Goal: Find contact information: Find contact information

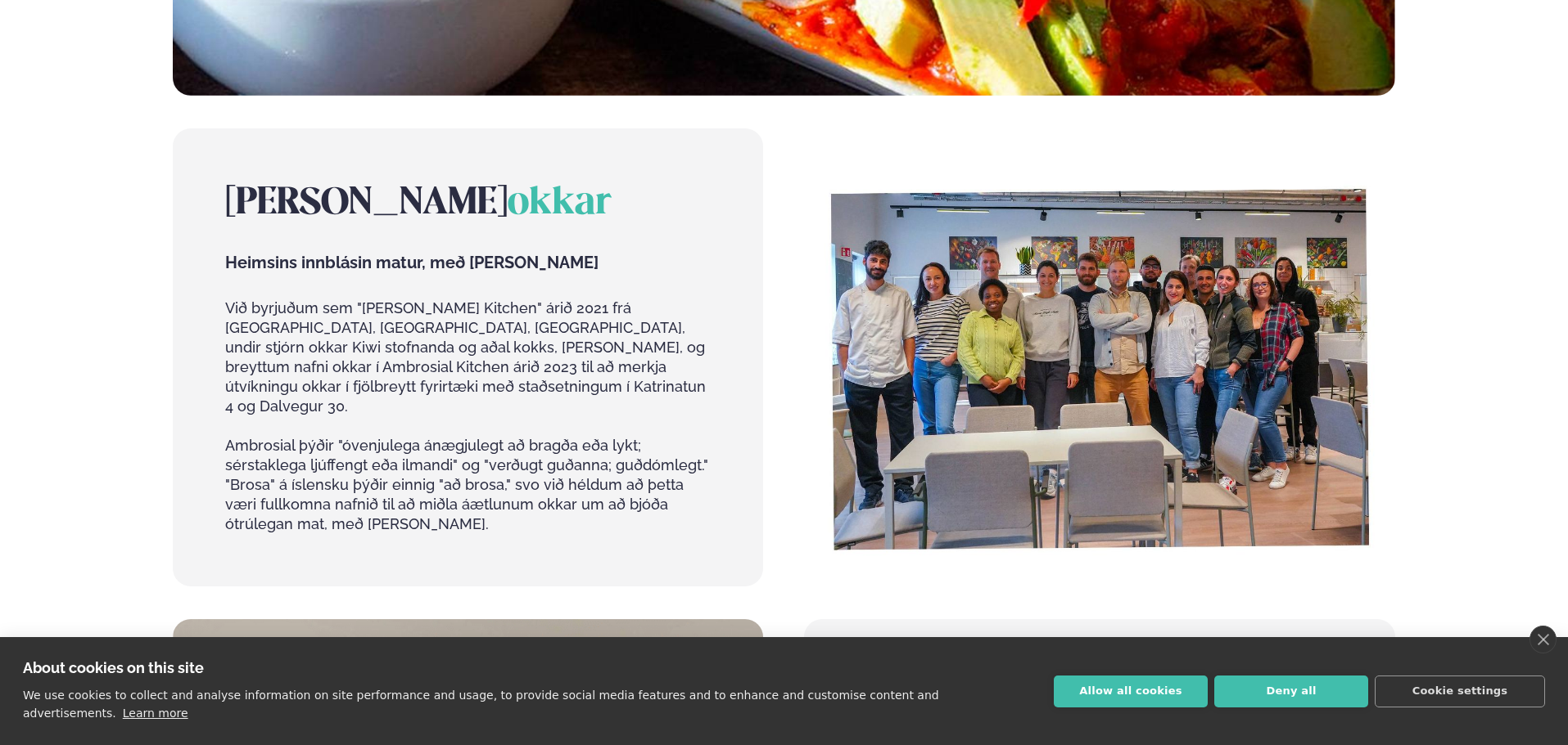
scroll to position [736, 0]
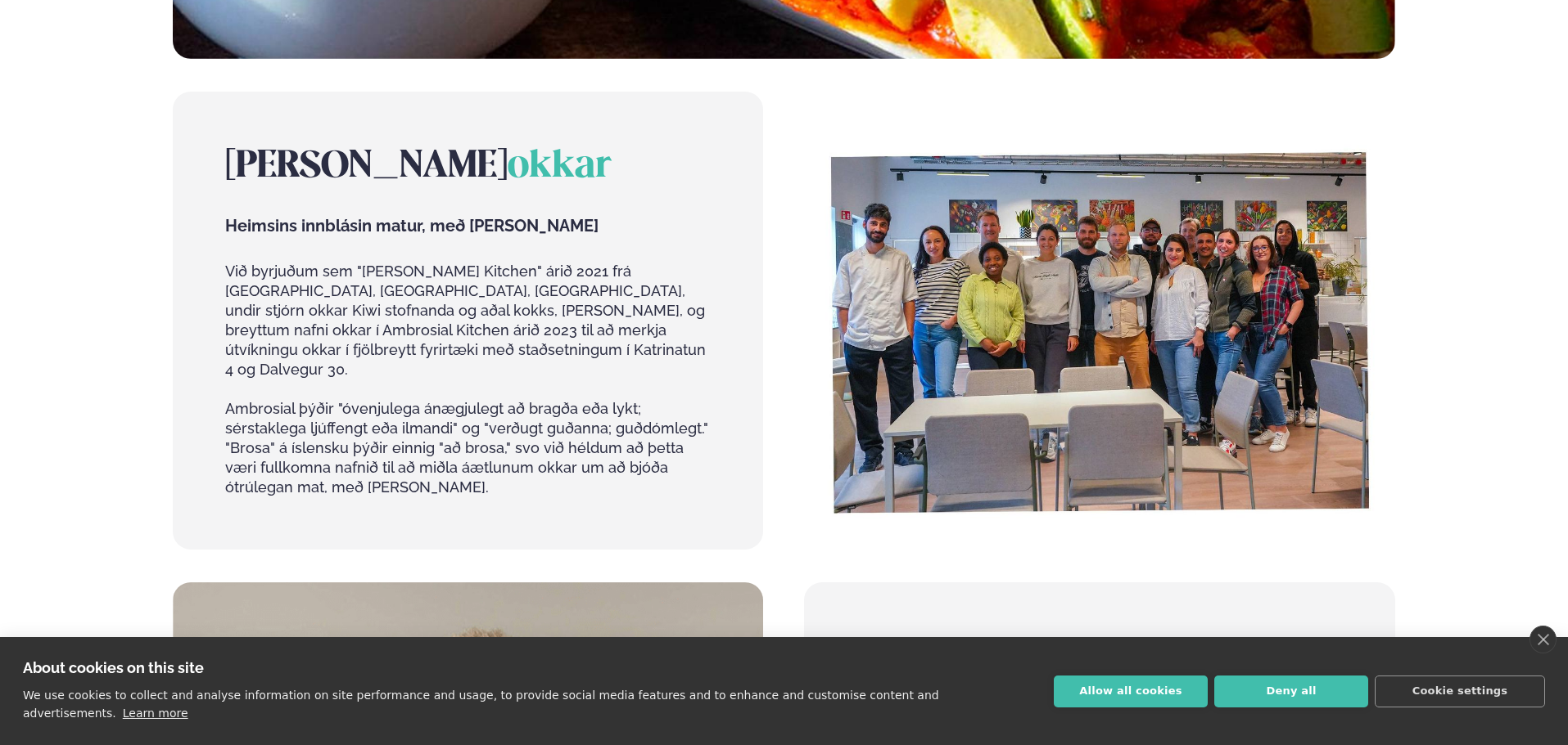
click at [1090, 313] on img at bounding box center [1098, 321] width 590 height 459
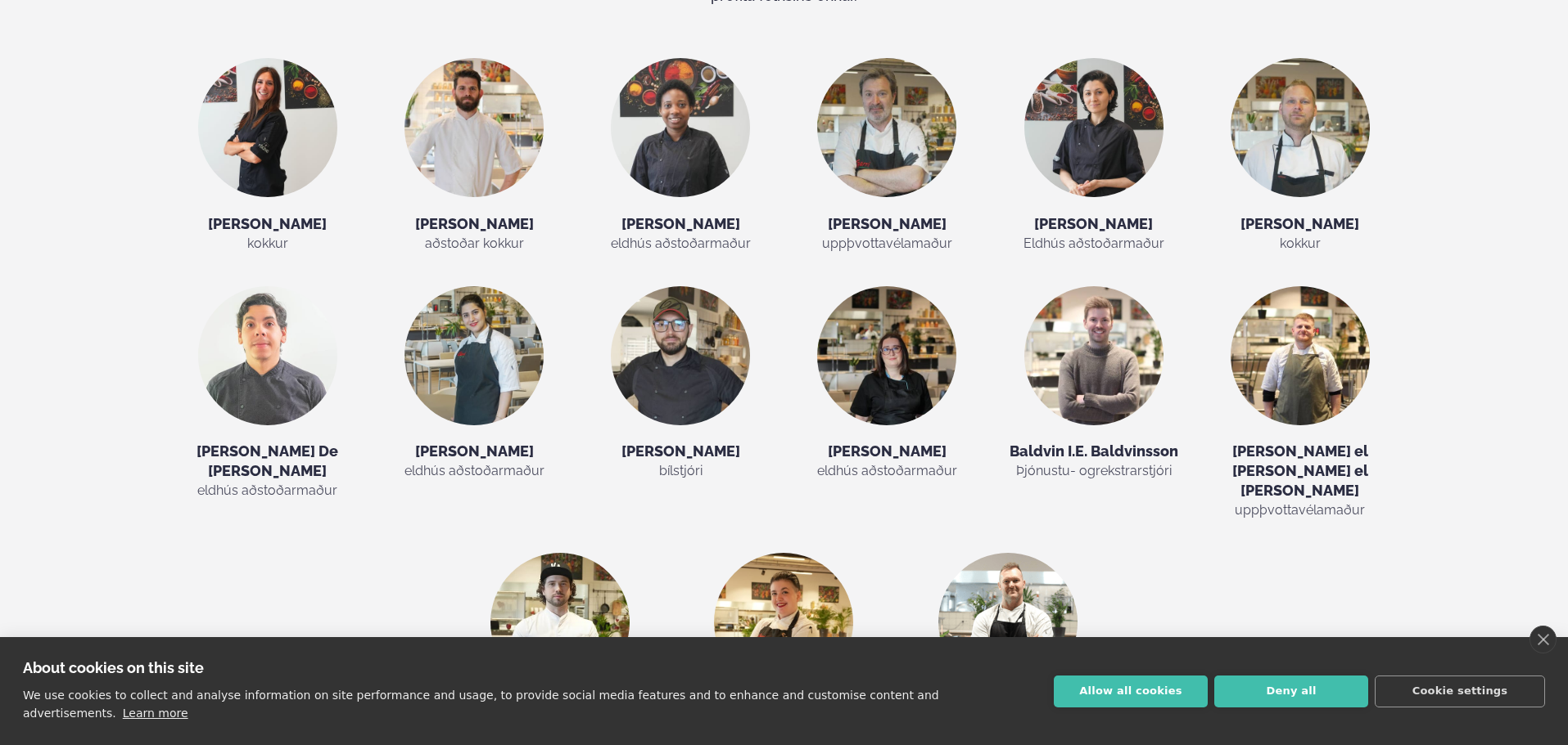
scroll to position [3109, 0]
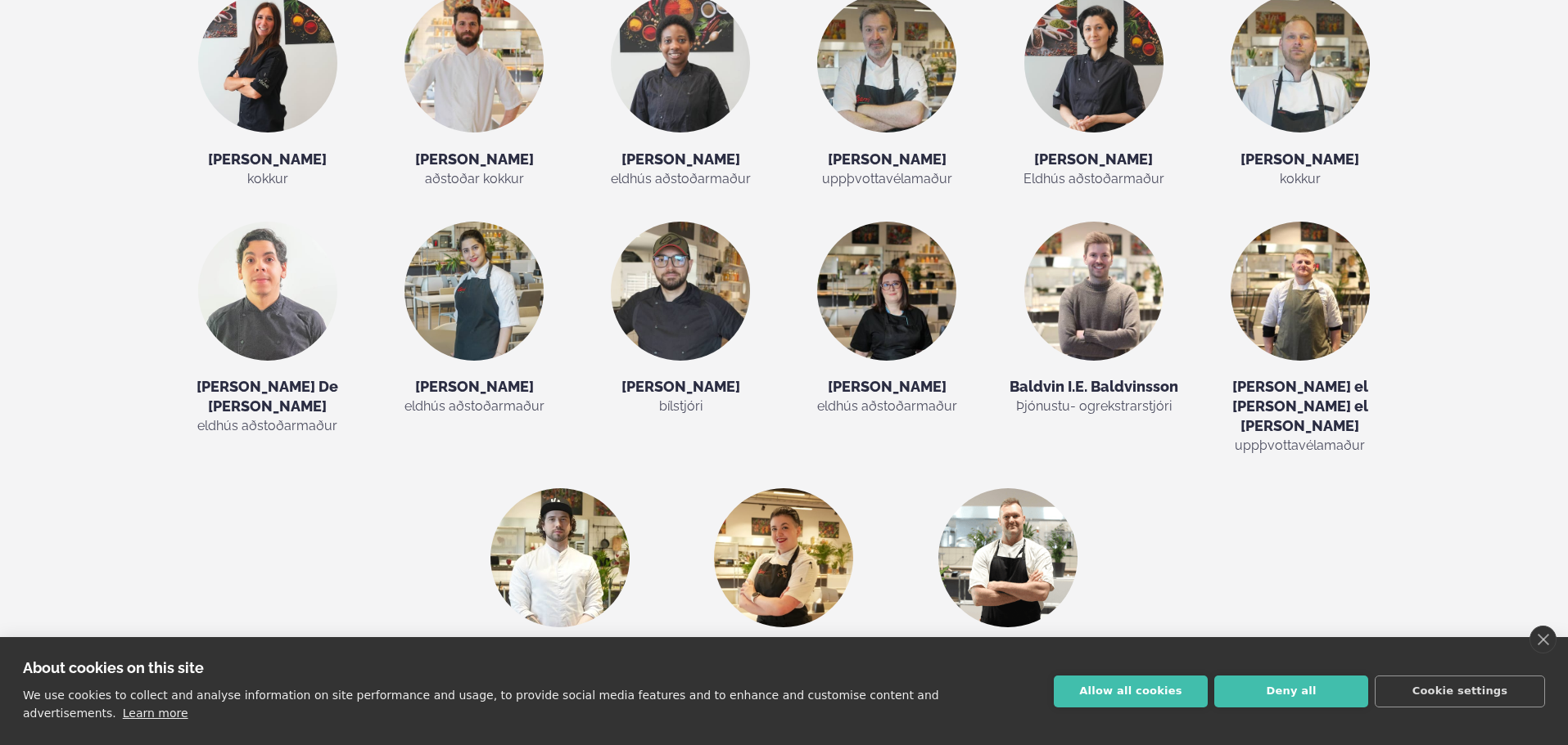
click at [776, 489] on img at bounding box center [783, 557] width 139 height 139
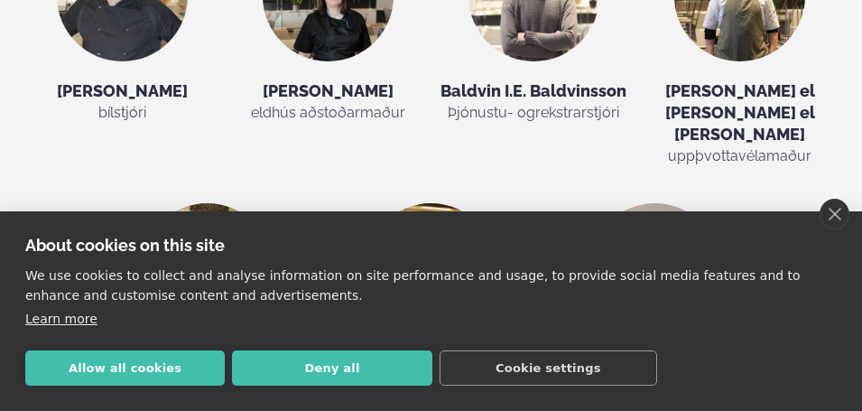
scroll to position [4129, 0]
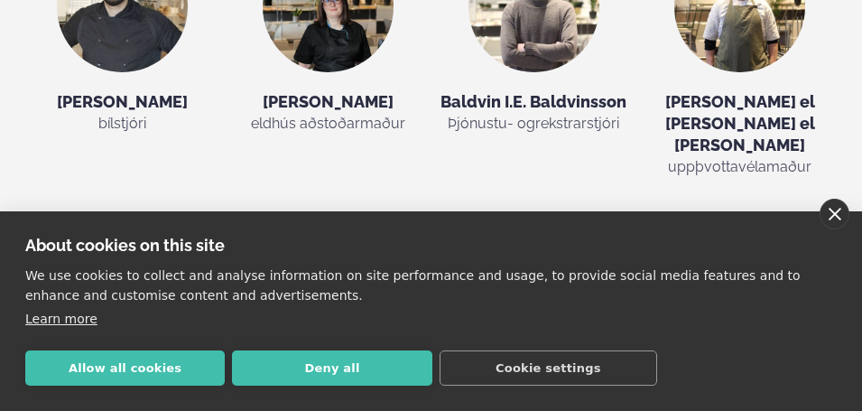
click at [844, 214] on link "close" at bounding box center [835, 214] width 30 height 31
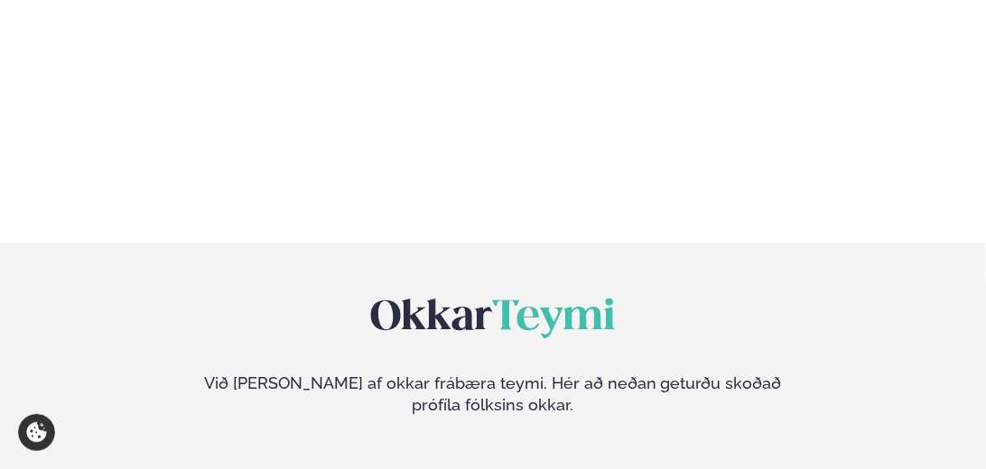
scroll to position [3158, 0]
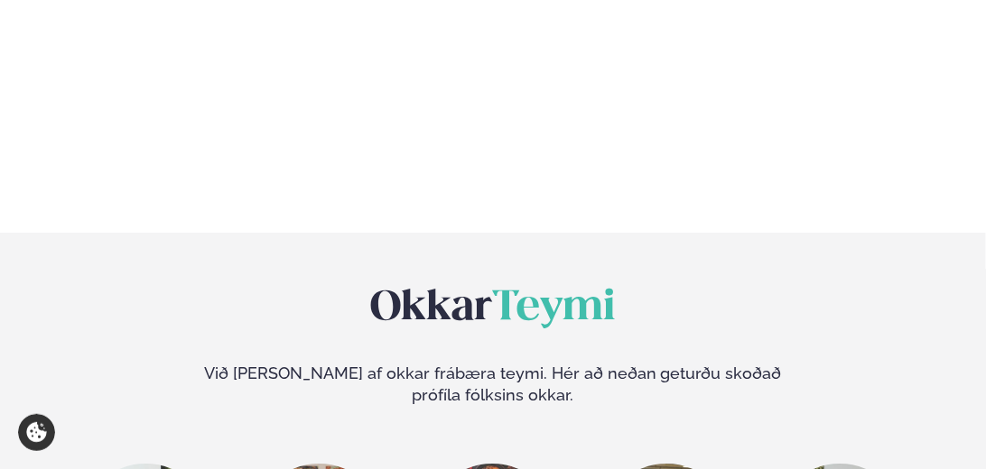
drag, startPoint x: 622, startPoint y: 283, endPoint x: 761, endPoint y: 332, distance: 147.3
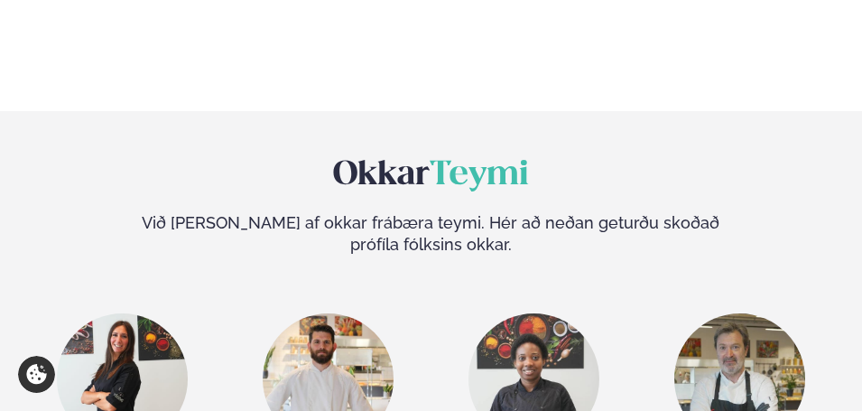
scroll to position [3233, 0]
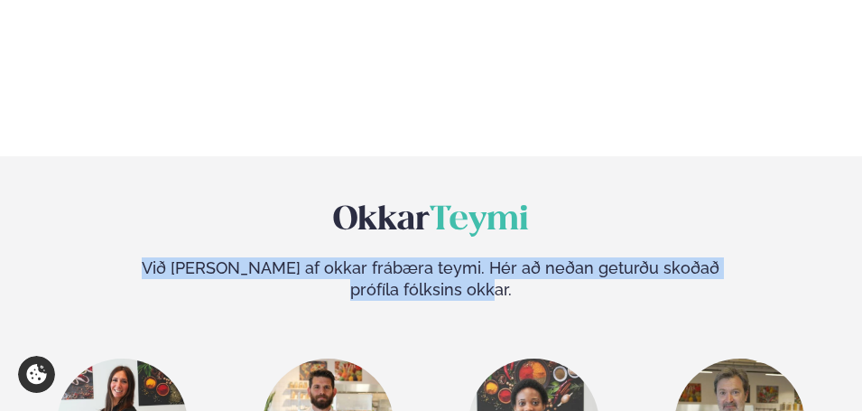
drag, startPoint x: 142, startPoint y: 53, endPoint x: 512, endPoint y: 79, distance: 371.0
click at [512, 257] on p "Við [PERSON_NAME] af okkar frábæra teymi. Hér að neðan geturðu skoðað prófíla f…" at bounding box center [431, 278] width 578 height 43
click at [511, 257] on p "Við [PERSON_NAME] af okkar frábæra teymi. Hér að neðan geturðu skoðað prófíla f…" at bounding box center [431, 278] width 578 height 43
click at [509, 257] on p "Við [PERSON_NAME] af okkar frábæra teymi. Hér að neðan geturðu skoðað prófíla f…" at bounding box center [431, 278] width 578 height 43
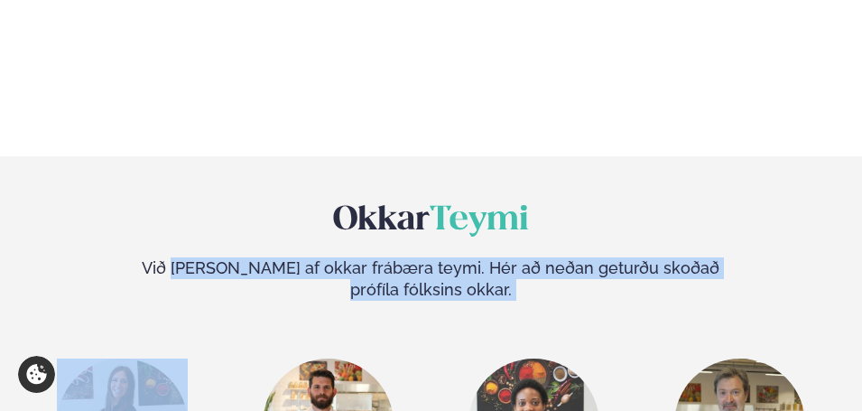
drag, startPoint x: 509, startPoint y: 80, endPoint x: 193, endPoint y: 38, distance: 318.8
click at [195, 199] on div "Okkar Teymi Við [PERSON_NAME] af okkar frábæra teymi. Hér að neðan geturðu skoð…" at bounding box center [431, 249] width 578 height 101
click at [190, 199] on div "Okkar Teymi Við [PERSON_NAME] af okkar frábæra teymi. Hér að neðan geturðu skoð…" at bounding box center [431, 249] width 578 height 101
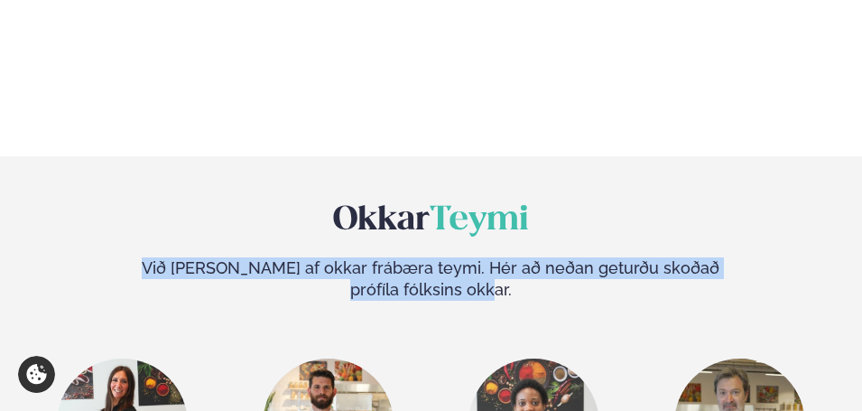
drag, startPoint x: 172, startPoint y: 61, endPoint x: 537, endPoint y: 76, distance: 365.0
click at [534, 257] on p "Við [PERSON_NAME] af okkar frábæra teymi. Hér að neðan geturðu skoðað prófíla f…" at bounding box center [431, 278] width 578 height 43
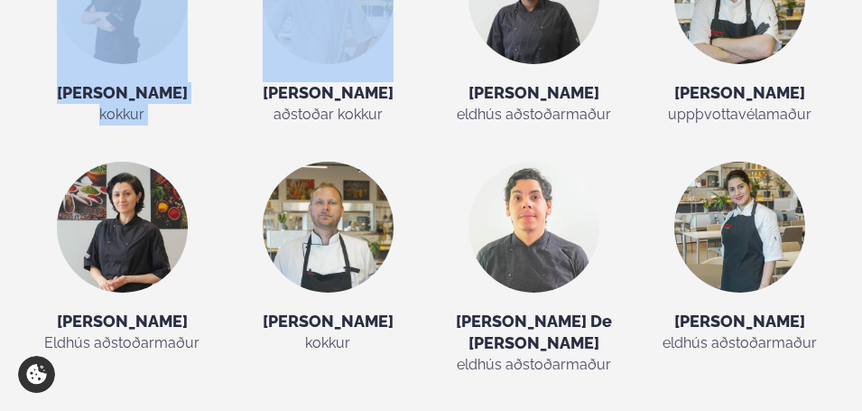
scroll to position [3485, 0]
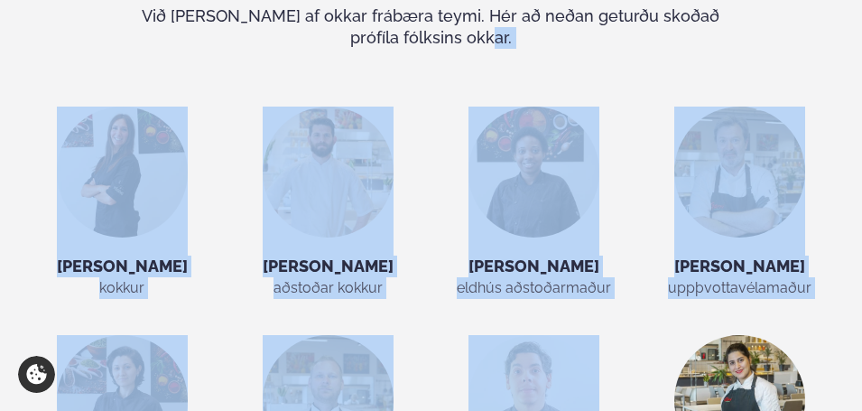
drag, startPoint x: 525, startPoint y: 77, endPoint x: 496, endPoint y: 260, distance: 185.7
click at [578, 335] on img at bounding box center [533, 400] width 131 height 131
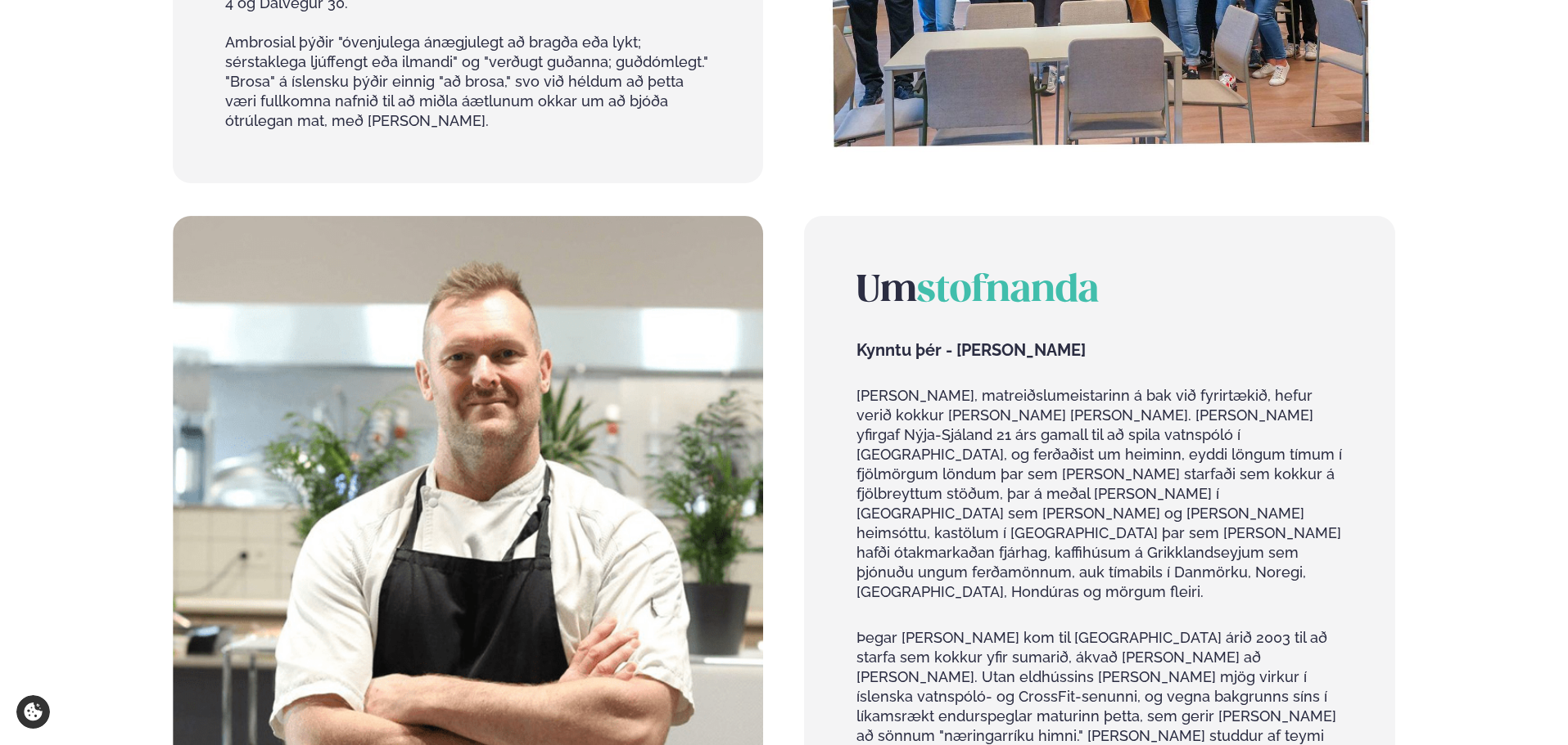
scroll to position [696, 0]
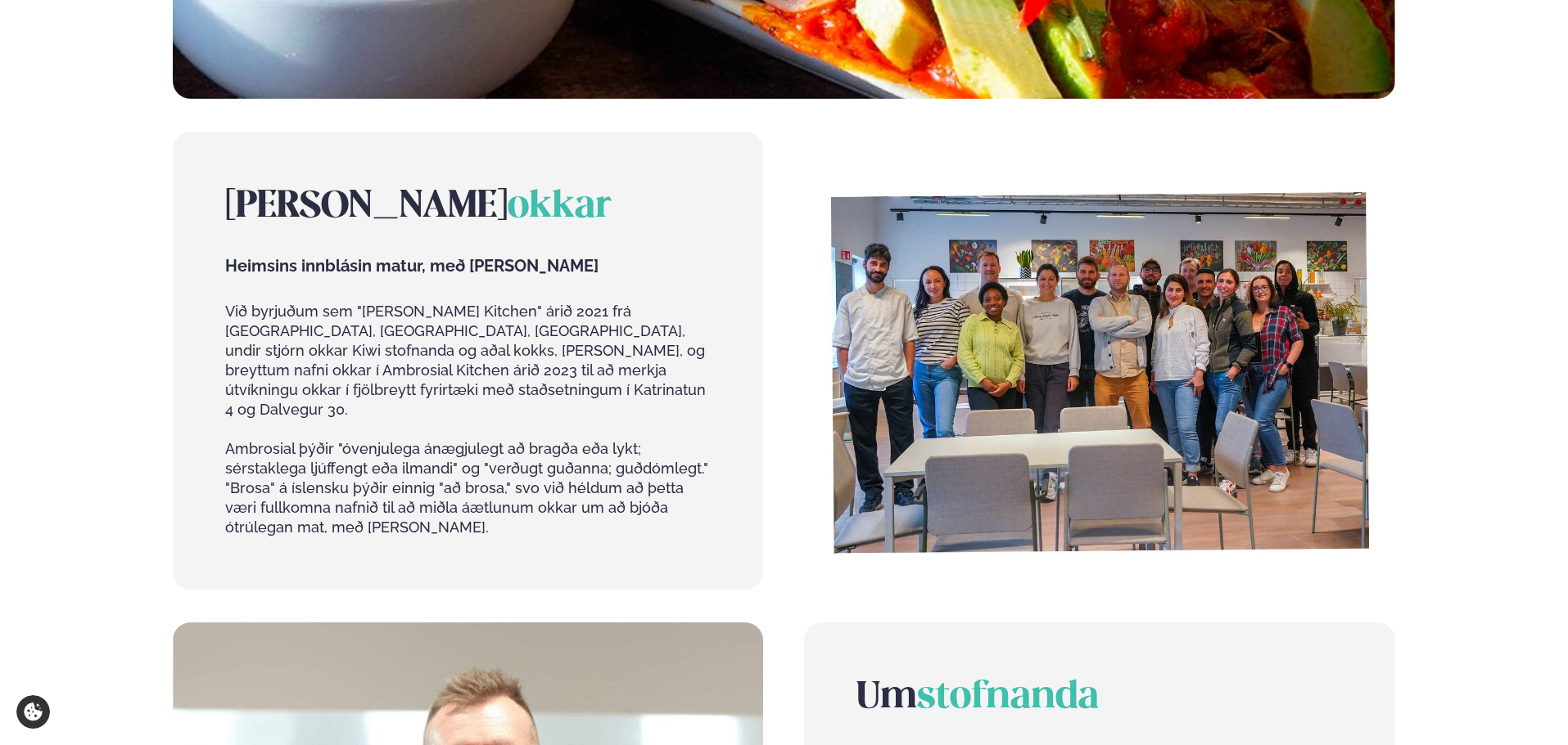
click at [1328, 427] on img at bounding box center [1098, 361] width 590 height 459
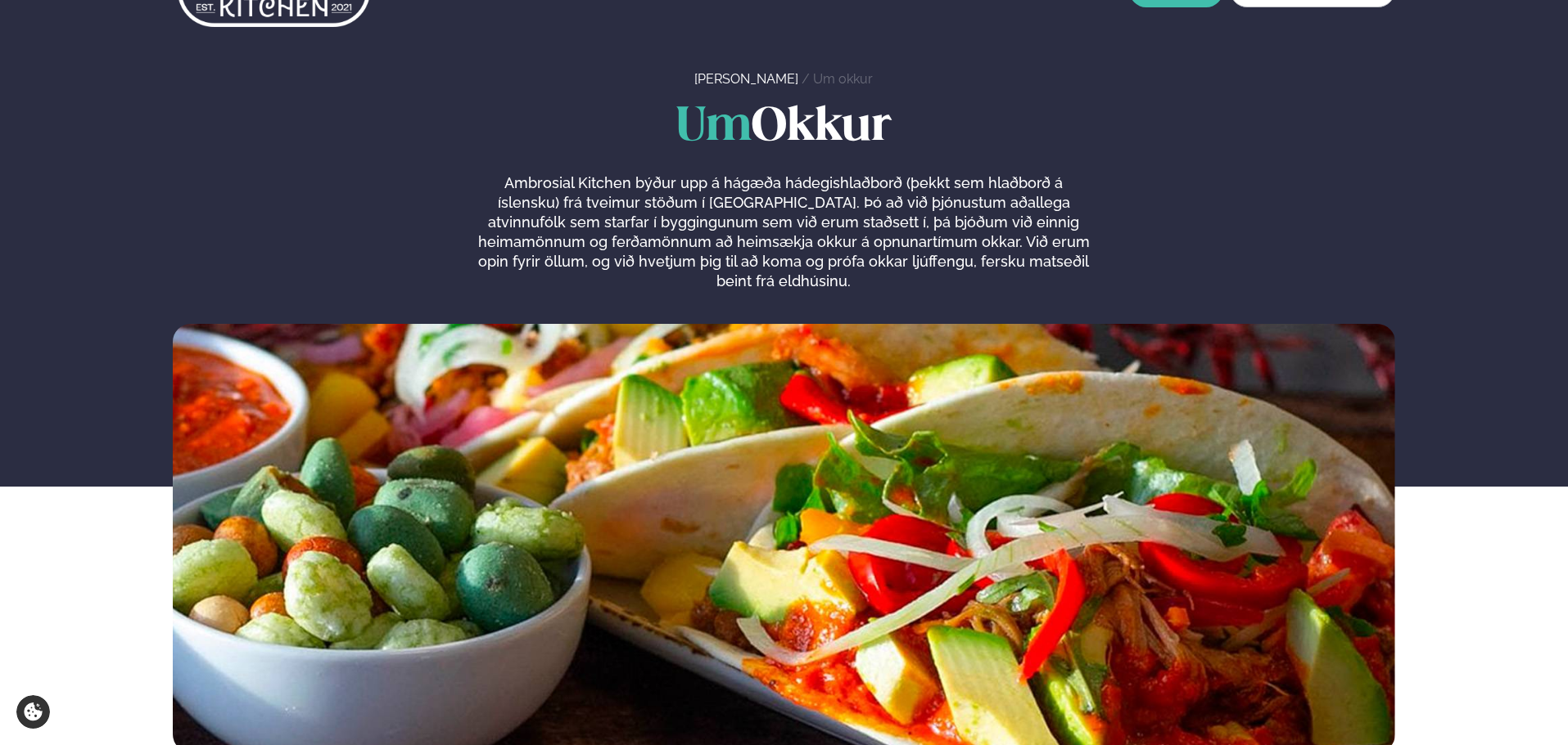
scroll to position [0, 0]
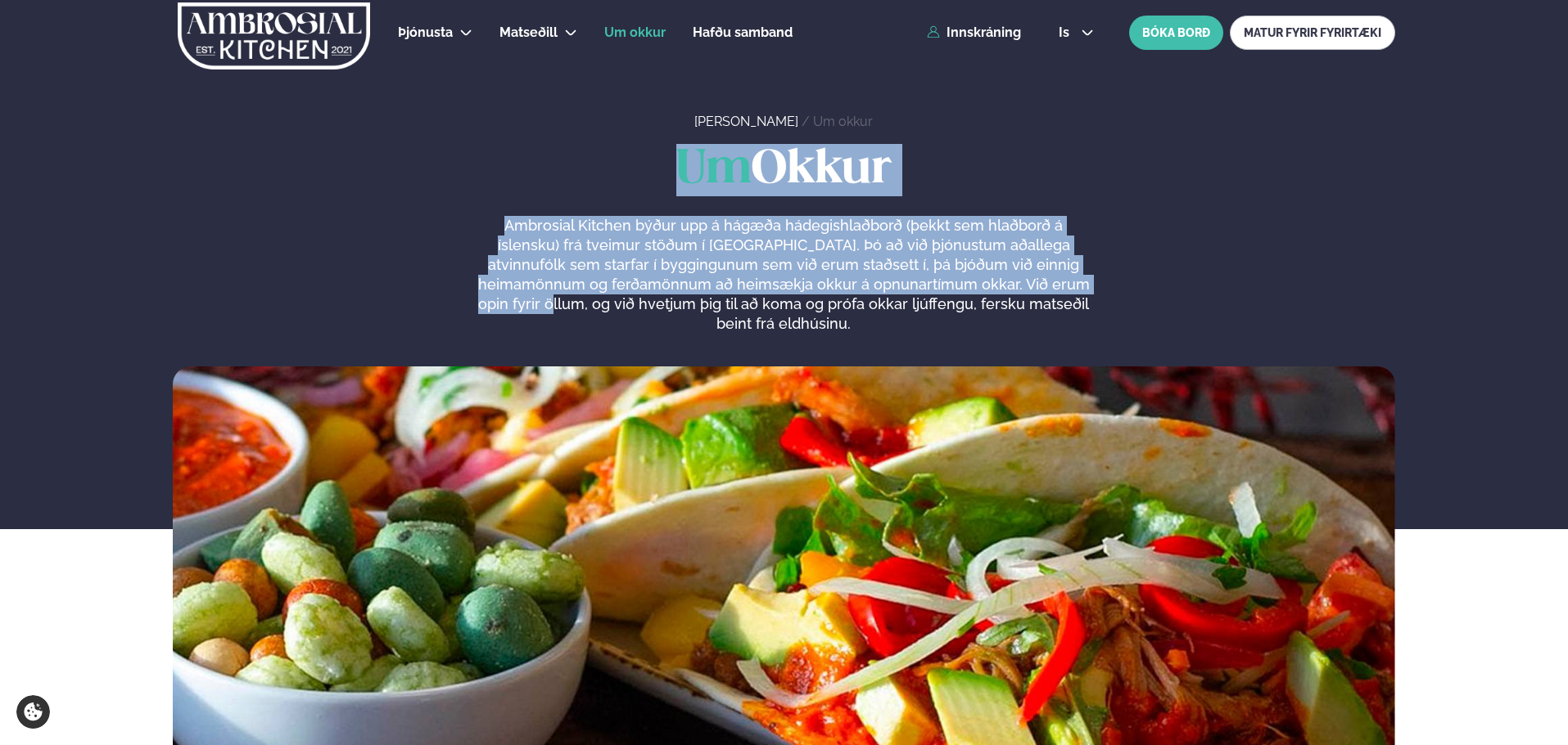
drag, startPoint x: 707, startPoint y: 153, endPoint x: 1084, endPoint y: 277, distance: 396.9
click at [1084, 277] on div "Um Okkur Ambrosial Kitchen býður upp á hágæða hádegishlaðborð (þekkt sem hlaðbo…" at bounding box center [784, 238] width 1222 height 189
click at [1084, 277] on p "Ambrosial Kitchen býður upp á hágæða hádegishlaðborð (þekkt sem hlaðborð á ísle…" at bounding box center [784, 275] width 618 height 118
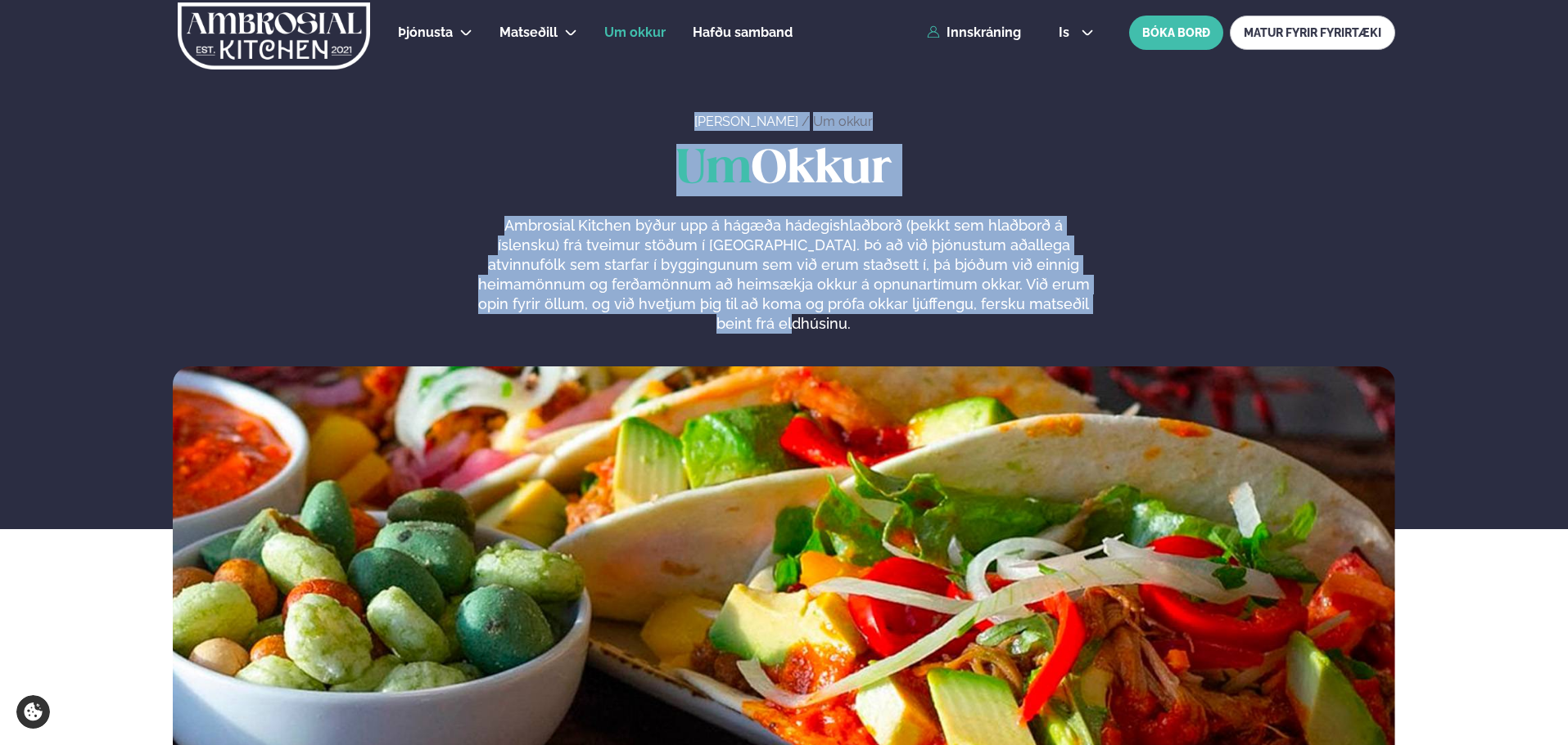
drag, startPoint x: 1095, startPoint y: 312, endPoint x: 586, endPoint y: 102, distance: 550.6
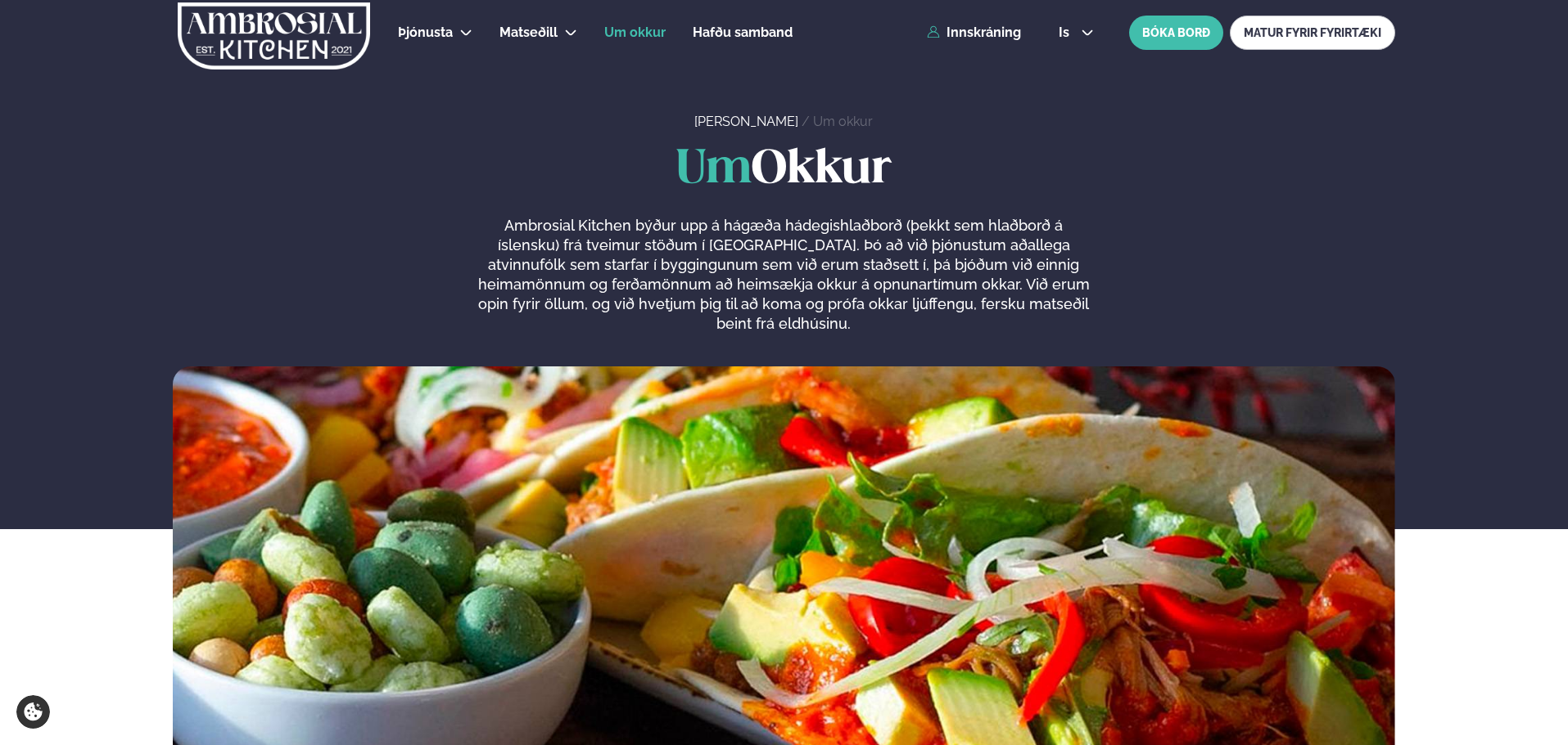
click at [587, 102] on div "[PERSON_NAME] / Um okkur" at bounding box center [784, 65] width 1568 height 131
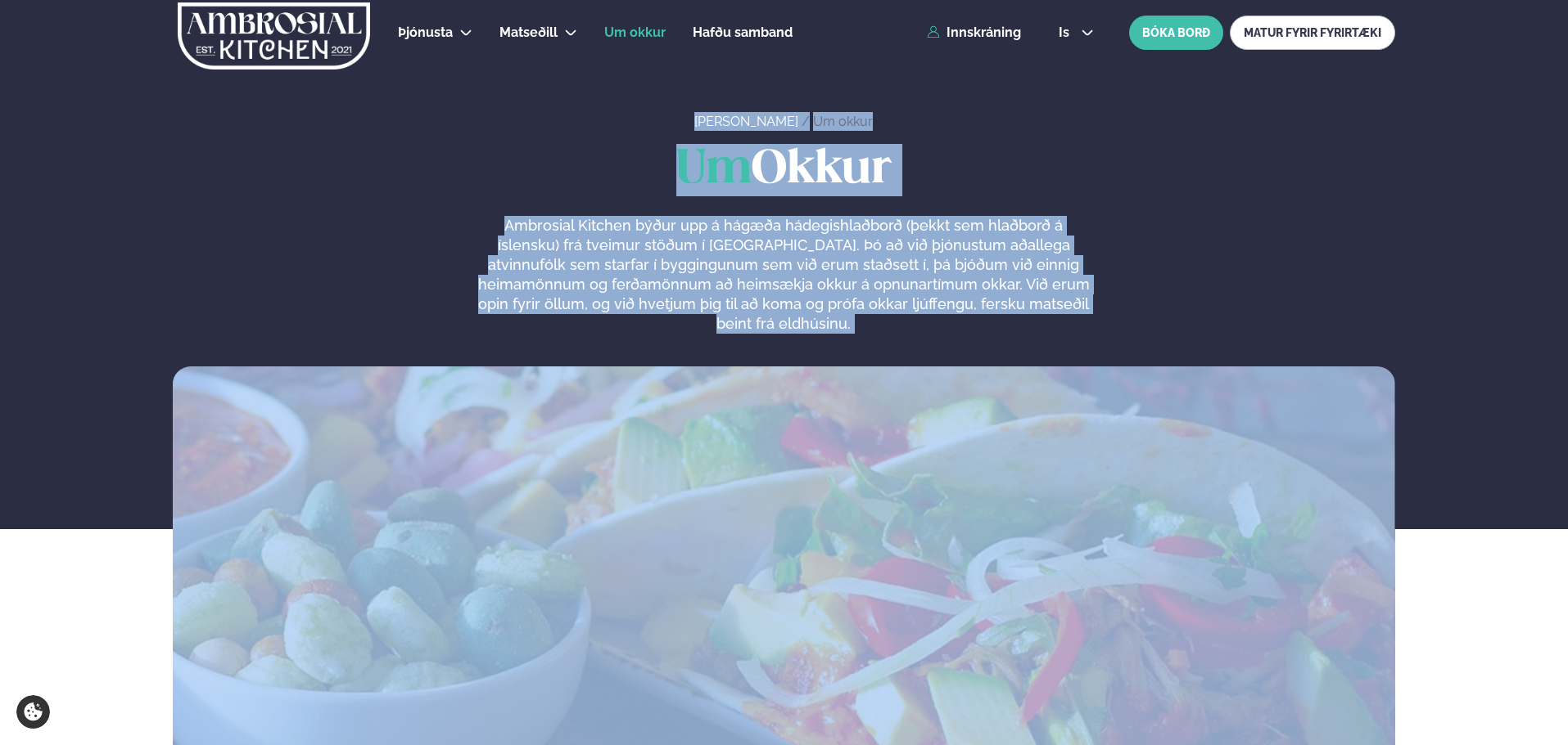
drag, startPoint x: 716, startPoint y: 165, endPoint x: 1109, endPoint y: 315, distance: 420.7
click at [1182, 302] on div "Um Okkur Ambrosial Kitchen býður upp á hágæða hádegishlaðborð (þekkt sem hlaðbo…" at bounding box center [784, 238] width 1222 height 189
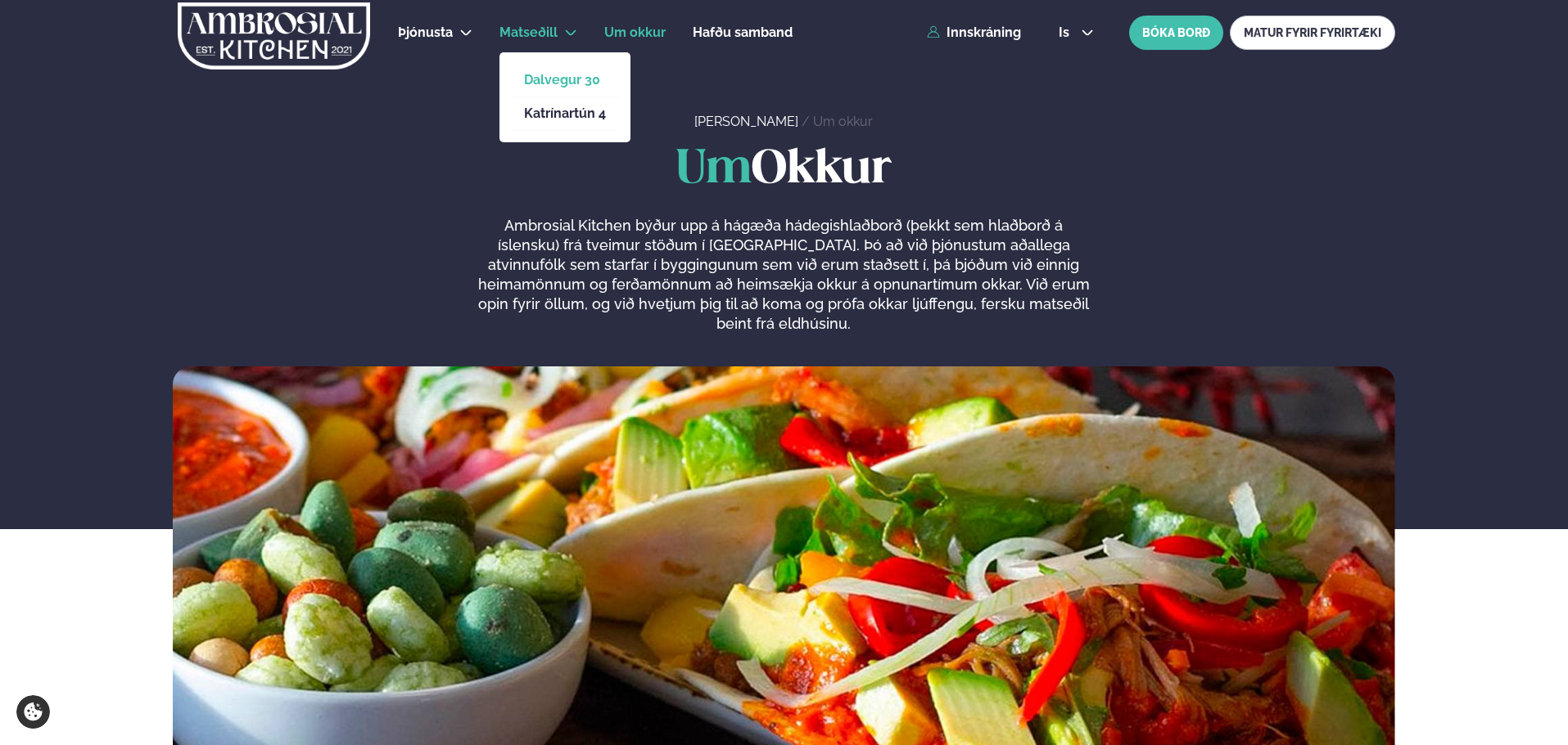
click at [579, 80] on link "Dalvegur 30" at bounding box center [565, 80] width 82 height 13
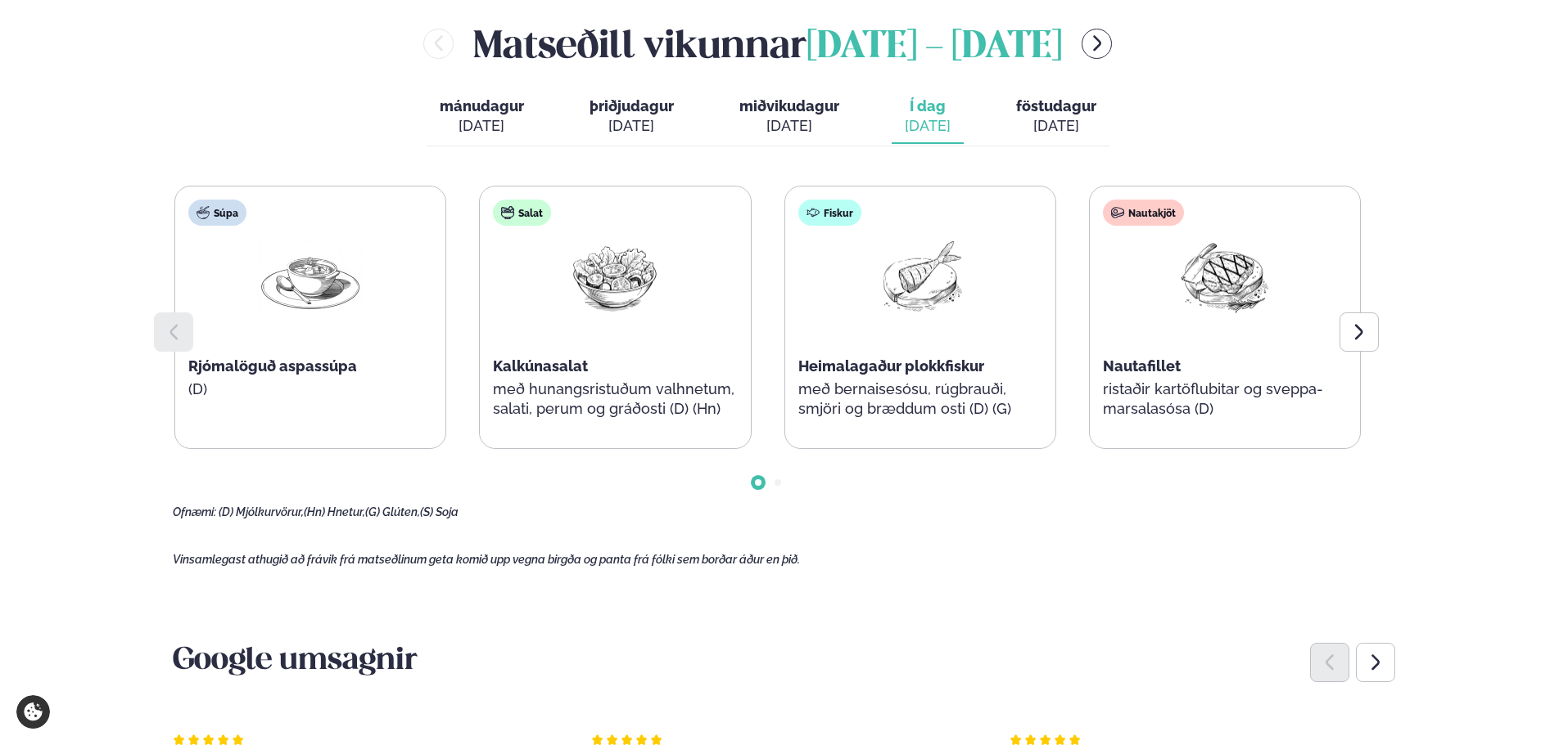
scroll to position [736, 0]
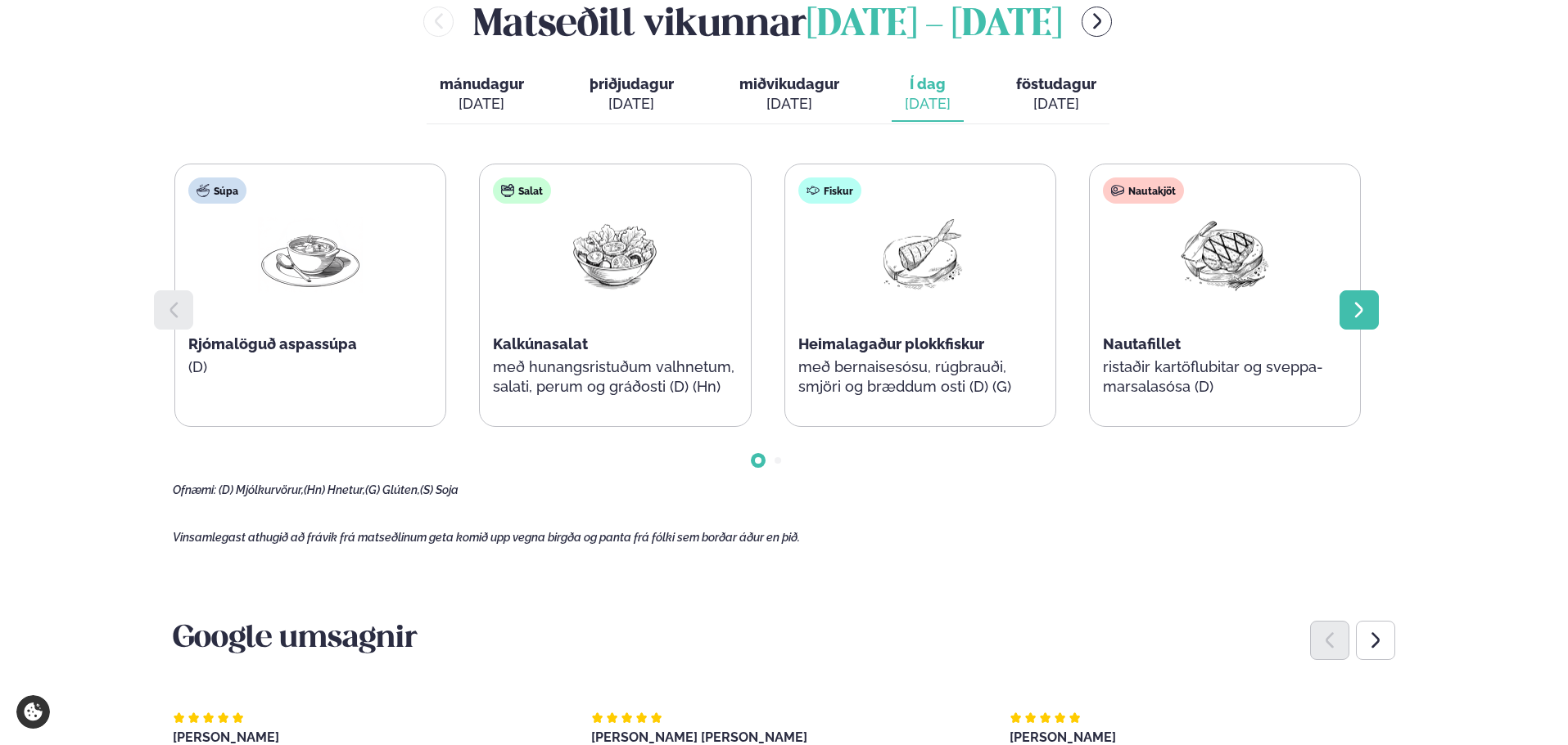
click at [1349, 305] on div at bounding box center [1359, 309] width 39 height 39
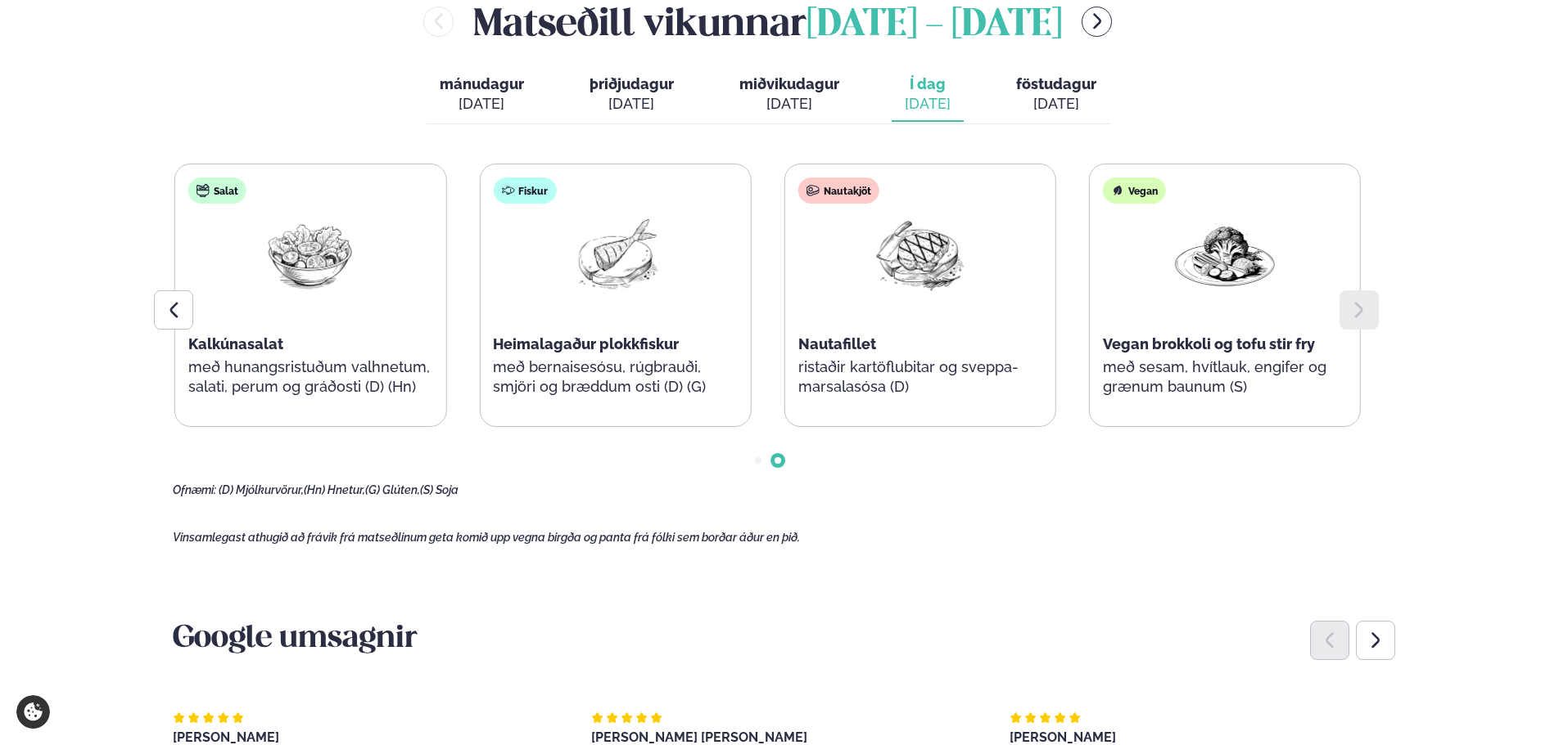
click at [1374, 316] on div at bounding box center [1359, 309] width 39 height 39
click at [1376, 315] on div at bounding box center [1359, 309] width 39 height 39
click at [163, 319] on div at bounding box center [173, 309] width 39 height 39
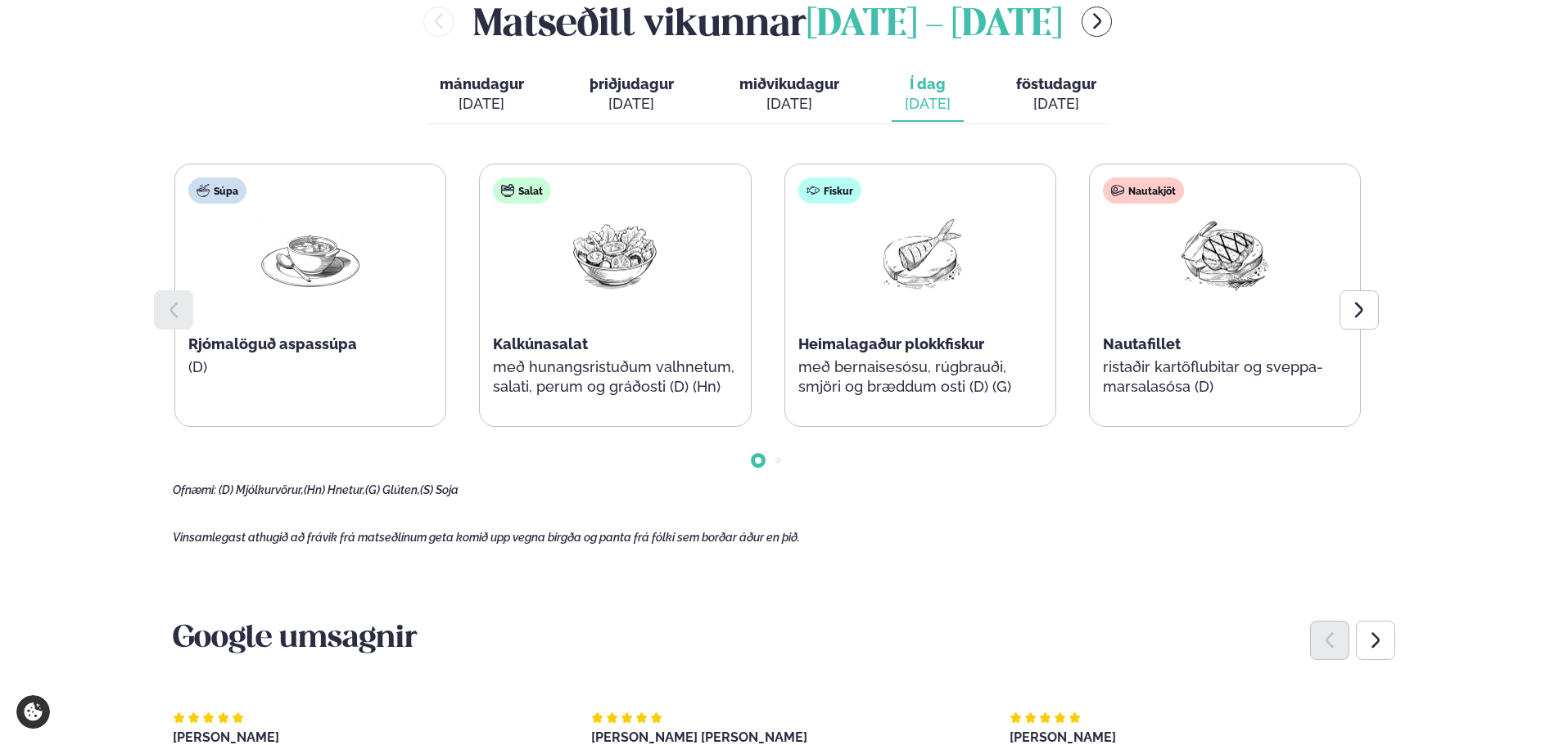
click at [163, 319] on div at bounding box center [173, 309] width 39 height 39
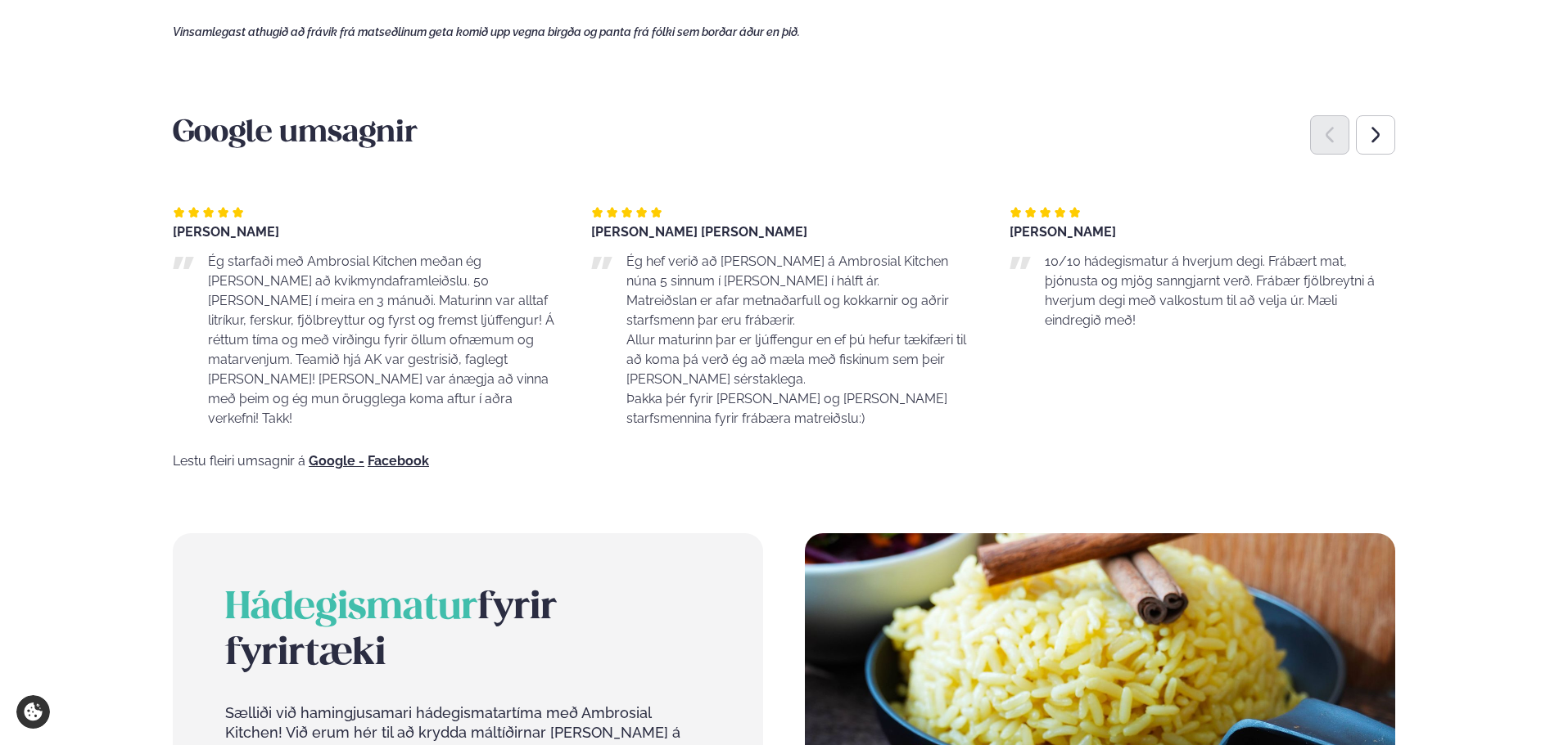
scroll to position [1227, 0]
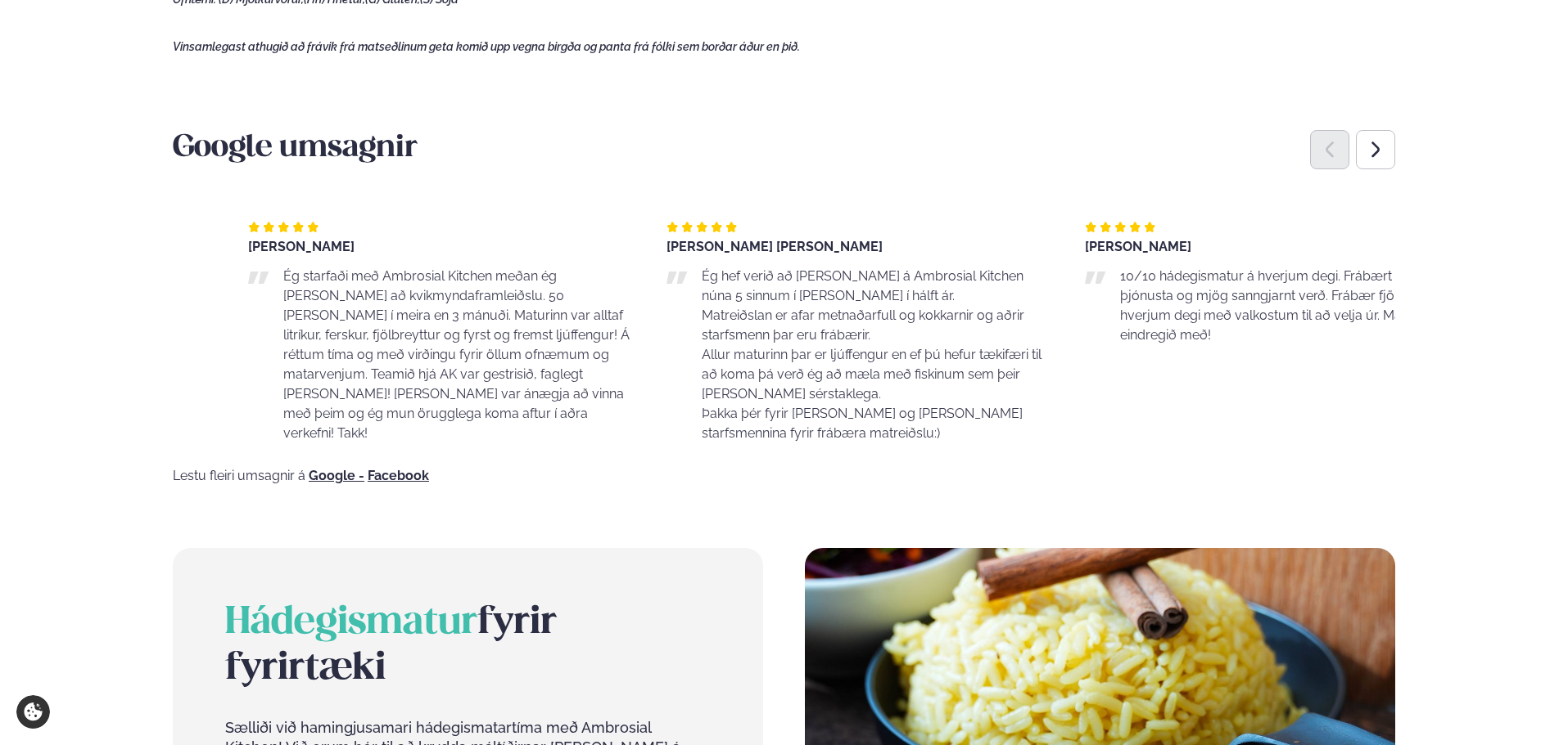
click at [378, 313] on span "Ég starfaði með Ambrosial Kitchen meðan ég [PERSON_NAME] að kvikmyndaframleiðsl…" at bounding box center [456, 354] width 346 height 172
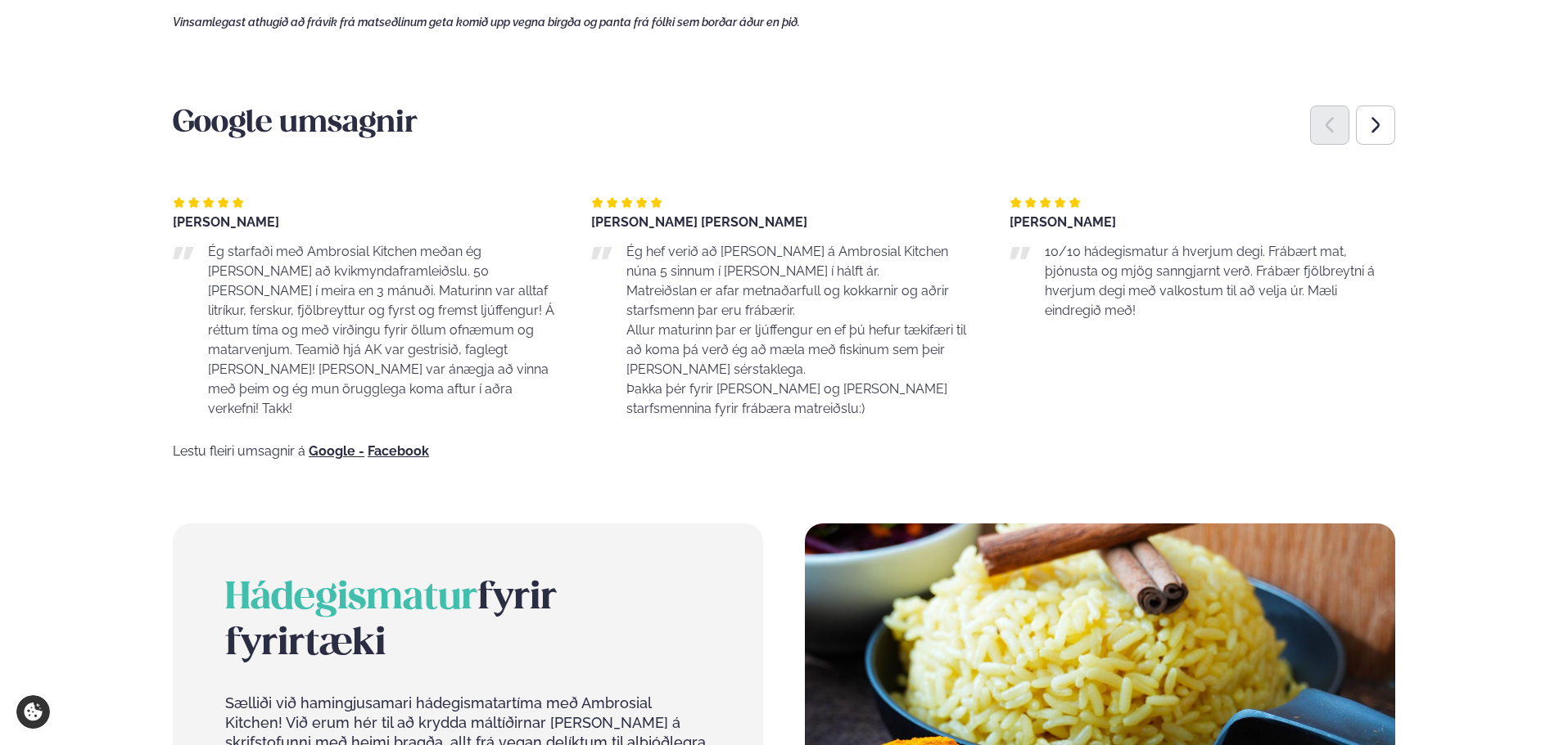
scroll to position [1309, 0]
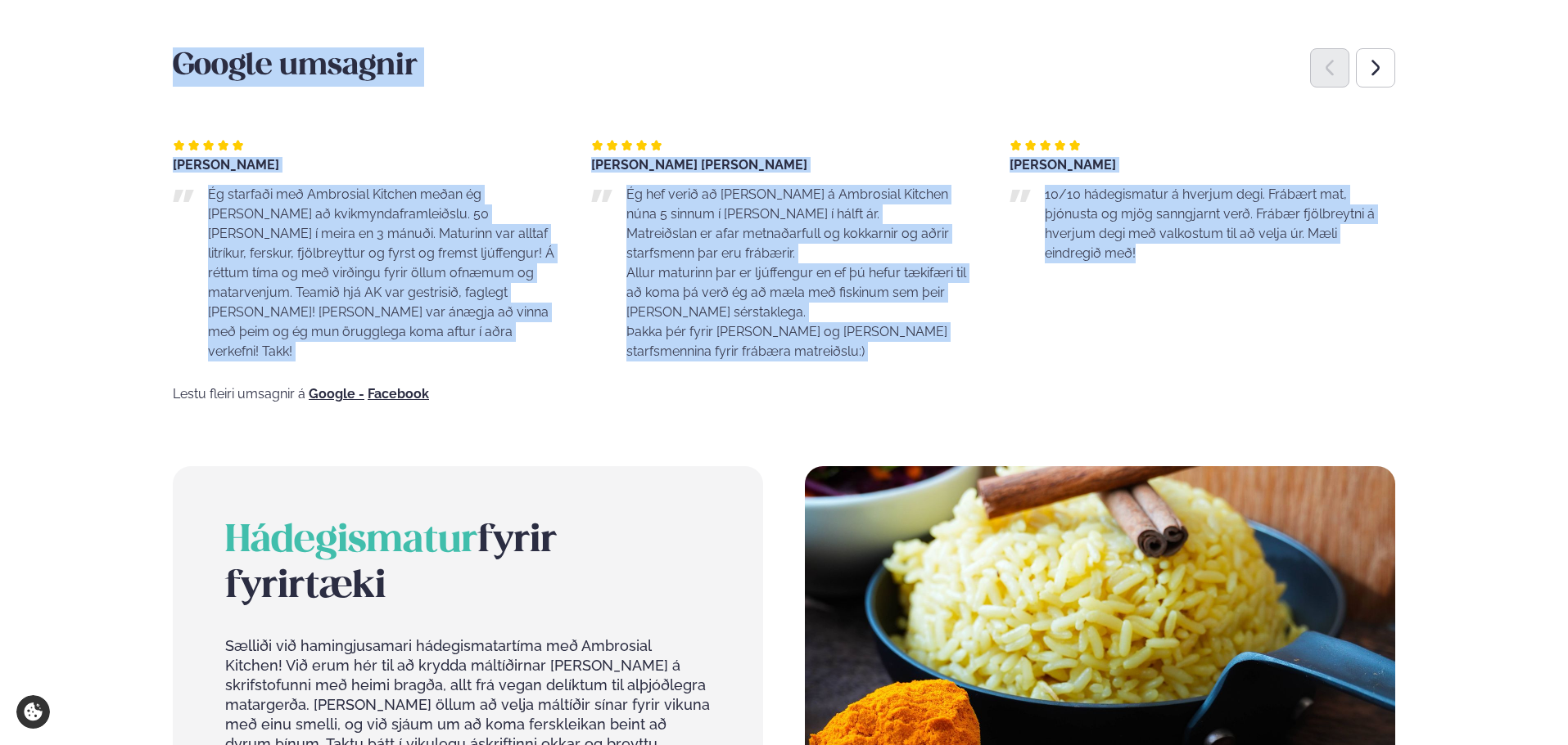
drag, startPoint x: 236, startPoint y: 83, endPoint x: 1125, endPoint y: 347, distance: 927.4
click at [1125, 347] on main "[PERSON_NAME] / Matseðill / Dalvegur 30 [PERSON_NAME] í [GEOGRAPHIC_DATA] - Dal…" at bounding box center [784, 4] width 1320 height 2625
click at [1125, 347] on div "Eyþór Logi Þorsteinsson 10/10 hádegismatur á hverjum degi. Frábært mat, þjónust…" at bounding box center [1202, 237] width 385 height 248
click at [1142, 355] on div "Eyþór Logi Þorsteinsson 10/10 hádegismatur á hverjum degi. Frábært mat, þjónust…" at bounding box center [1202, 237] width 385 height 248
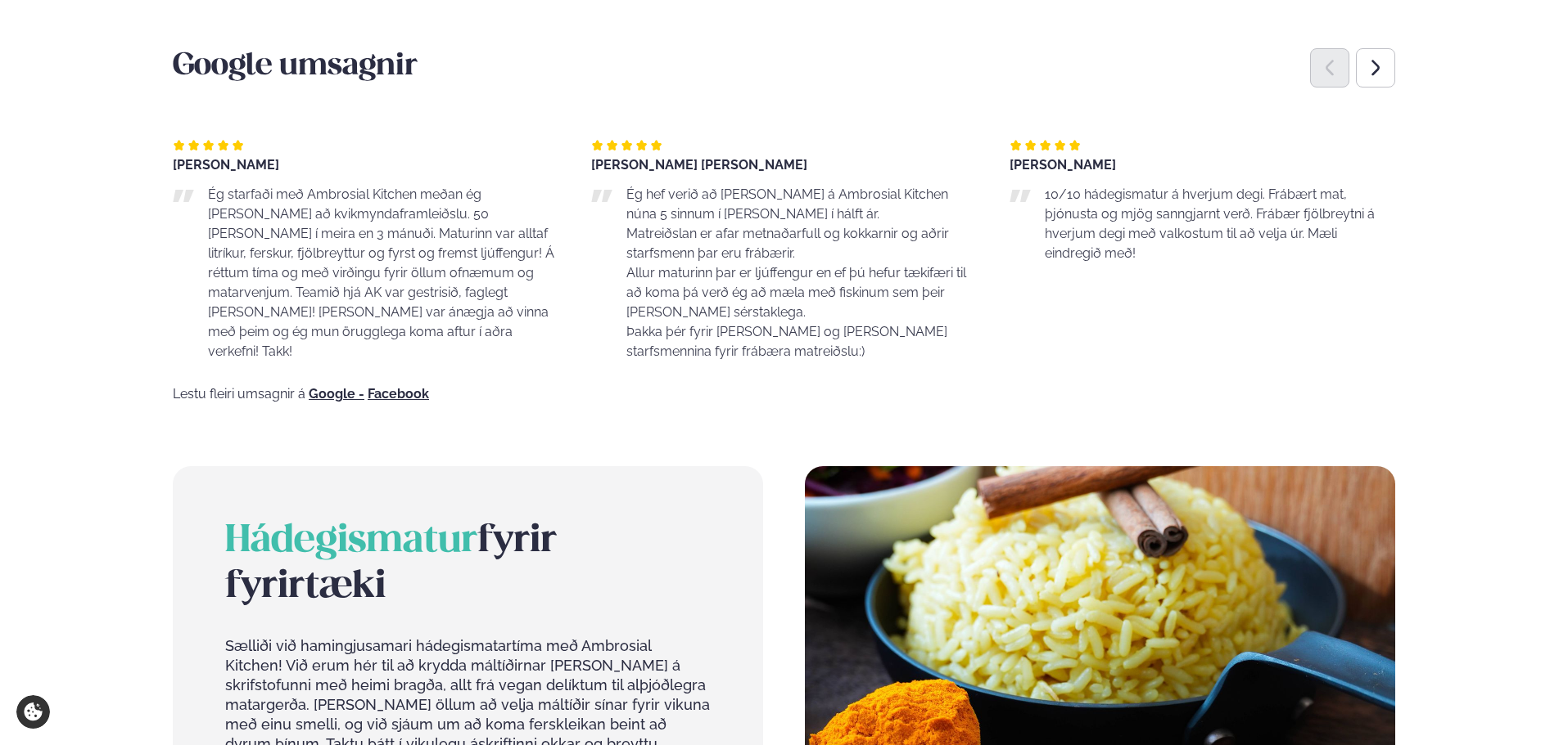
click at [1229, 395] on div "Lestu fleiri umsagnir á Google - Facebook" at bounding box center [784, 394] width 1222 height 13
drag, startPoint x: 1101, startPoint y: 379, endPoint x: 167, endPoint y: 34, distance: 995.7
click at [167, 34] on main "[PERSON_NAME] / Matseðill / Dalvegur 30 [PERSON_NAME] í [GEOGRAPHIC_DATA] - Dal…" at bounding box center [784, 4] width 1320 height 2625
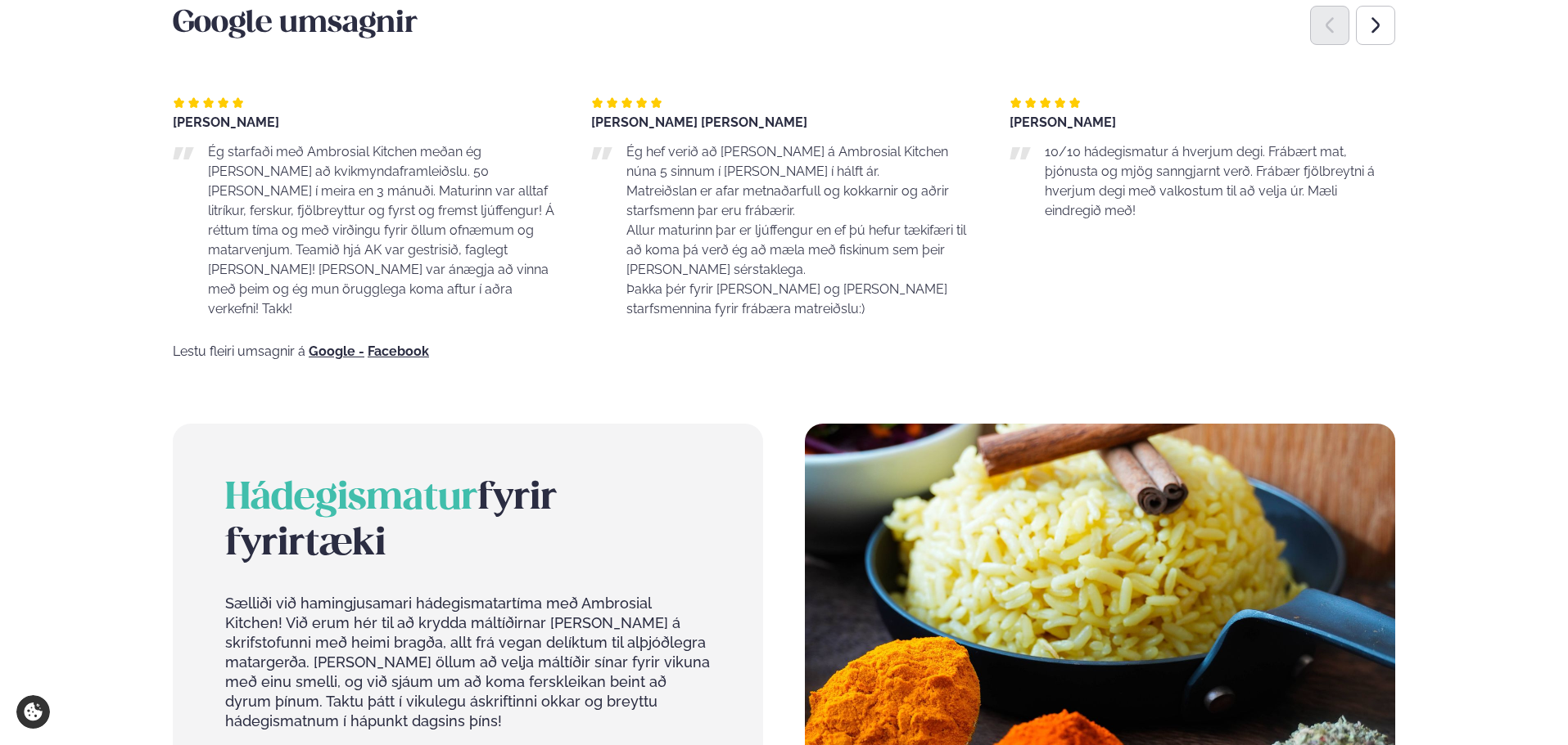
scroll to position [1291, 0]
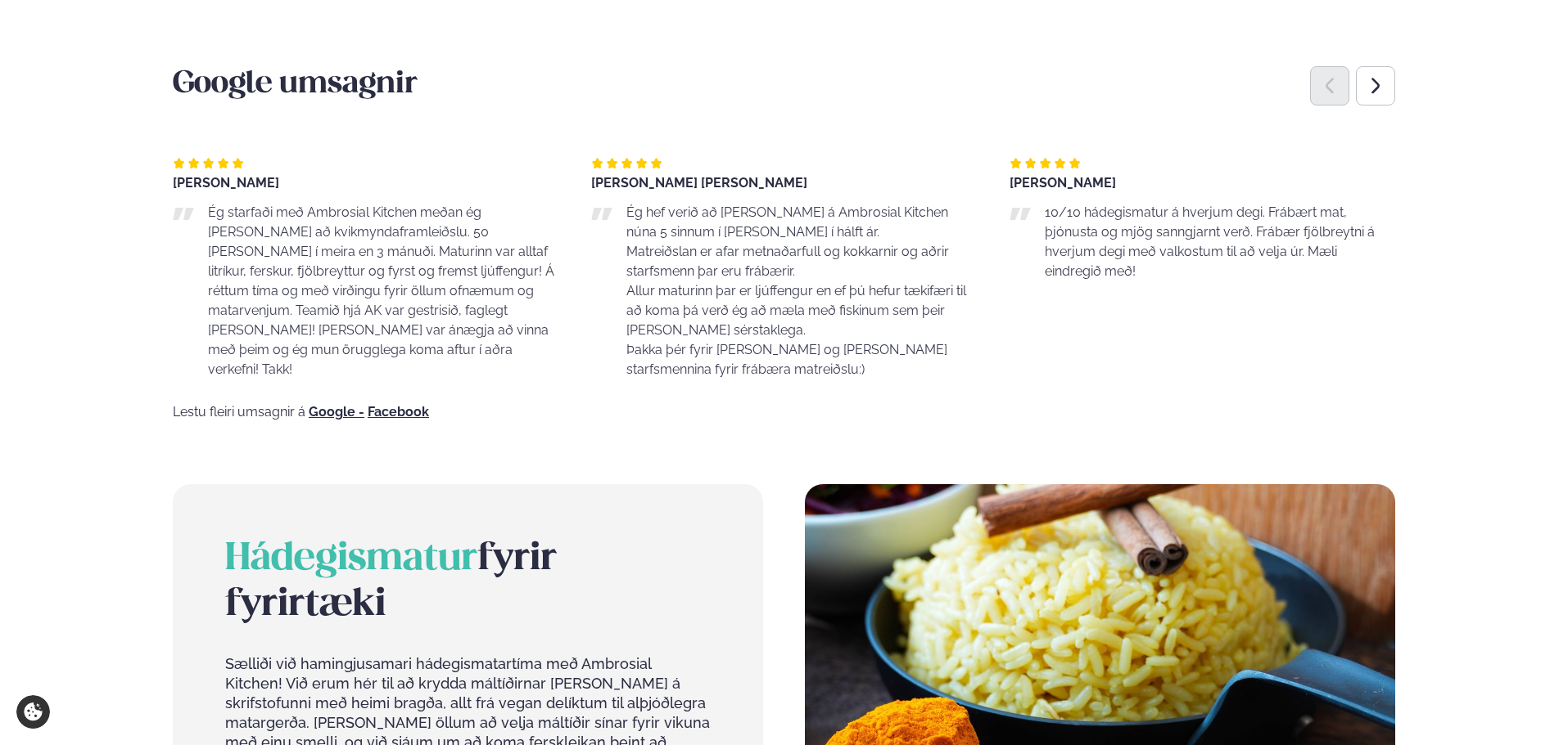
drag, startPoint x: 399, startPoint y: 198, endPoint x: 1194, endPoint y: 408, distance: 822.3
click at [1194, 408] on main "[PERSON_NAME] / Matseðill / Dalvegur 30 [PERSON_NAME] í [GEOGRAPHIC_DATA] - Dal…" at bounding box center [784, 22] width 1320 height 2625
click at [1203, 405] on div "Google umsagnir [PERSON_NAME] Ég starfaði með Ambrosial Kitchen meðan ég [PERSO…" at bounding box center [784, 242] width 1222 height 353
click at [1146, 402] on div "Google umsagnir [PERSON_NAME] Ég starfaði með Ambrosial Kitchen meðan ég [PERSO…" at bounding box center [784, 242] width 1222 height 353
drag, startPoint x: 156, startPoint y: 80, endPoint x: 1029, endPoint y: 413, distance: 934.4
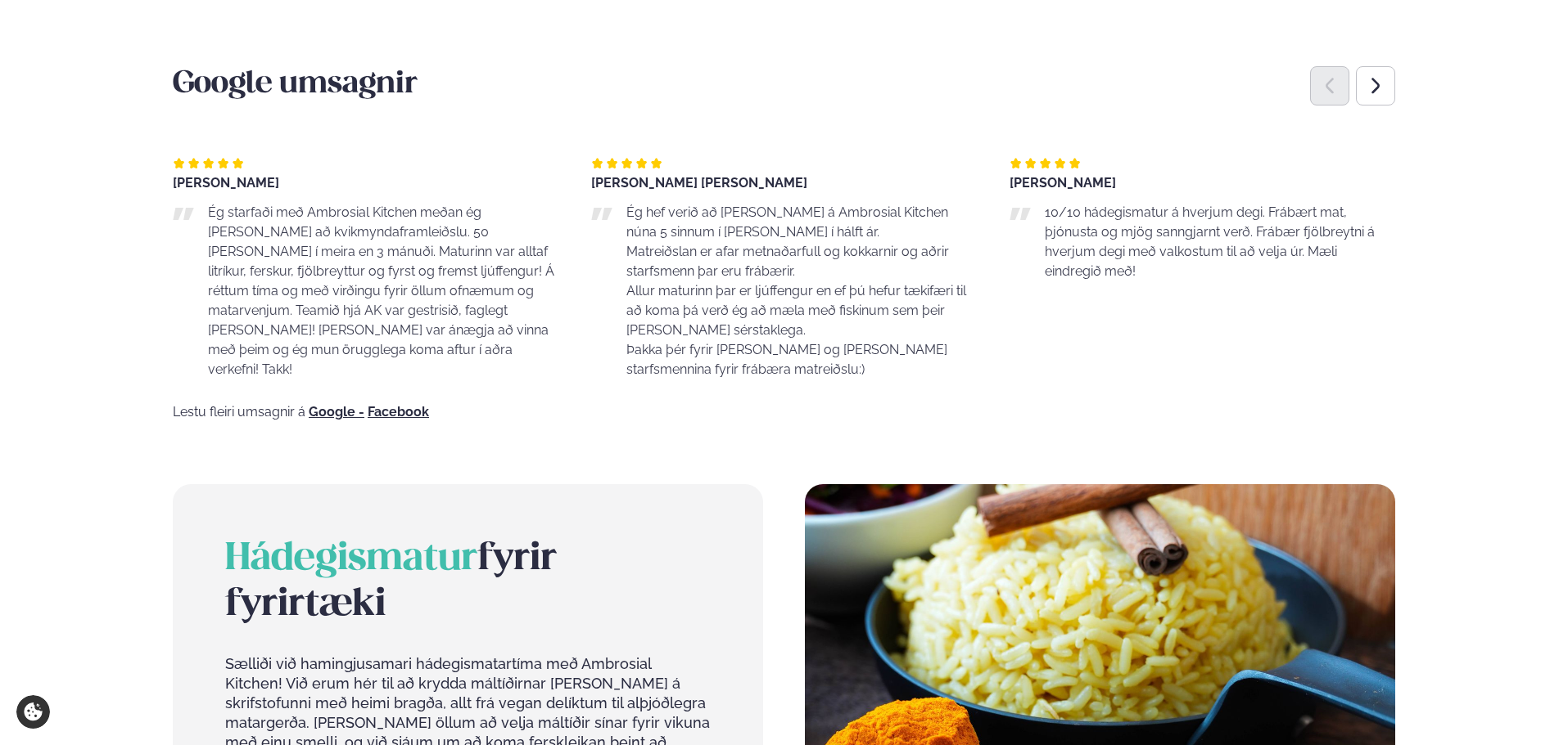
click at [1029, 413] on main "[PERSON_NAME] / Matseðill / Dalvegur 30 [PERSON_NAME] í [GEOGRAPHIC_DATA] - Dal…" at bounding box center [784, 22] width 1320 height 2625
click at [1029, 413] on div "Lestu fleiri umsagnir á Google - Facebook" at bounding box center [784, 412] width 1222 height 13
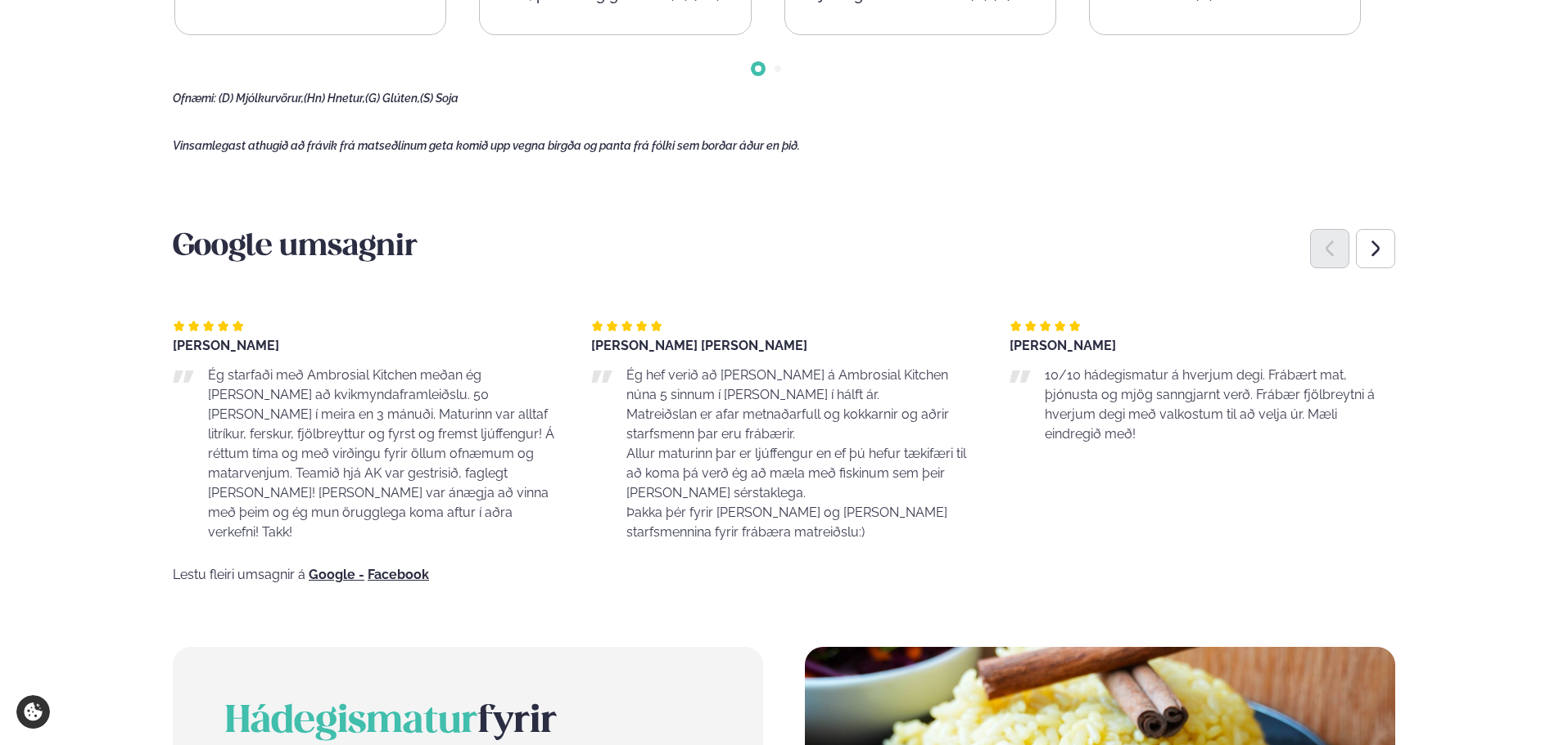
scroll to position [1127, 0]
click at [1379, 261] on div "Next slide" at bounding box center [1375, 249] width 39 height 39
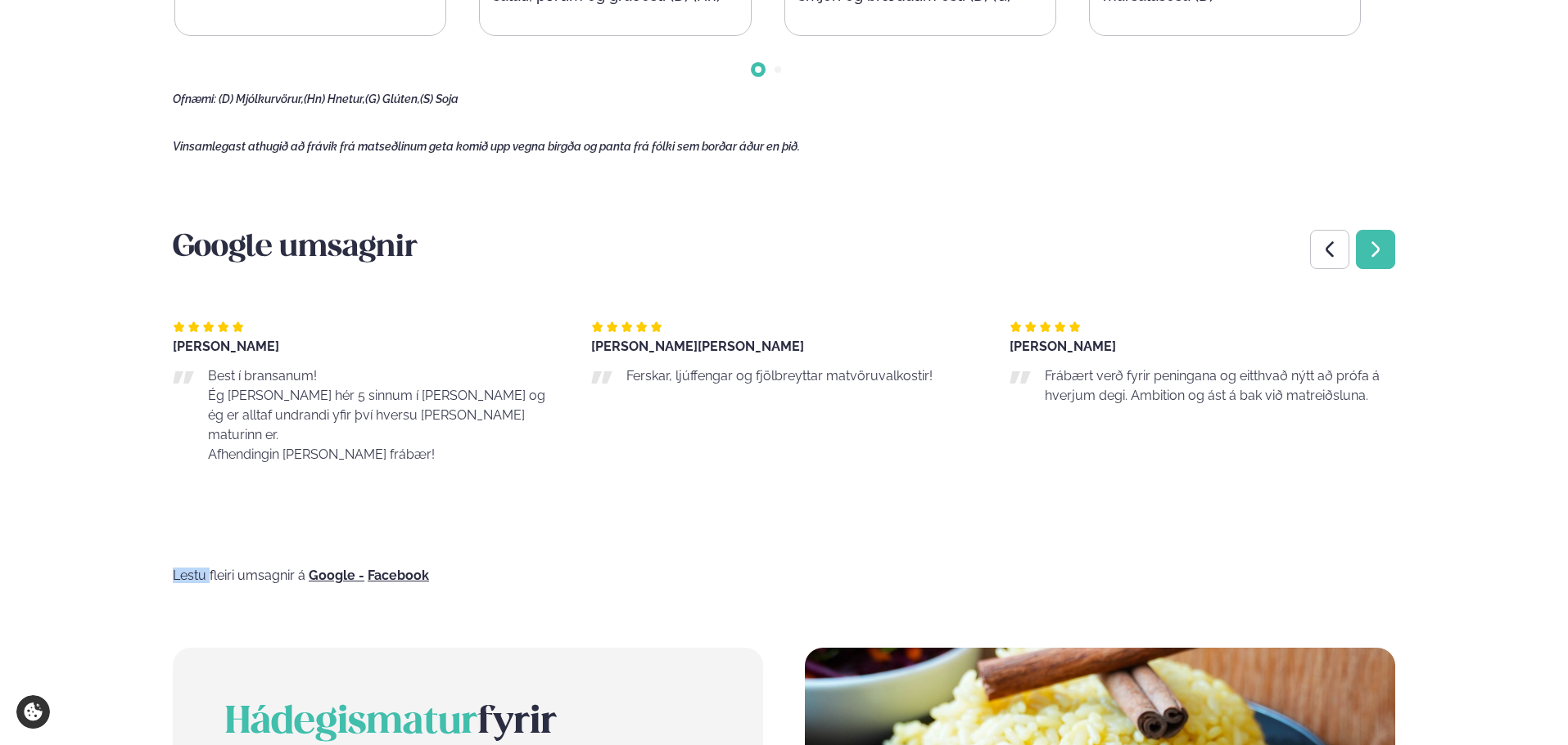
click at [1379, 260] on div "Next slide" at bounding box center [1375, 249] width 39 height 39
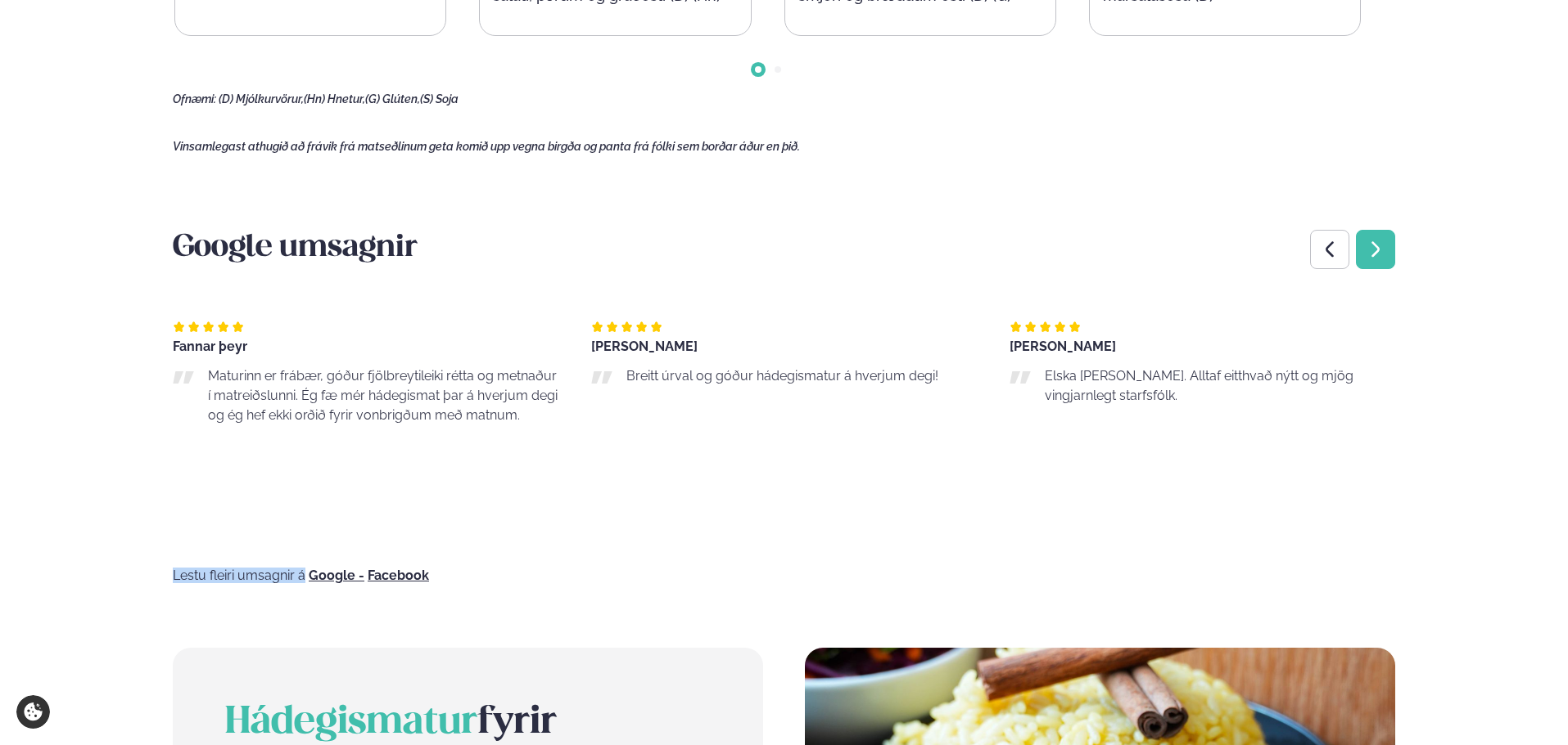
click at [1381, 259] on div "Next slide" at bounding box center [1375, 249] width 39 height 39
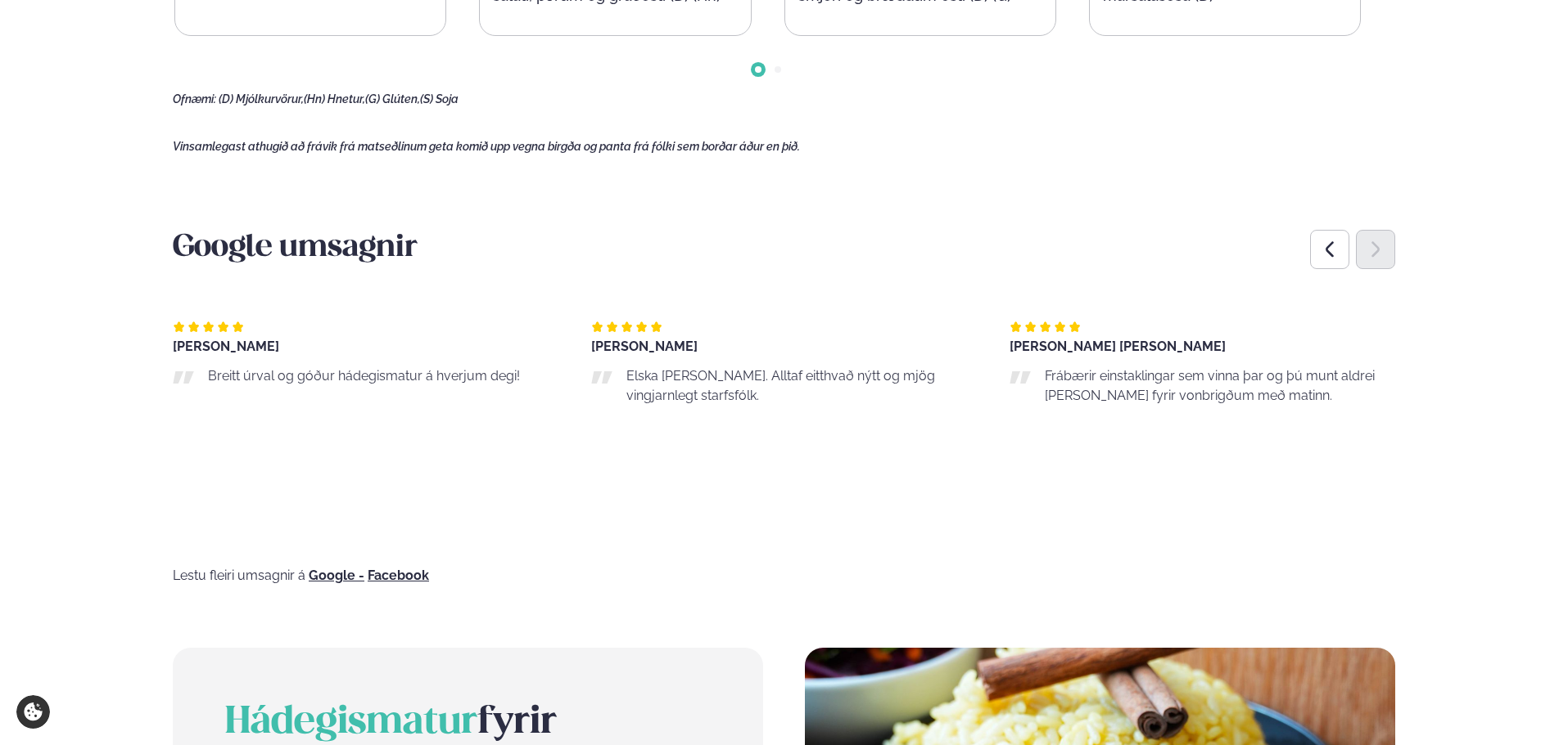
click at [1383, 259] on icon "Next slide" at bounding box center [1376, 249] width 20 height 20
click at [1337, 250] on icon "Previous slide" at bounding box center [1329, 249] width 20 height 20
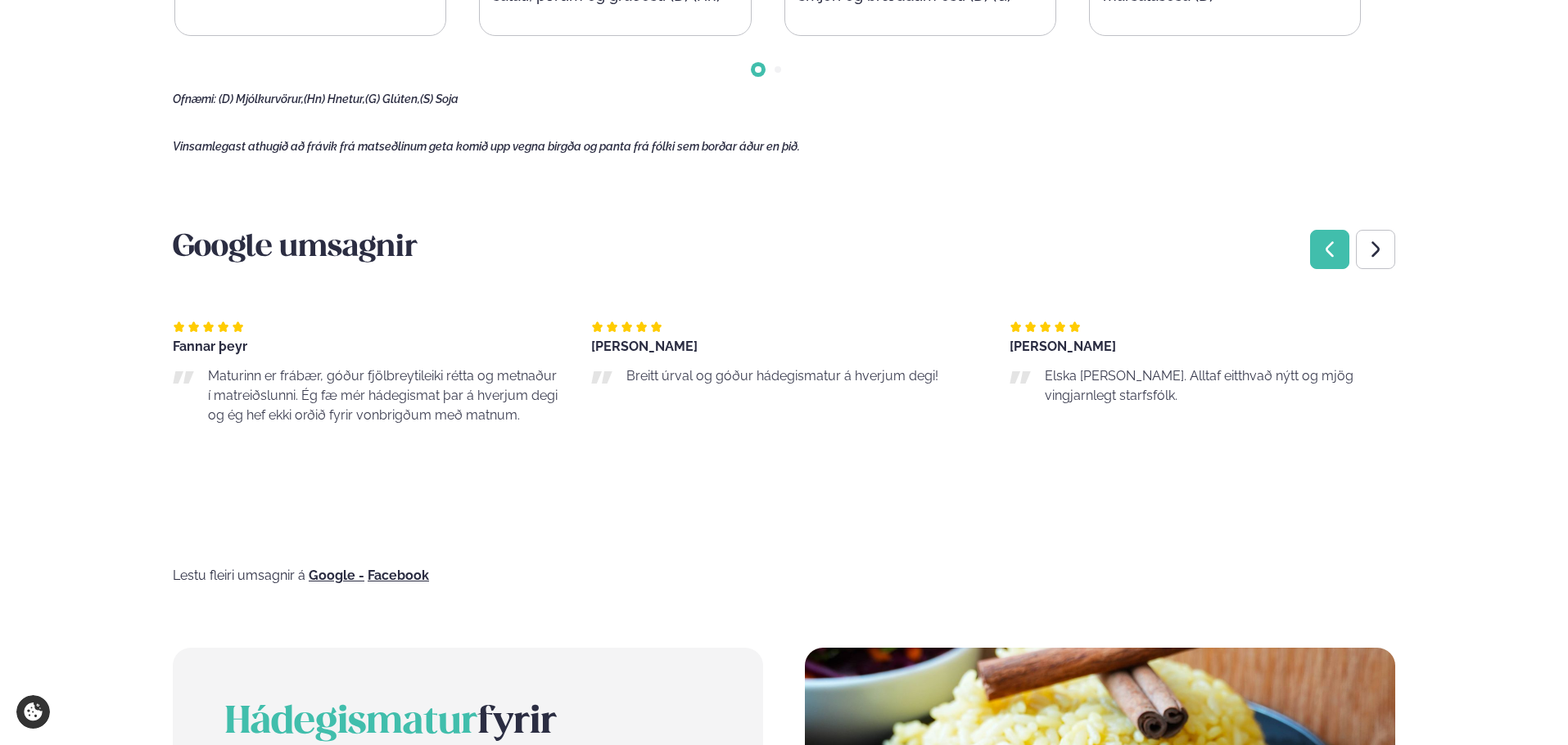
click at [1337, 248] on icon "Previous slide" at bounding box center [1329, 249] width 20 height 20
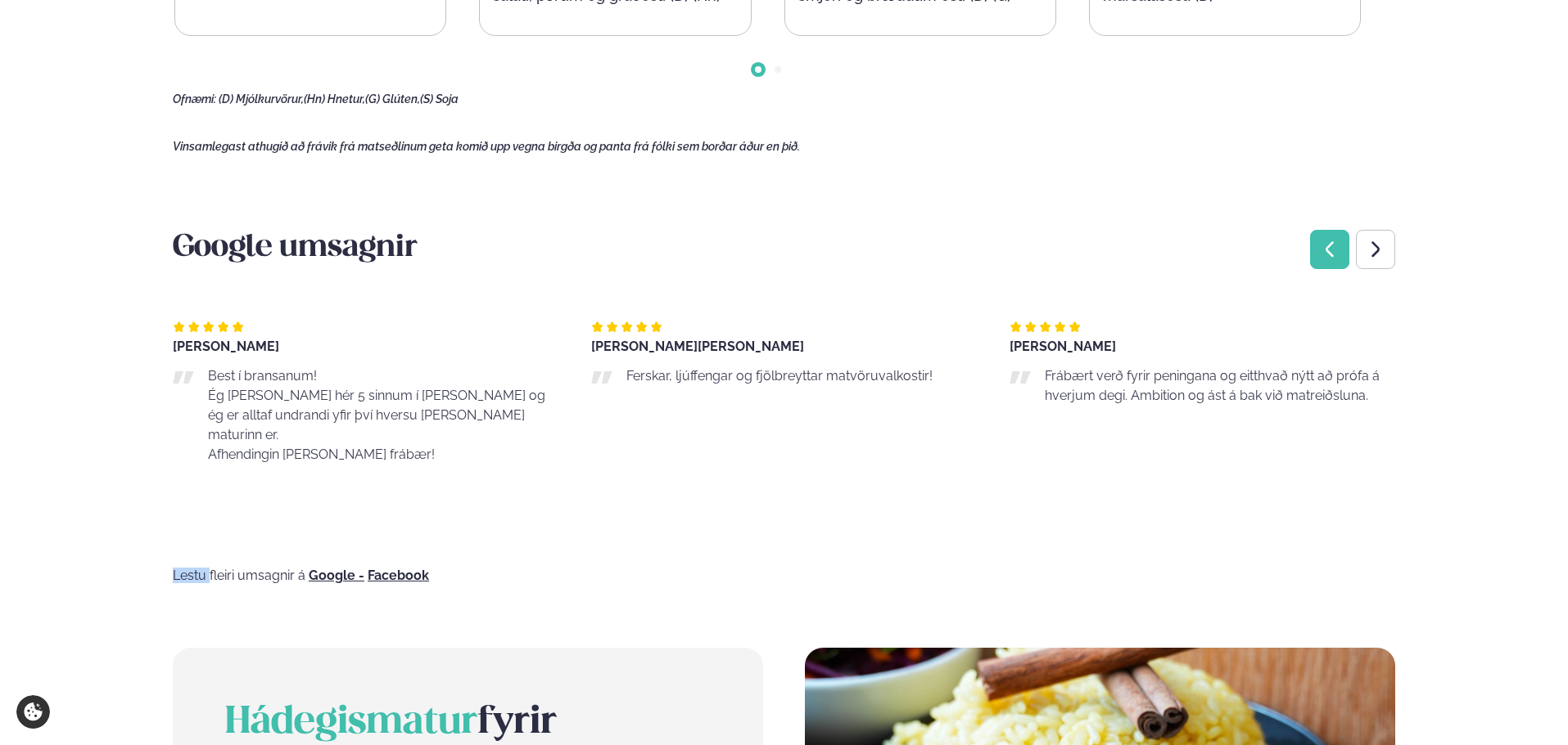
click at [1336, 248] on icon "Previous slide" at bounding box center [1329, 249] width 20 height 20
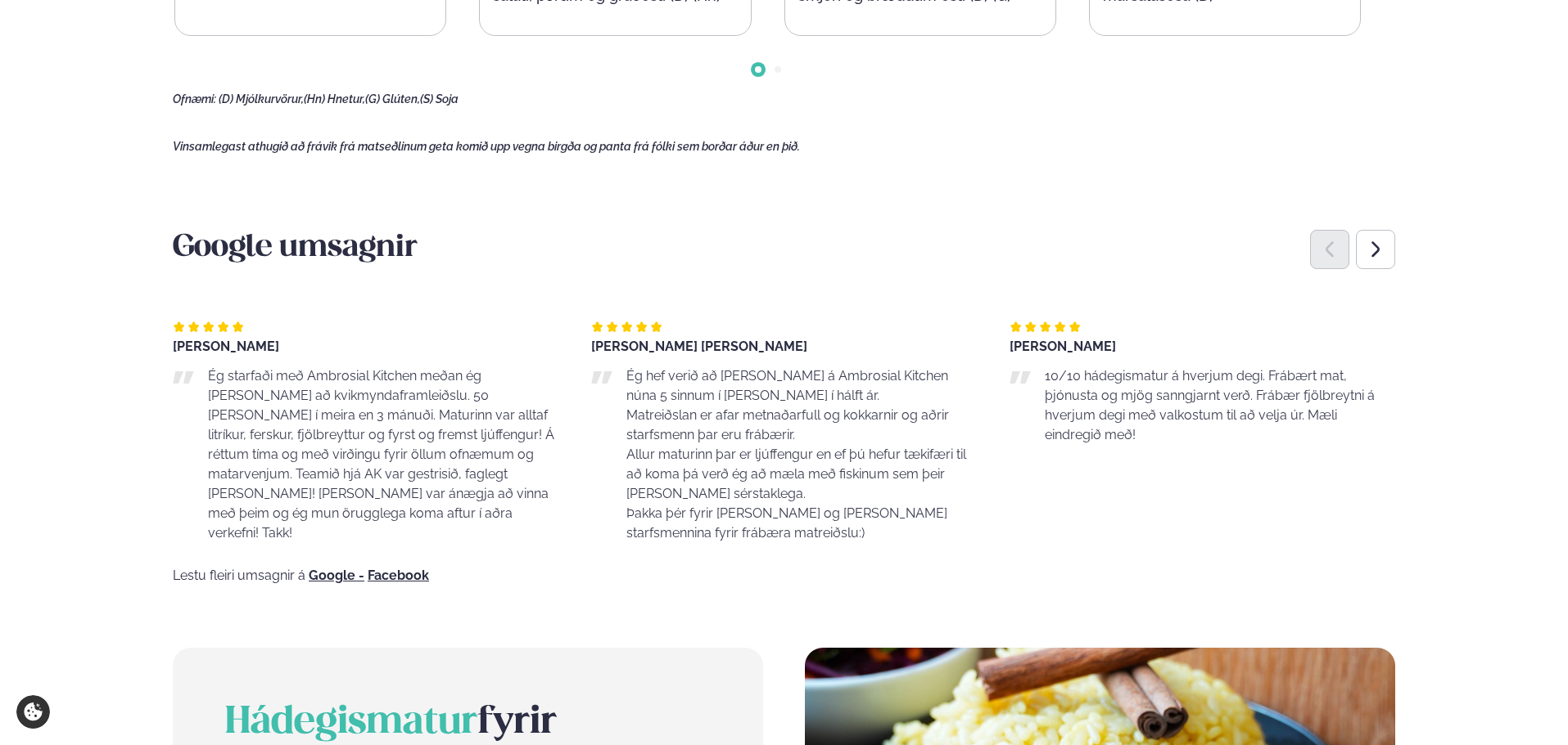
click at [1333, 248] on icon "Previous slide" at bounding box center [1329, 249] width 20 height 20
click at [1325, 255] on icon "Previous slide" at bounding box center [1329, 249] width 20 height 20
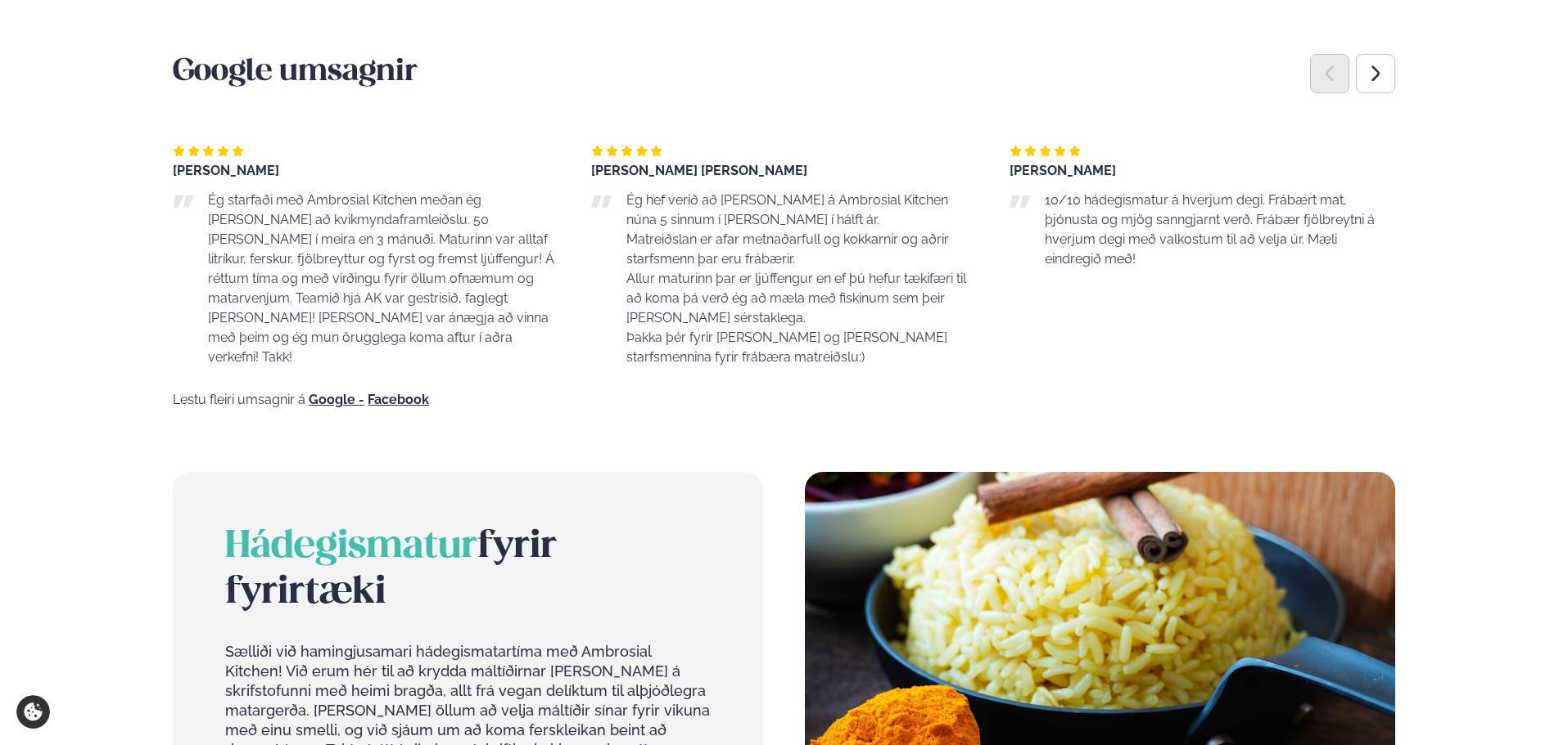
scroll to position [1291, 0]
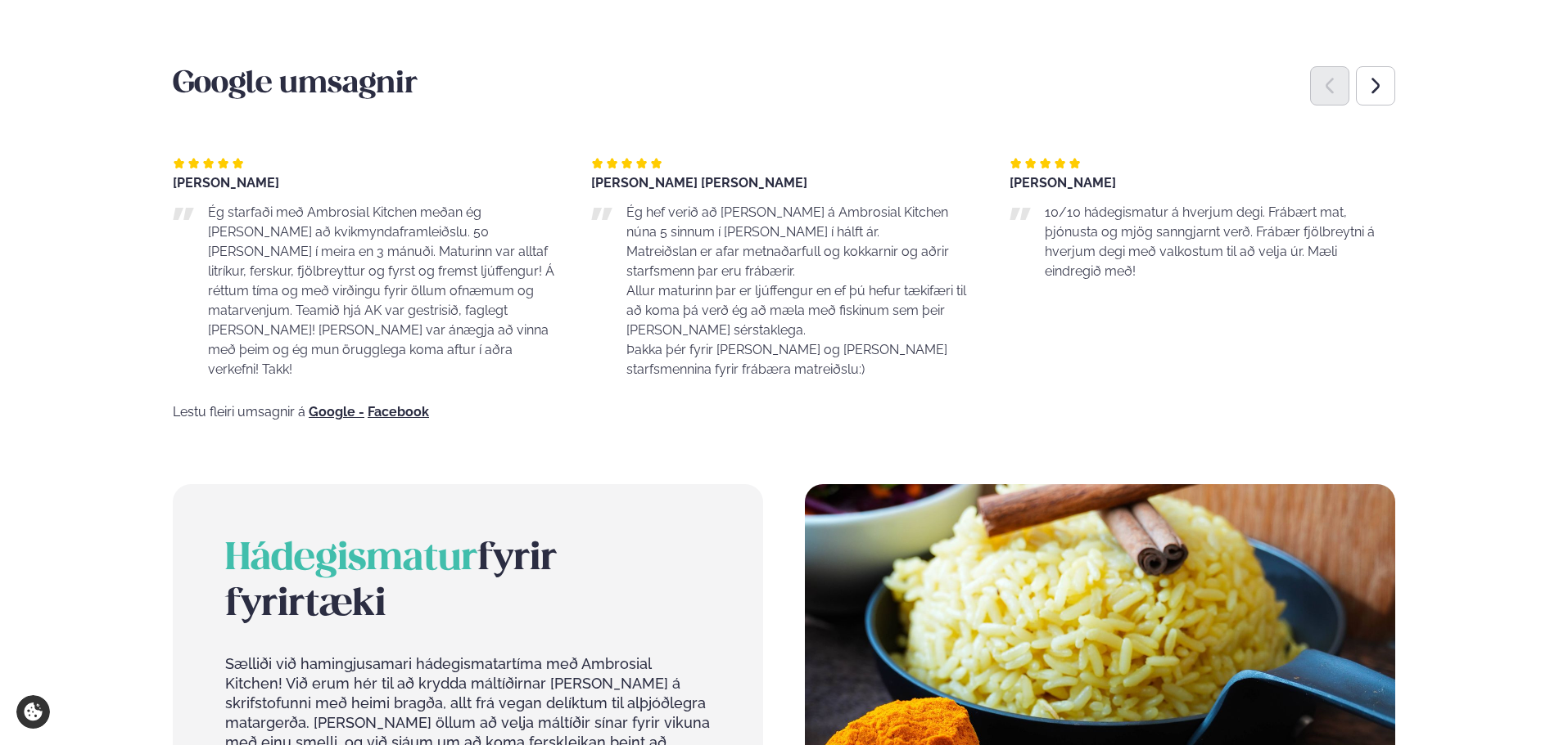
drag, startPoint x: 236, startPoint y: 198, endPoint x: 1000, endPoint y: 384, distance: 786.3
click at [998, 384] on main "[PERSON_NAME] / Matseðill / Dalvegur 30 [PERSON_NAME] í [GEOGRAPHIC_DATA] - Dal…" at bounding box center [784, 22] width 1320 height 2625
click at [1000, 384] on div "Google umsagnir [PERSON_NAME] Ég starfaði með Ambrosial Kitchen meðan ég [PERSO…" at bounding box center [784, 242] width 1222 height 353
click at [1394, 83] on div "Next slide" at bounding box center [1375, 85] width 39 height 39
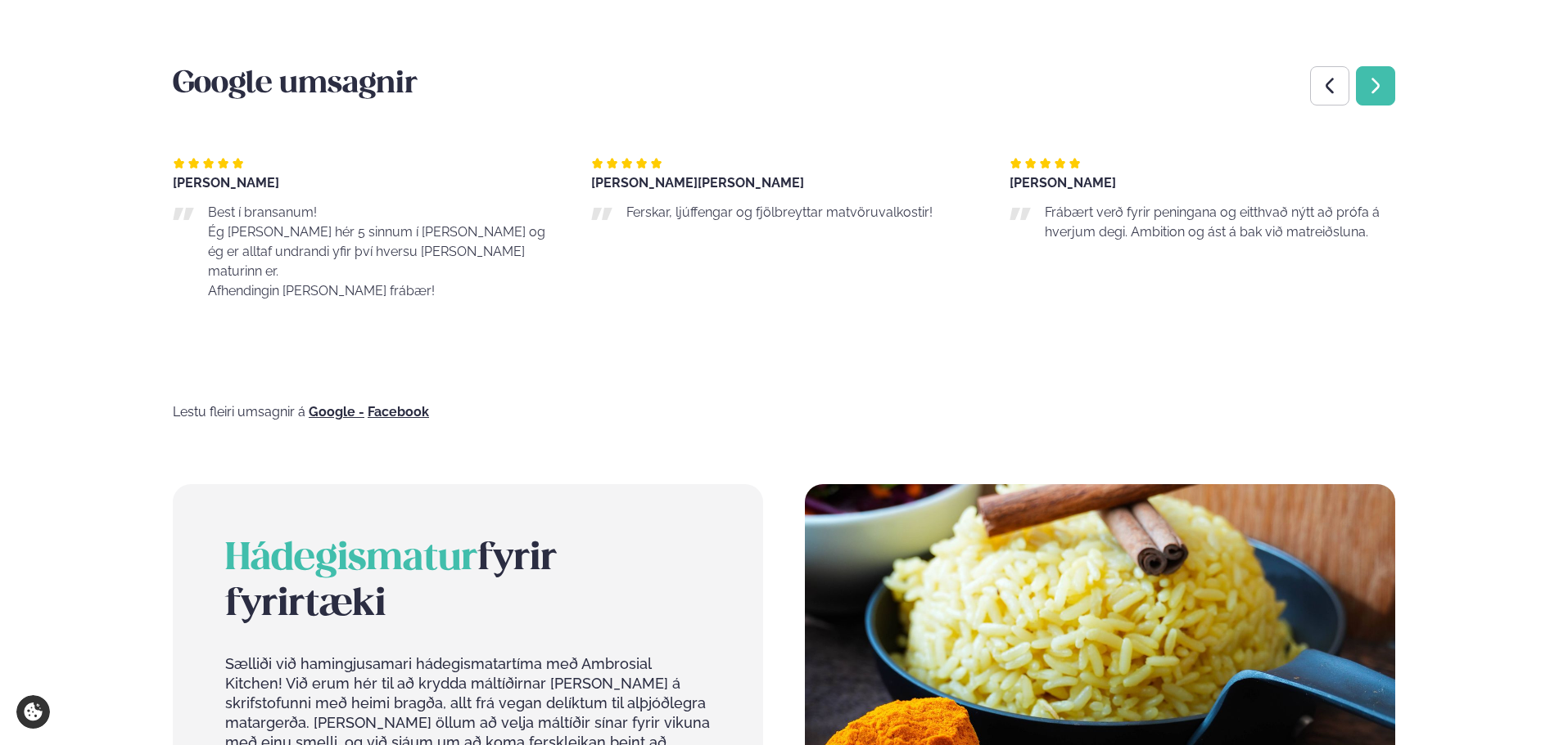
click at [1387, 87] on div "Next slide" at bounding box center [1375, 85] width 39 height 39
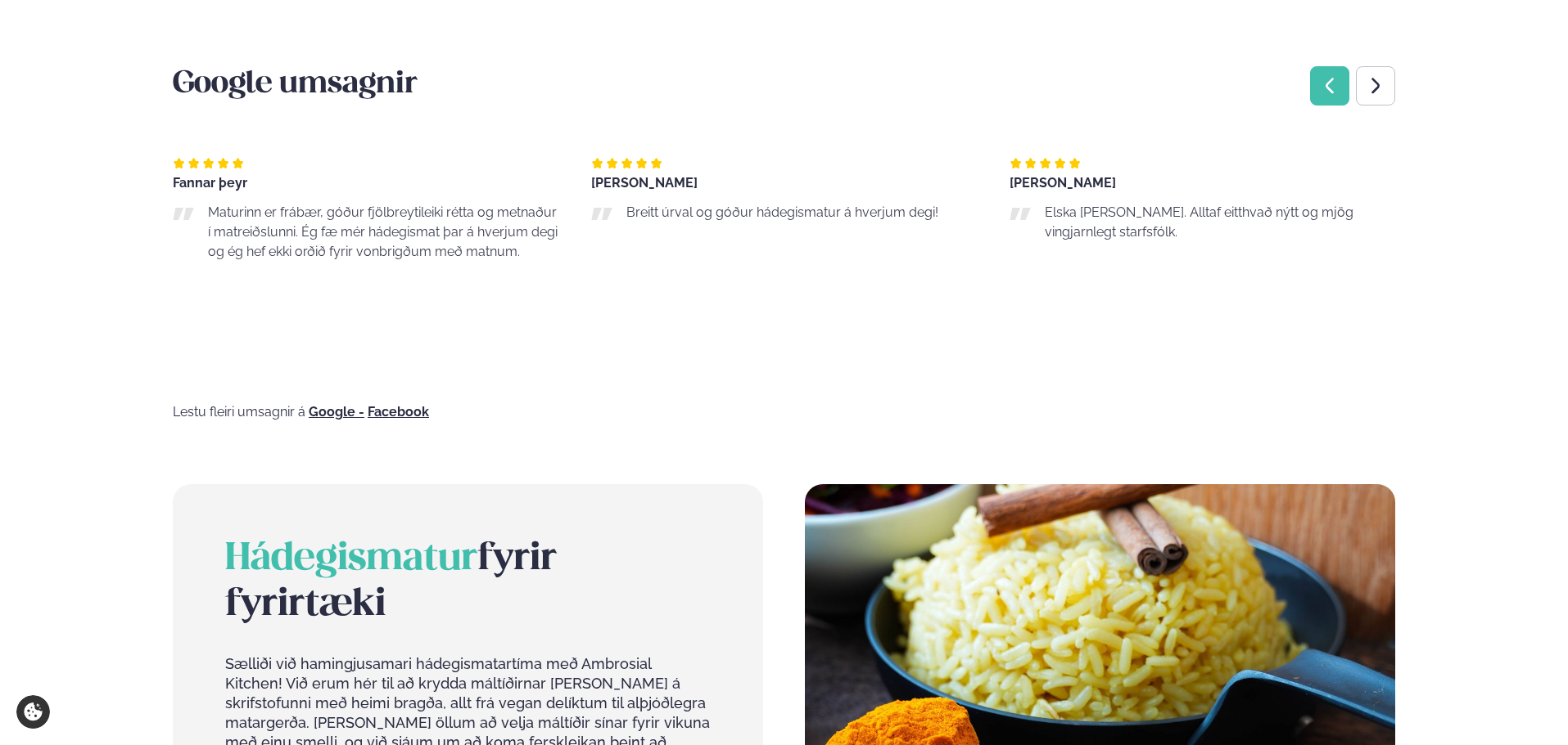
click at [1334, 87] on icon "Previous slide" at bounding box center [1329, 86] width 20 height 20
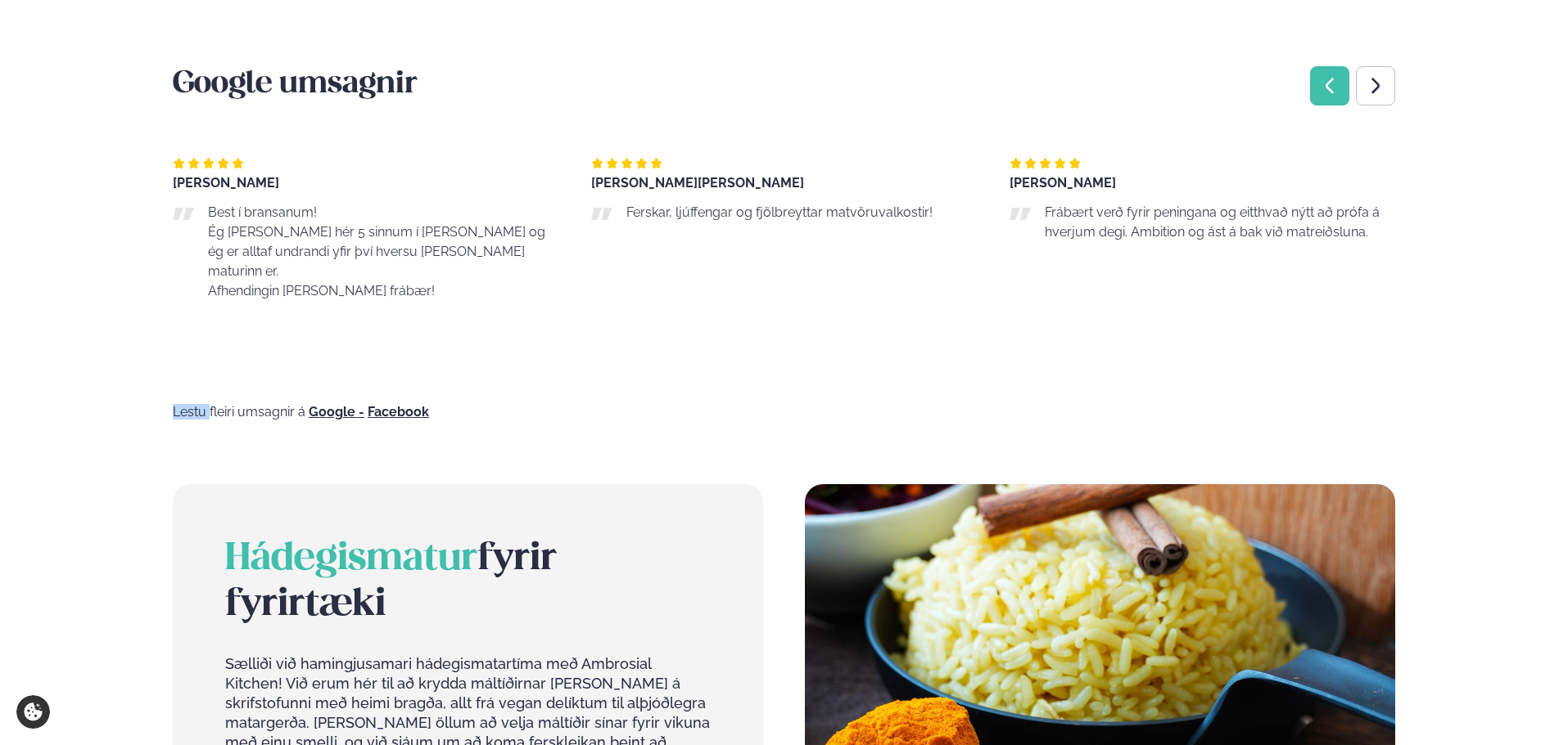
click at [1334, 87] on icon "Previous slide" at bounding box center [1329, 86] width 20 height 20
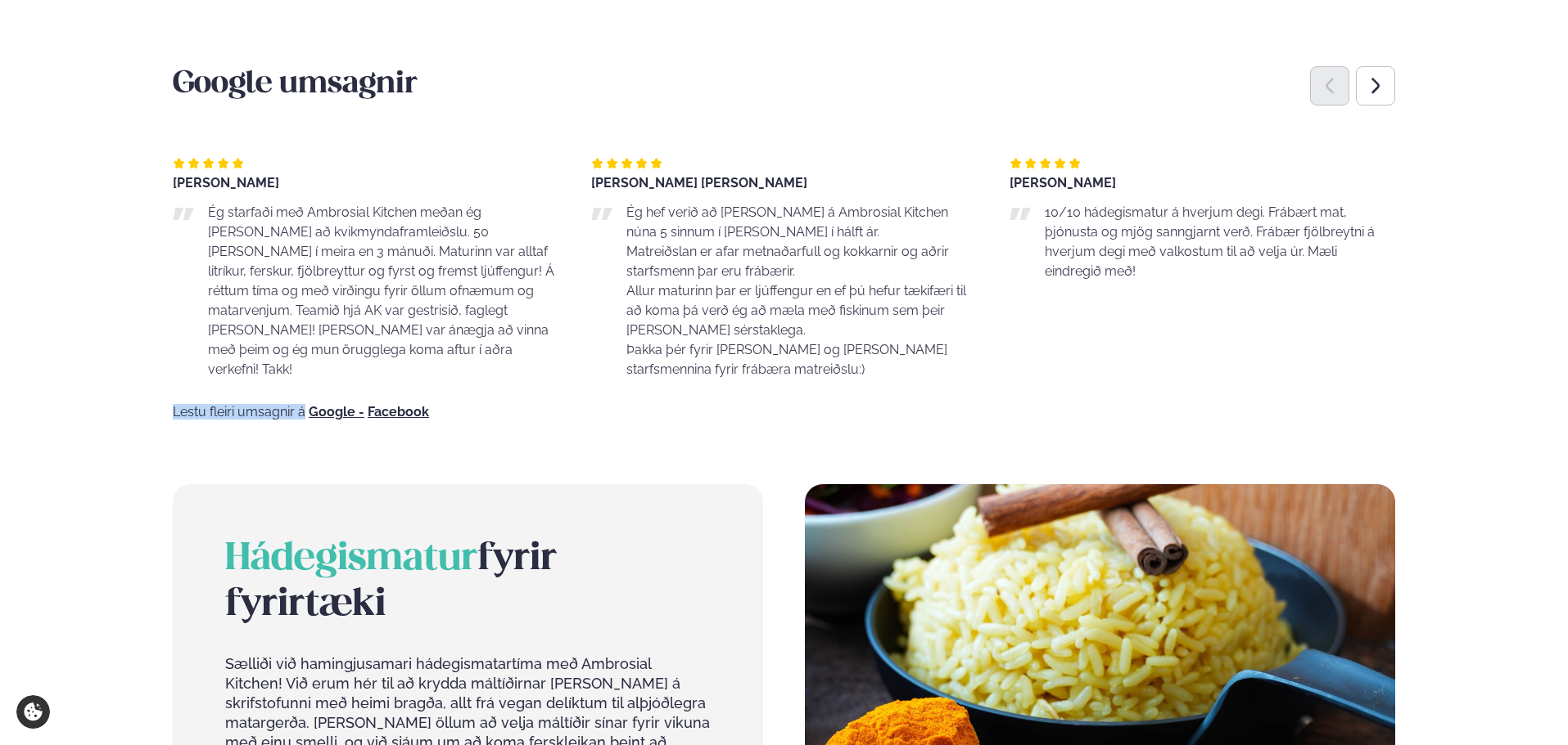
click at [1332, 86] on icon "Previous slide" at bounding box center [1329, 86] width 20 height 20
click at [1378, 89] on icon "Next slide" at bounding box center [1376, 86] width 20 height 20
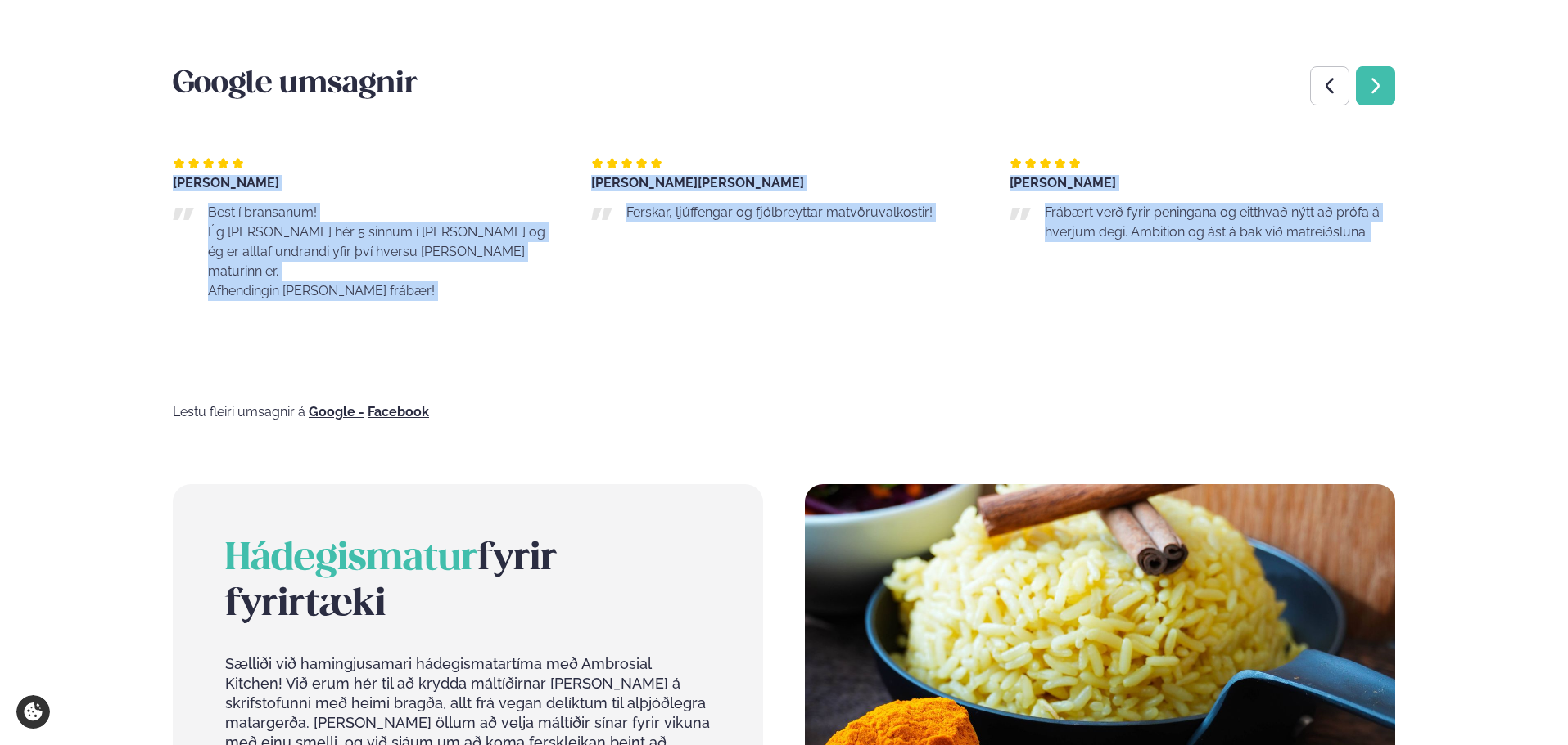
drag, startPoint x: 1348, startPoint y: 102, endPoint x: 1370, endPoint y: 97, distance: 22.6
click at [1350, 99] on div "Google umsagnir [PERSON_NAME] Ég starfaði með Ambrosial Kitchen meðan ég [PERSO…" at bounding box center [784, 242] width 1222 height 353
click at [1370, 97] on div "Next slide" at bounding box center [1375, 85] width 39 height 39
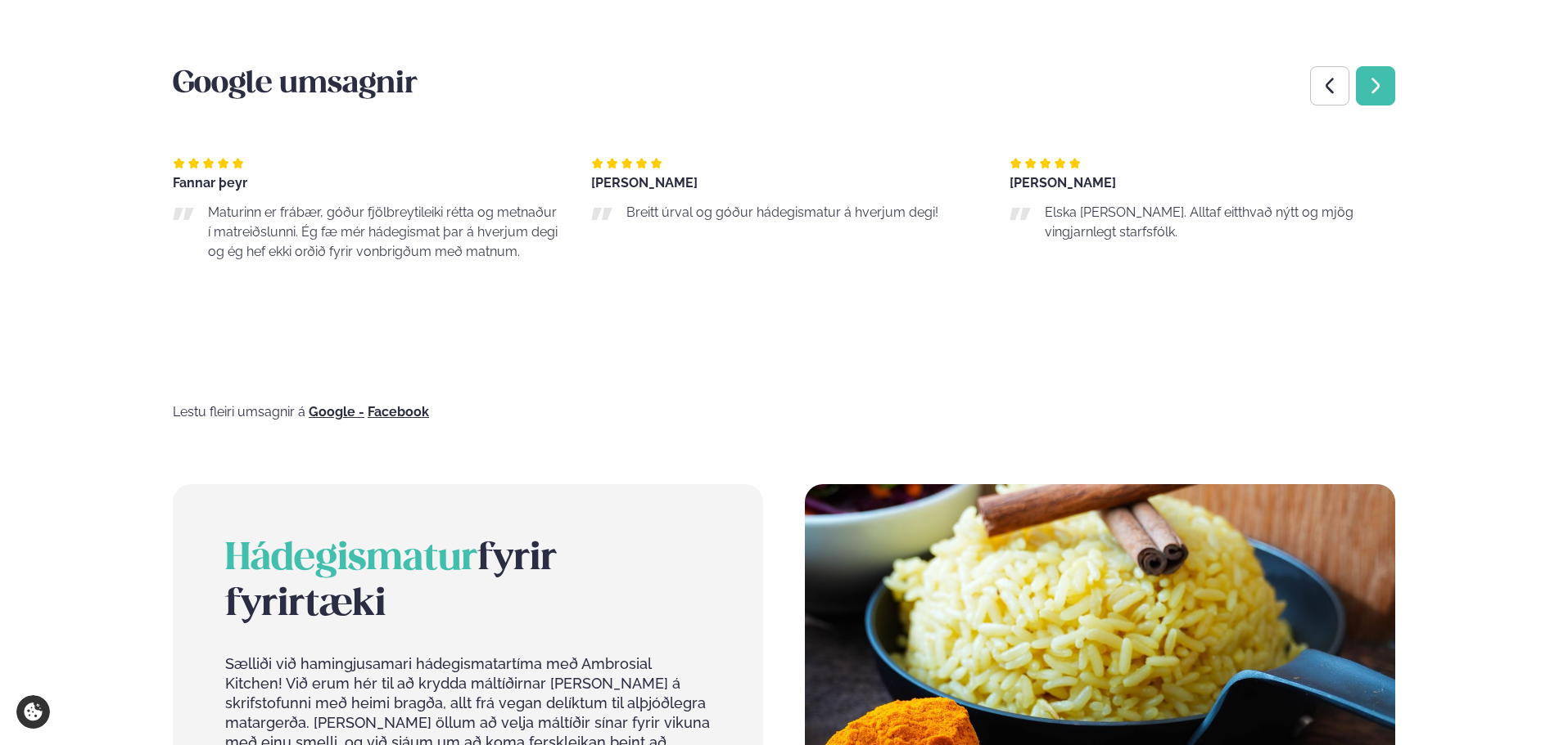
click at [1373, 97] on div "Next slide" at bounding box center [1375, 85] width 39 height 39
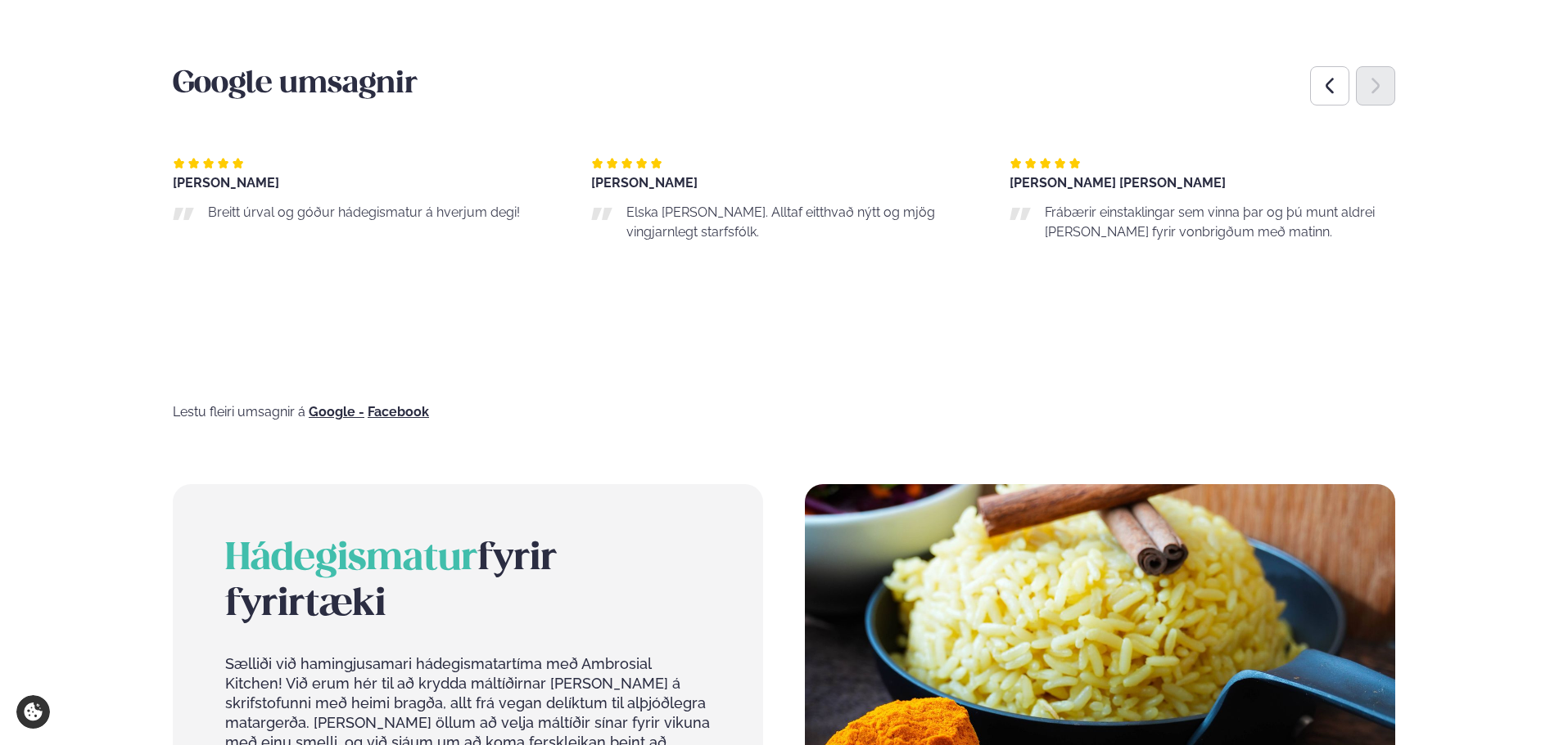
click at [1373, 97] on div "Next slide" at bounding box center [1375, 85] width 39 height 39
click at [1387, 89] on div "Next slide" at bounding box center [1375, 85] width 39 height 39
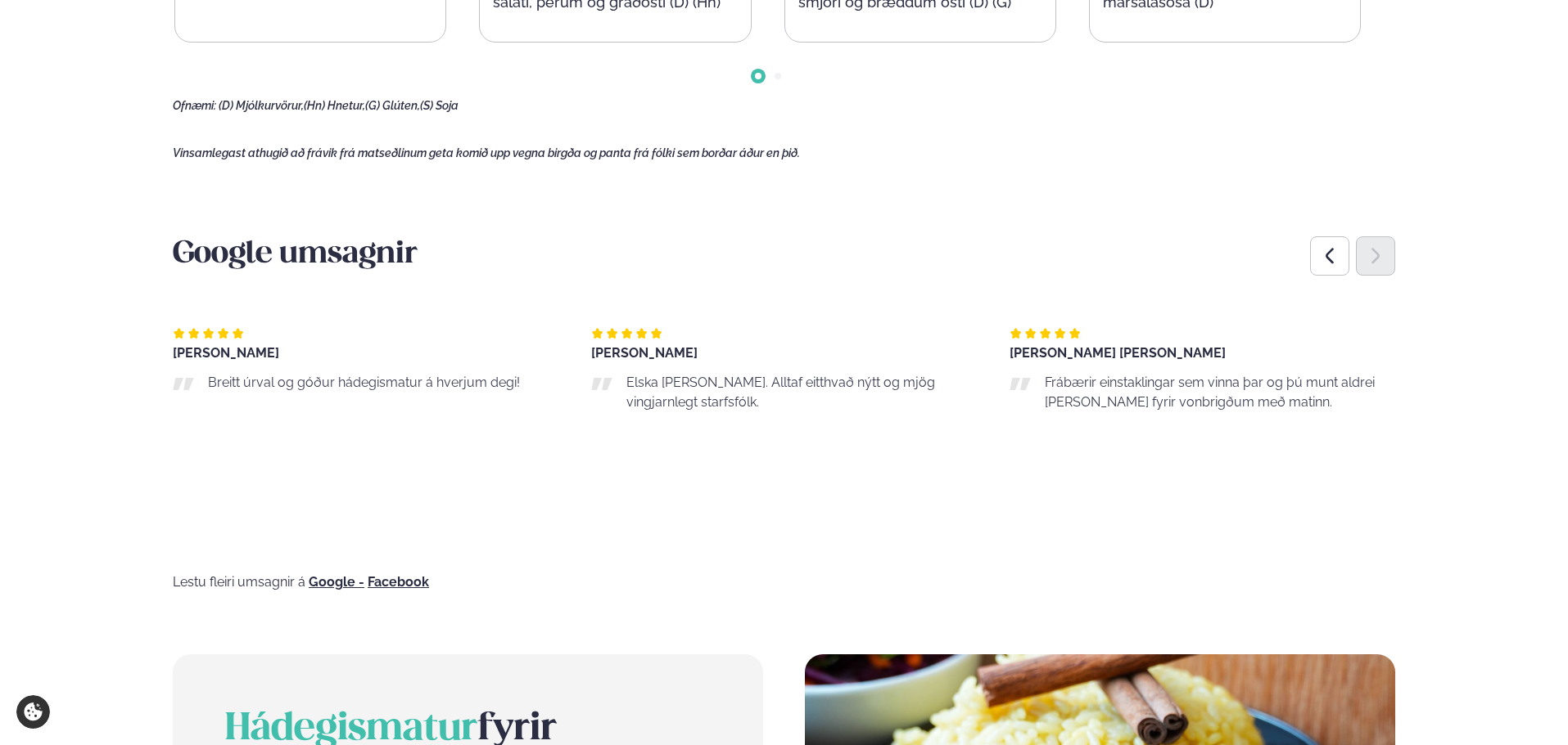
scroll to position [1046, 0]
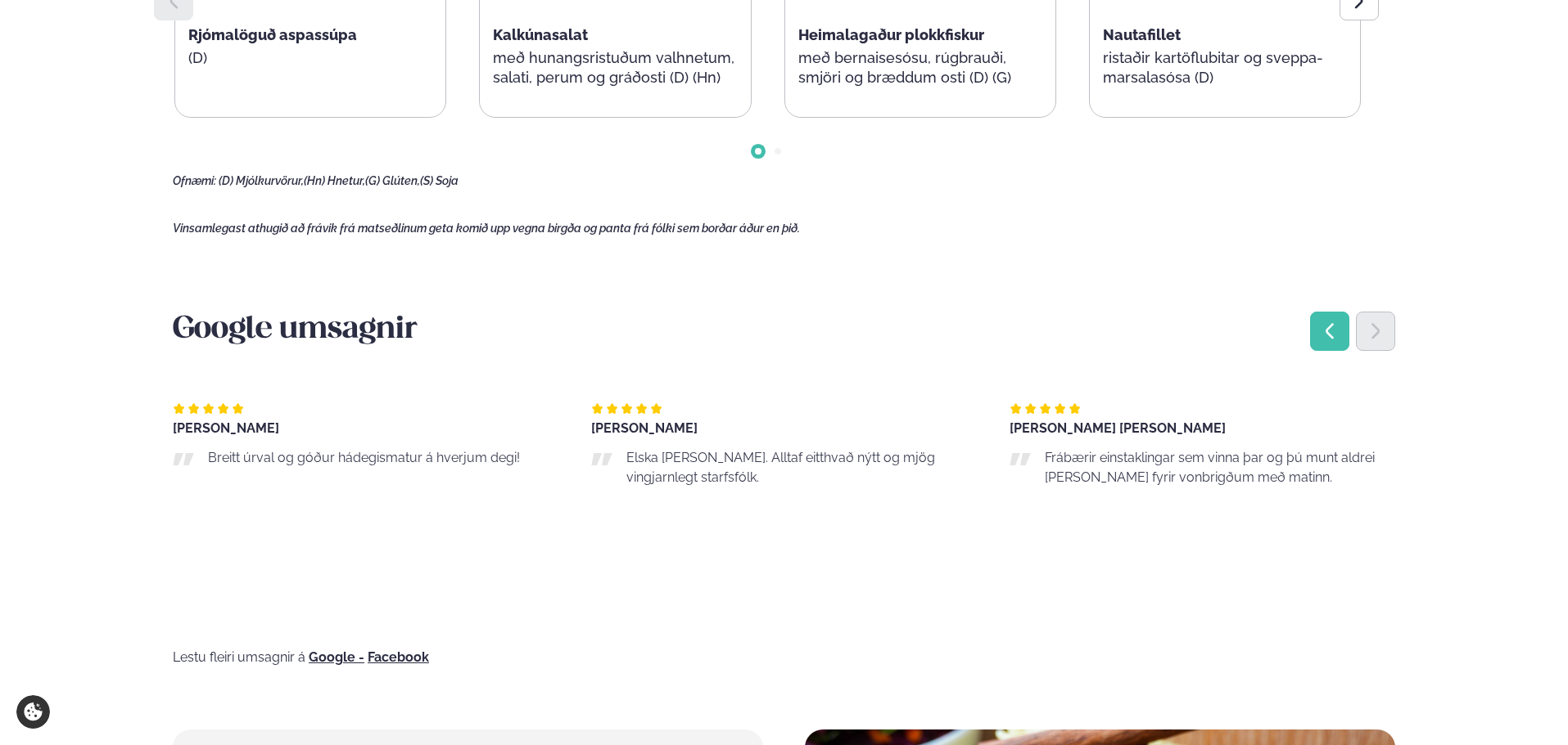
click at [1331, 339] on icon "Previous slide" at bounding box center [1329, 332] width 20 height 20
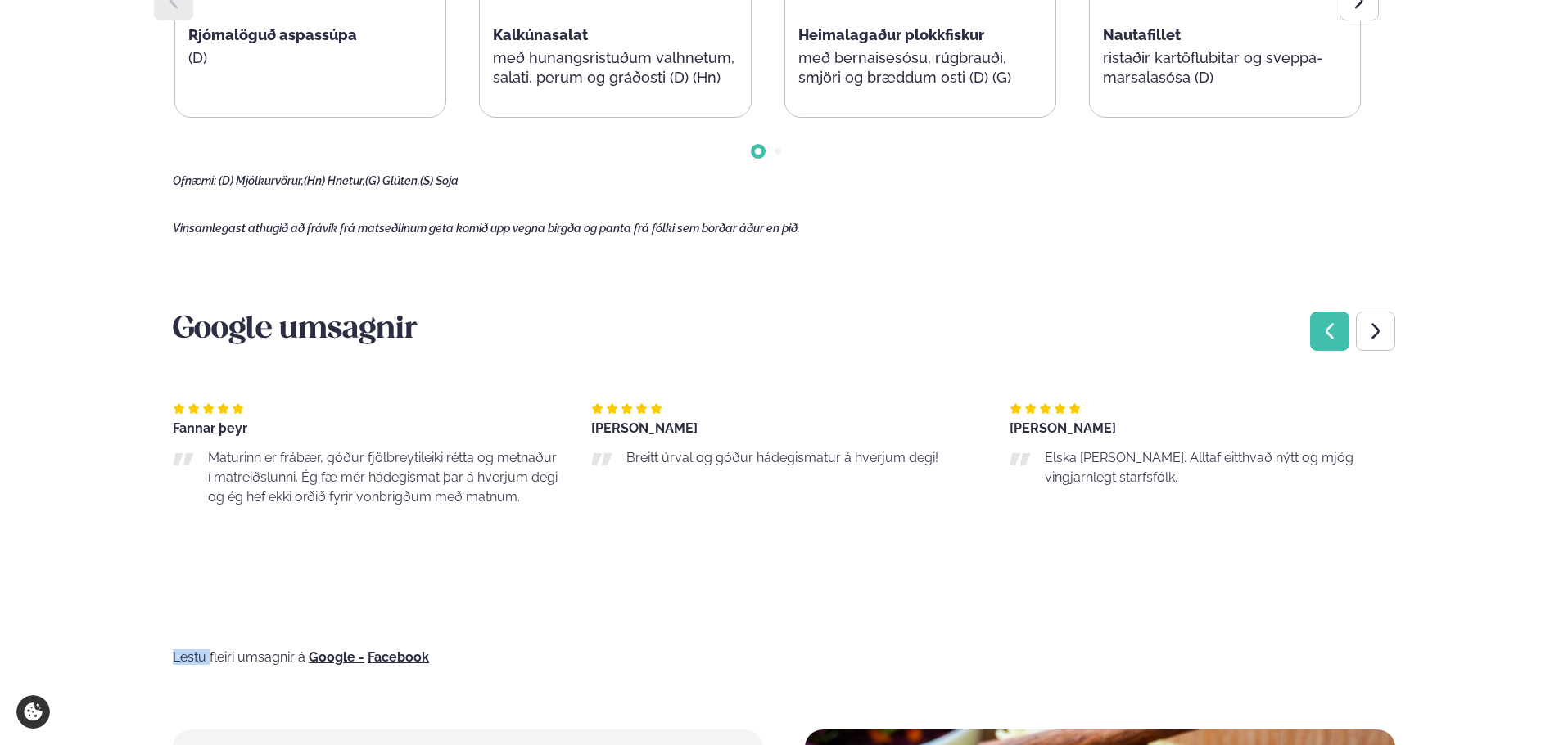
click at [1331, 339] on icon "Previous slide" at bounding box center [1329, 332] width 20 height 20
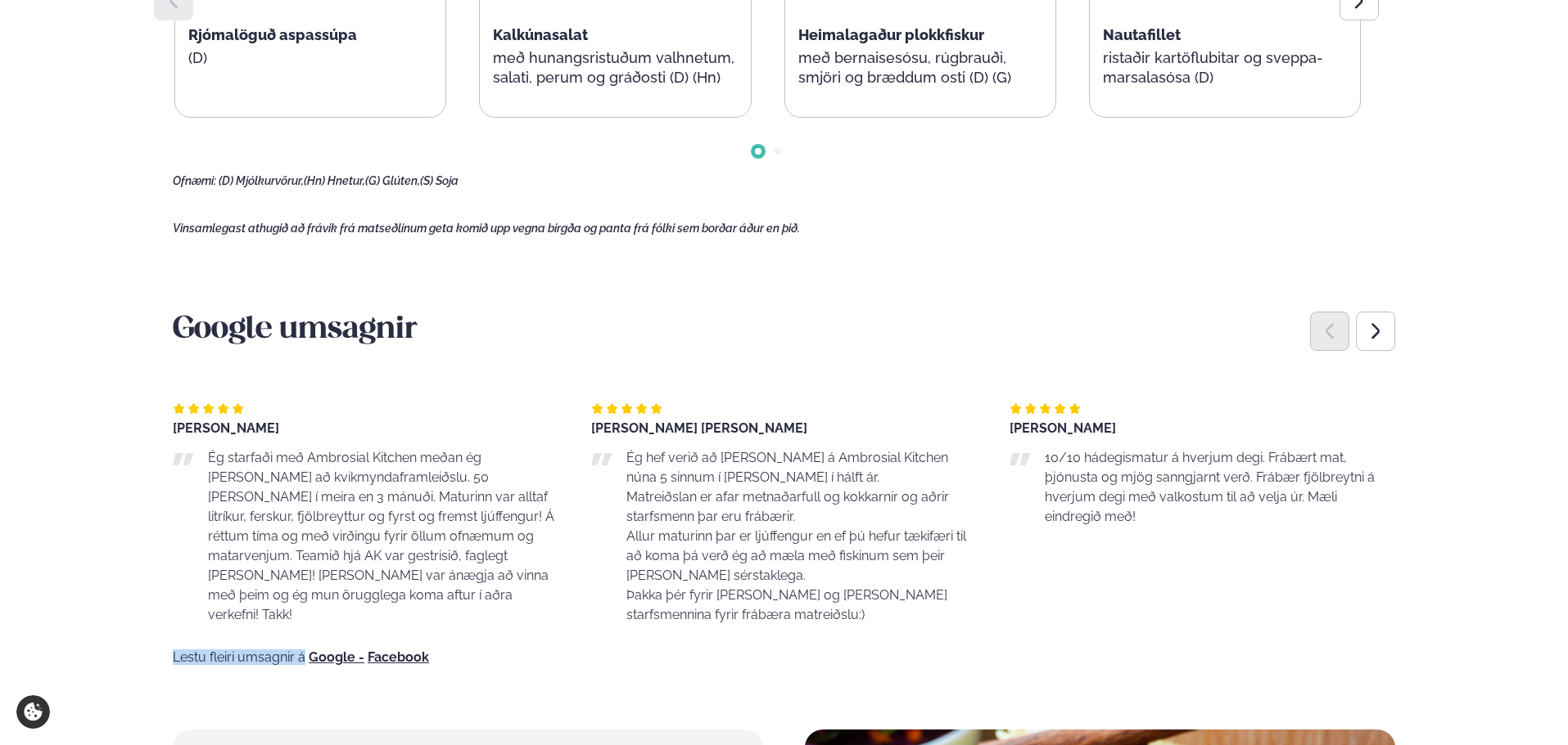
click at [1331, 339] on icon "Previous slide" at bounding box center [1329, 332] width 20 height 20
click at [1381, 341] on icon "Next slide" at bounding box center [1376, 332] width 20 height 20
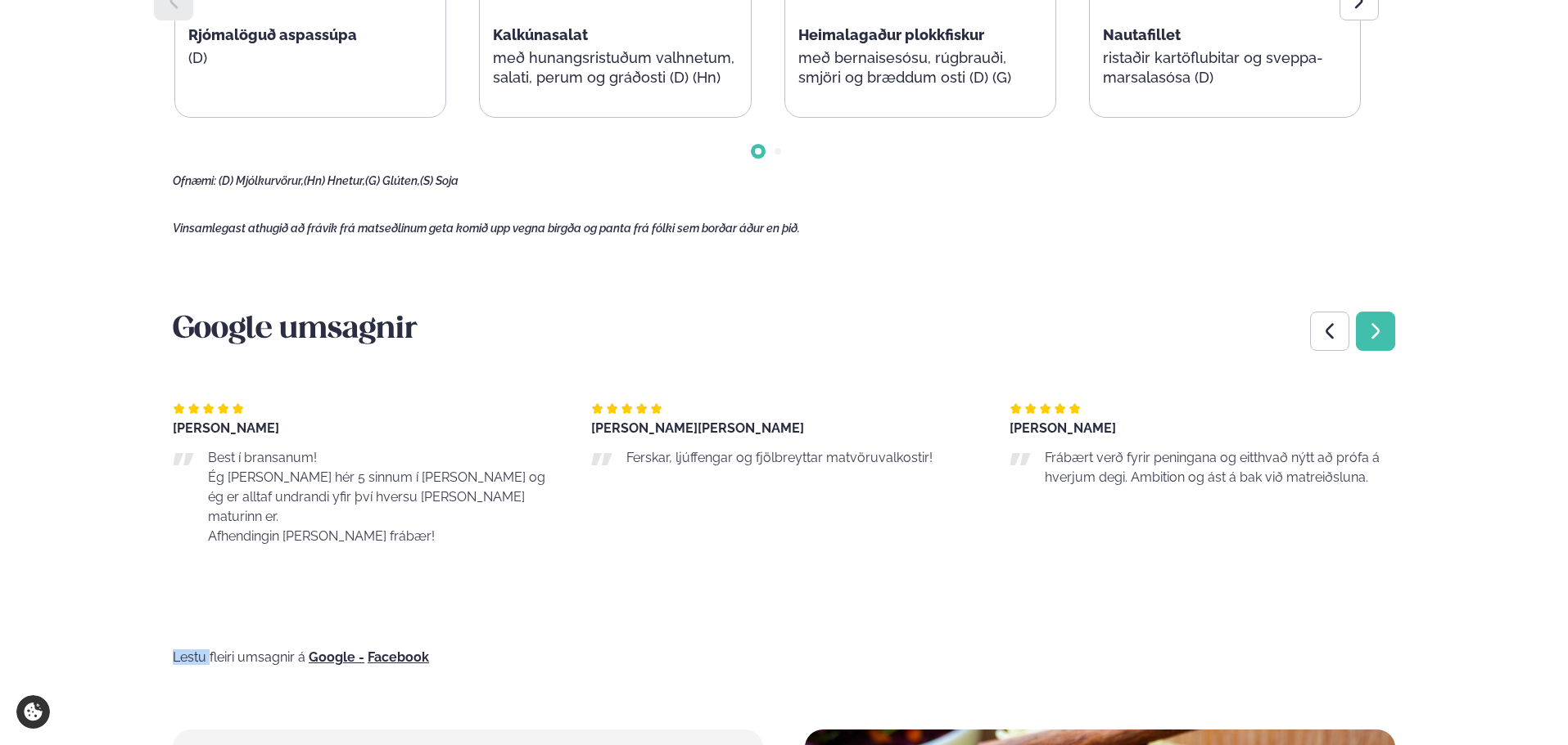
click at [1381, 341] on icon "Next slide" at bounding box center [1376, 332] width 20 height 20
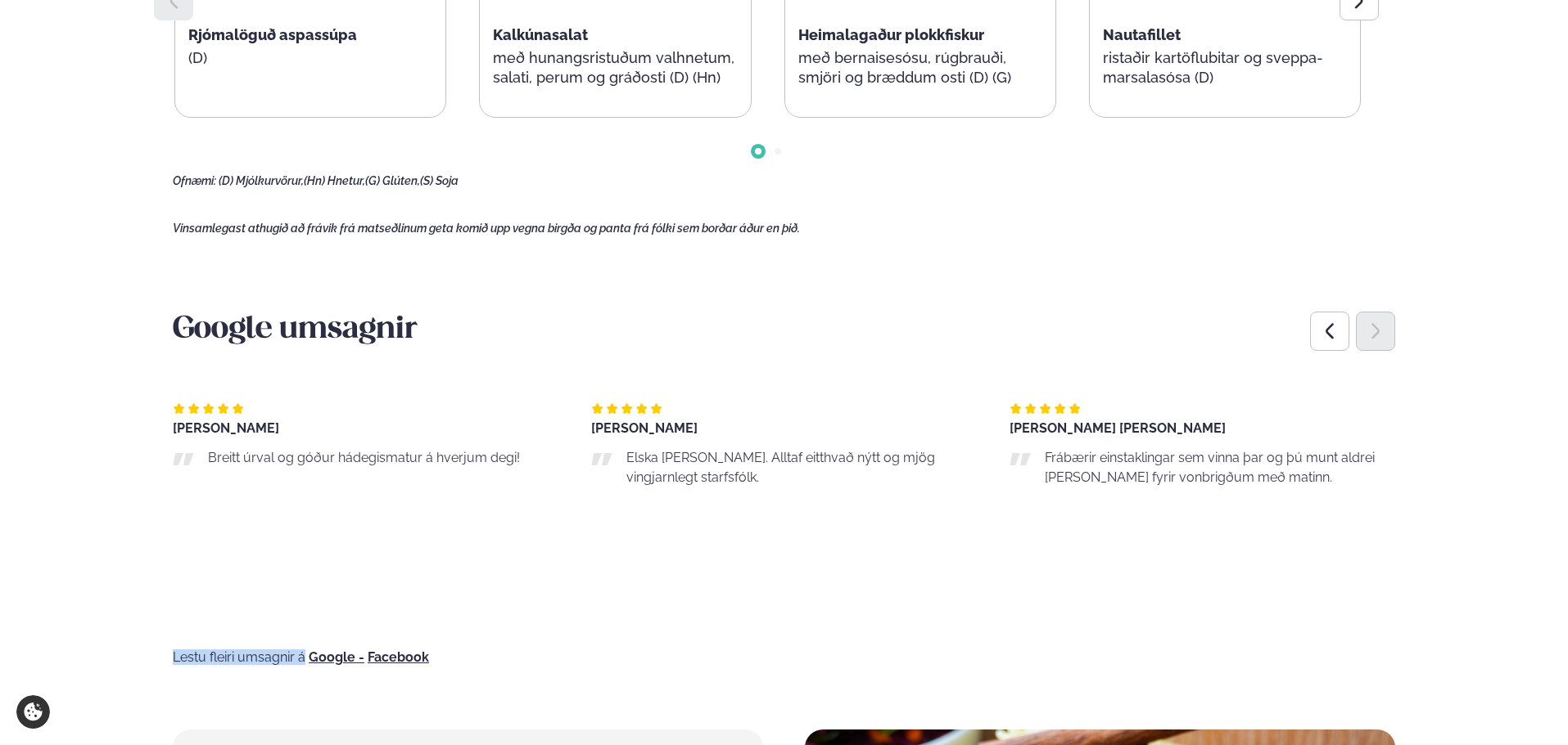
click at [1382, 341] on icon "Next slide" at bounding box center [1376, 332] width 20 height 20
click at [1325, 332] on icon "Previous slide" at bounding box center [1329, 332] width 20 height 20
click at [1327, 331] on icon "Previous slide" at bounding box center [1329, 332] width 20 height 20
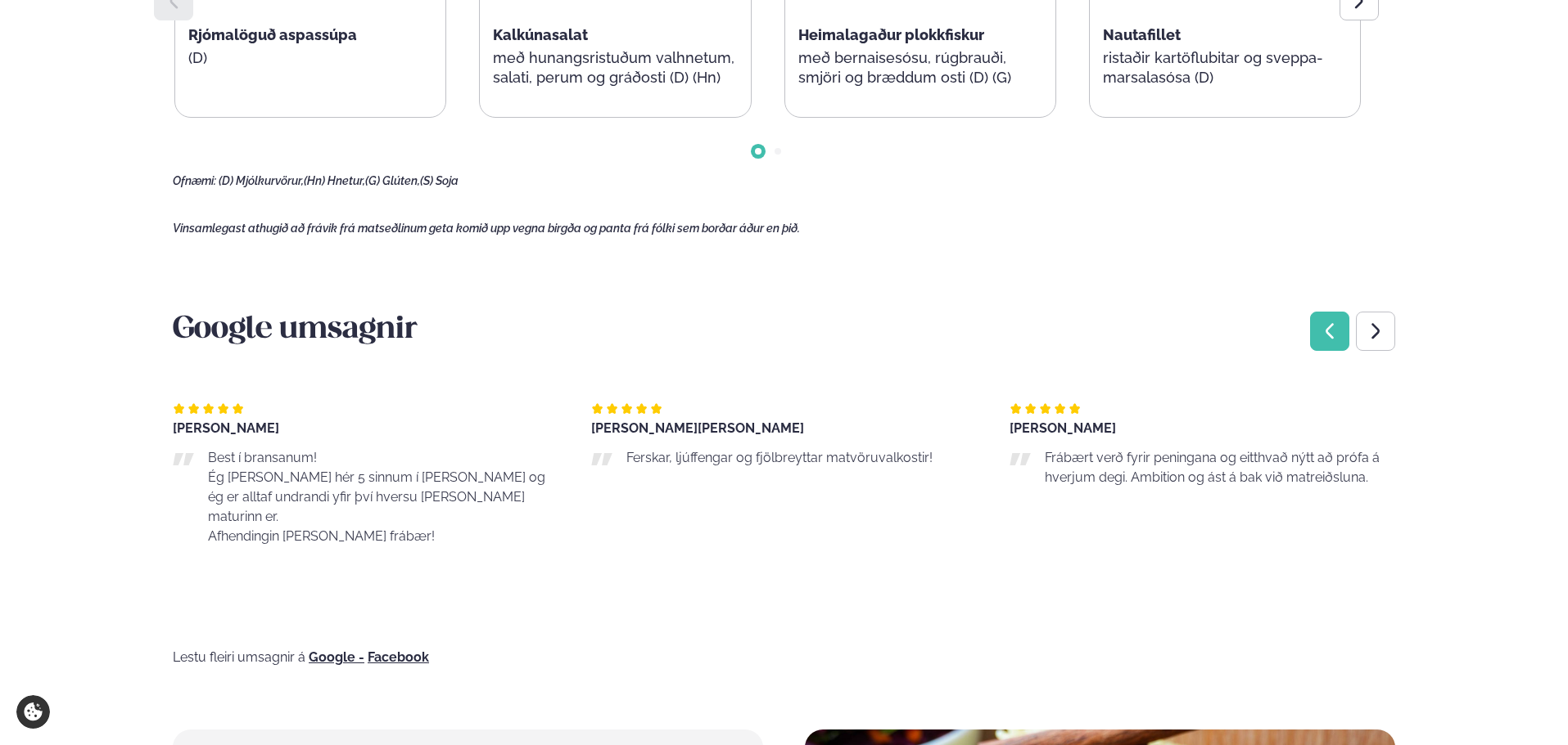
click at [1329, 333] on icon "Previous slide" at bounding box center [1329, 332] width 20 height 20
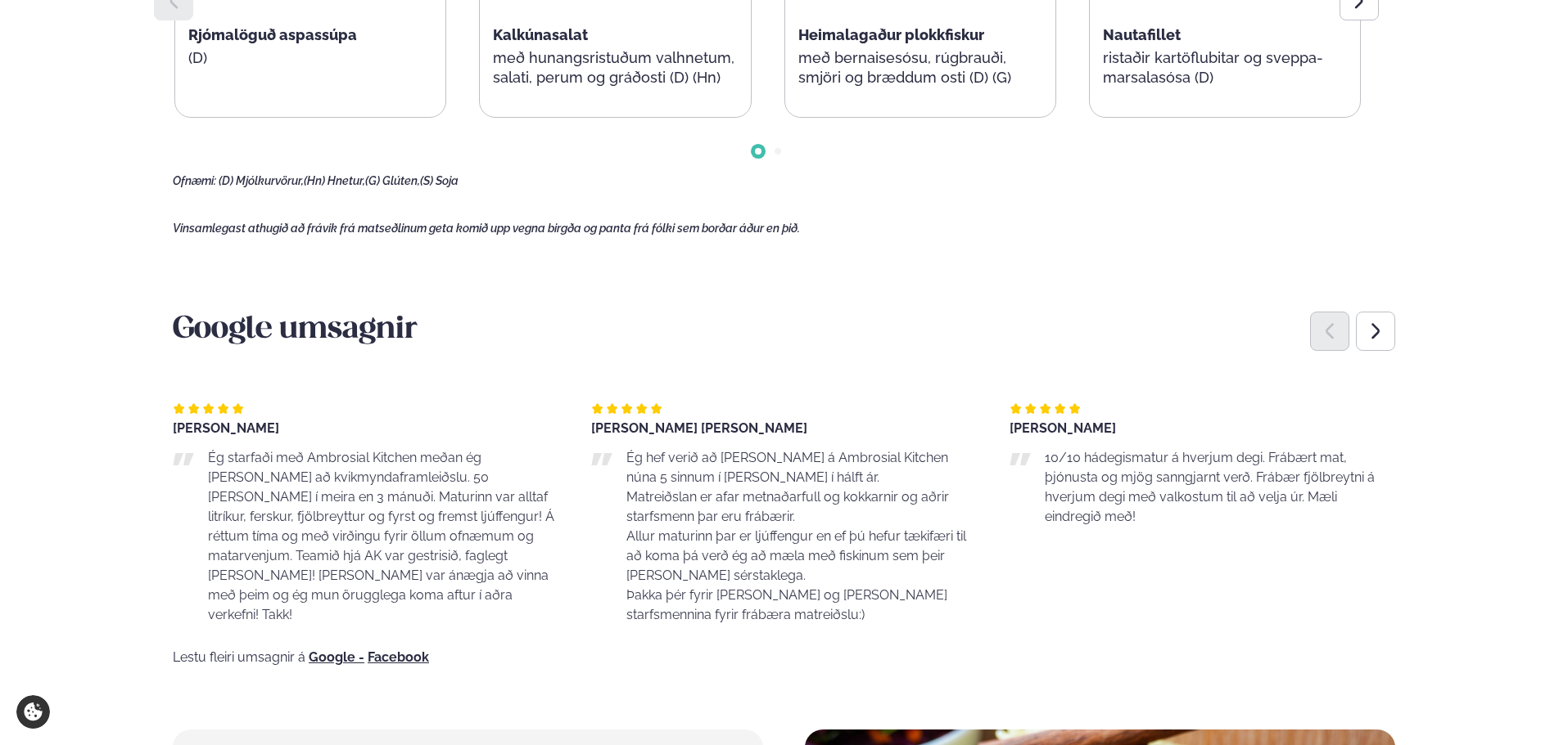
click at [1331, 334] on icon "Previous slide" at bounding box center [1329, 332] width 20 height 20
click at [1332, 335] on icon "Previous slide" at bounding box center [1329, 332] width 20 height 20
click at [1388, 335] on div "Next slide" at bounding box center [1375, 331] width 39 height 39
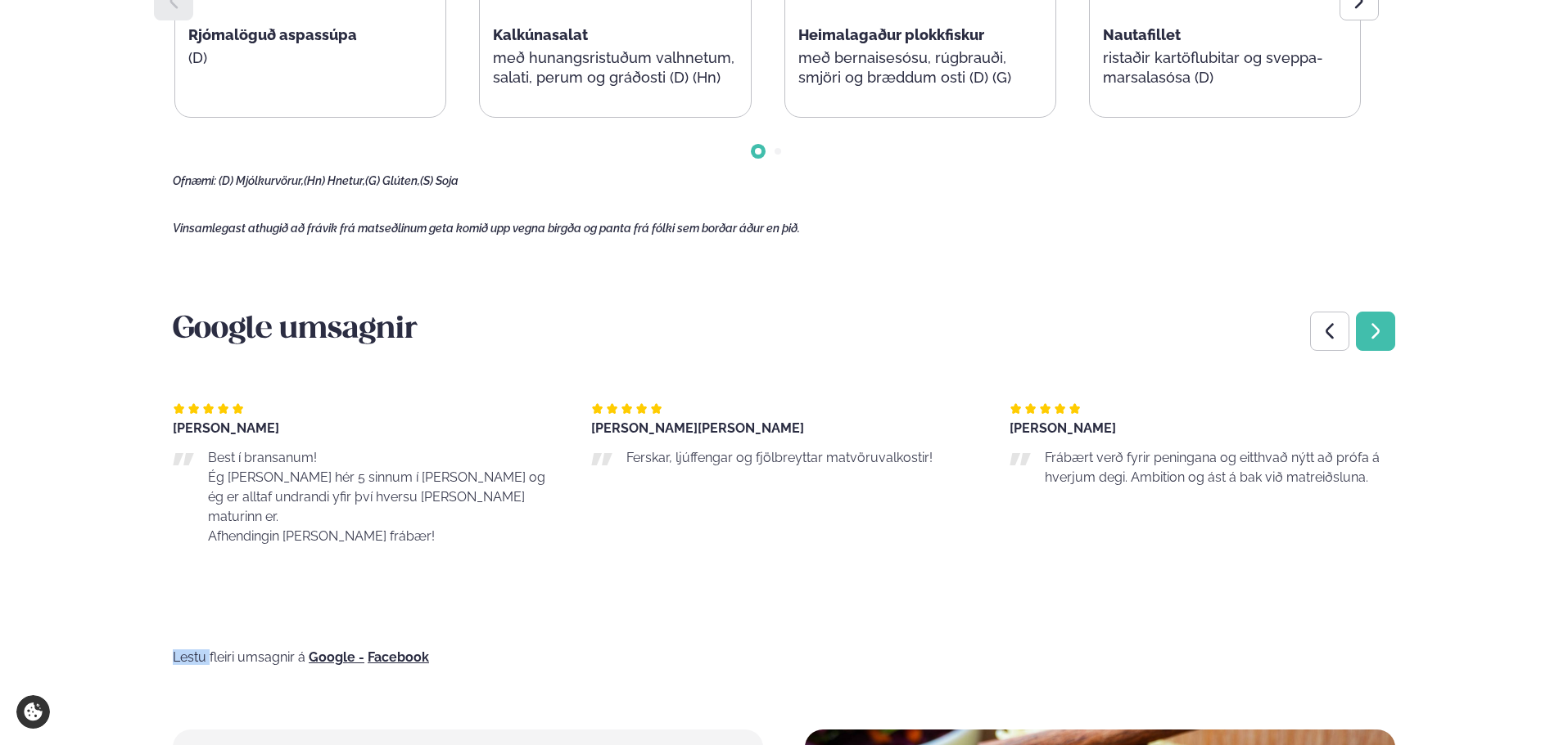
click at [1388, 337] on div "Next slide" at bounding box center [1375, 331] width 39 height 39
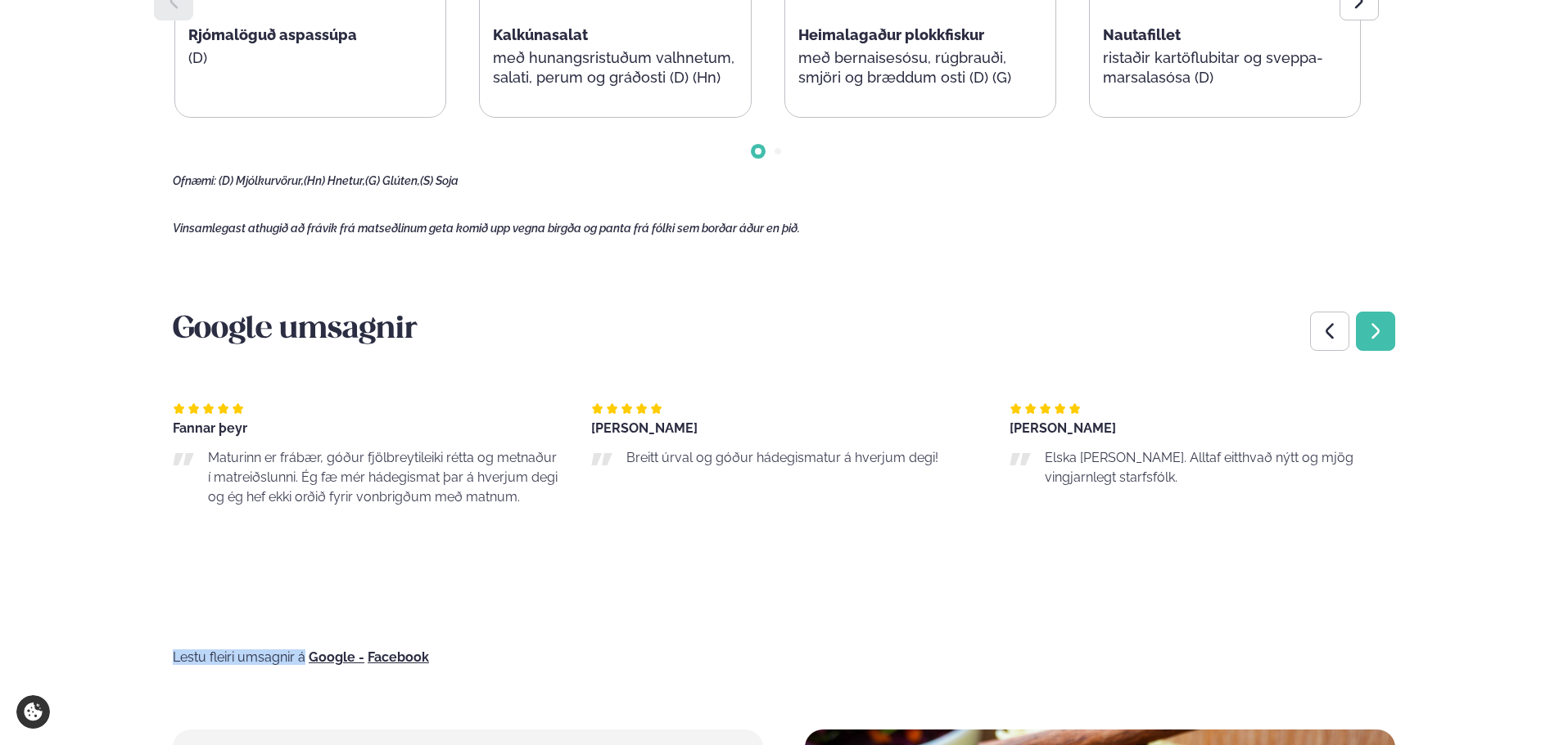
click at [1388, 337] on div "Next slide" at bounding box center [1375, 331] width 39 height 39
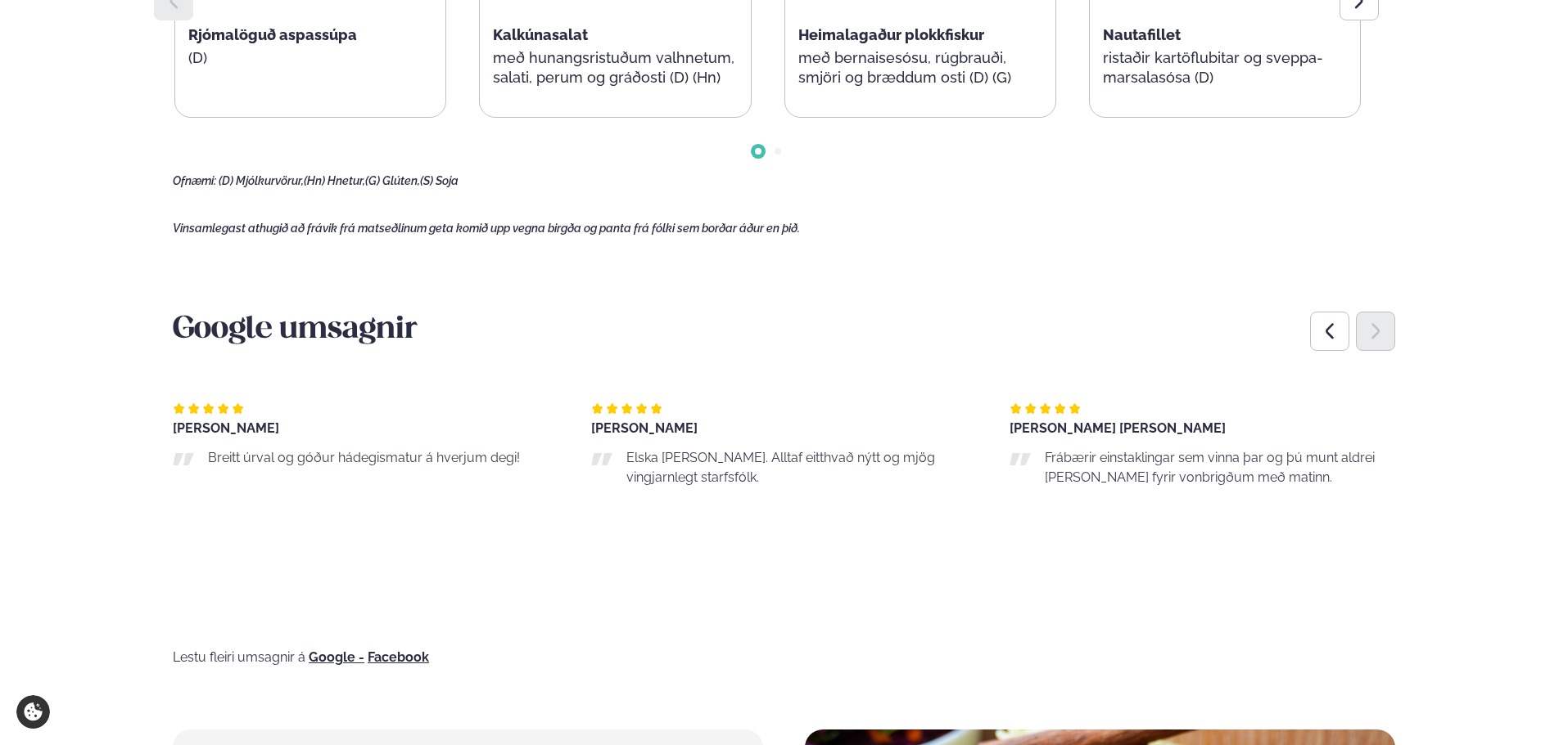
click at [1387, 339] on div "Next slide" at bounding box center [1375, 331] width 39 height 39
click at [1330, 345] on div "Previous slide" at bounding box center [1329, 331] width 39 height 39
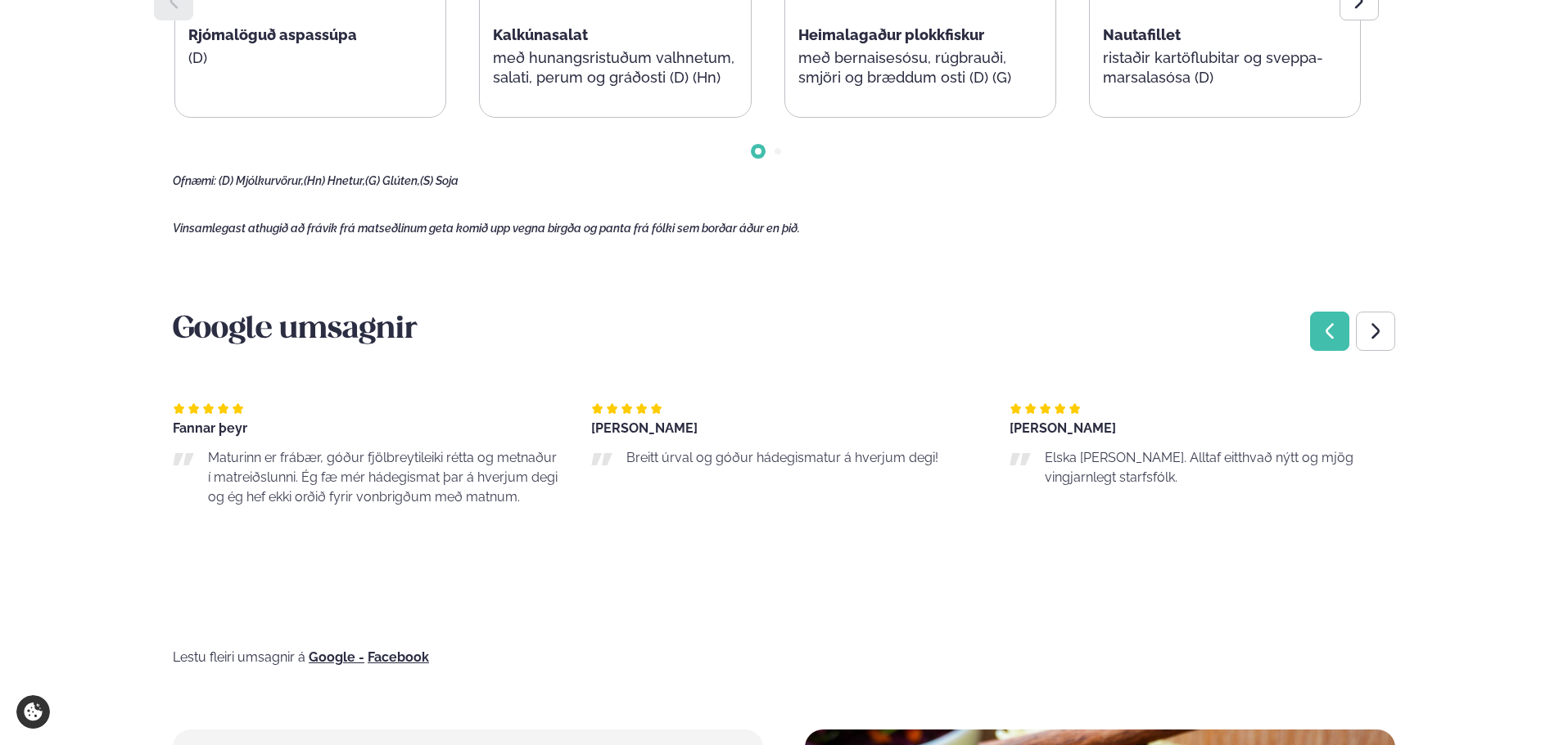
click at [1333, 345] on div "Previous slide" at bounding box center [1329, 331] width 39 height 39
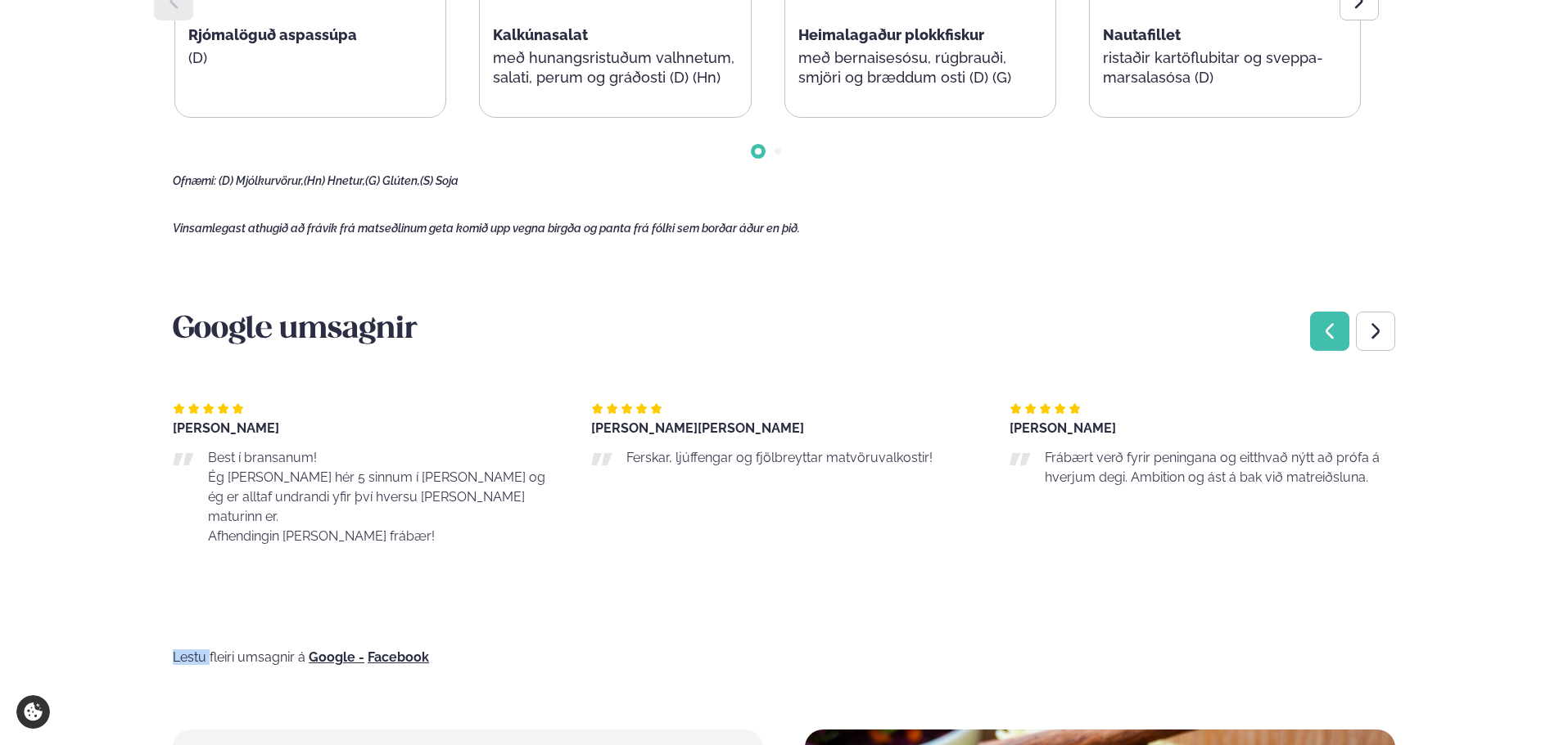
click at [1333, 345] on div "Previous slide" at bounding box center [1329, 331] width 39 height 39
click at [1334, 345] on div "Previous slide" at bounding box center [1329, 331] width 39 height 39
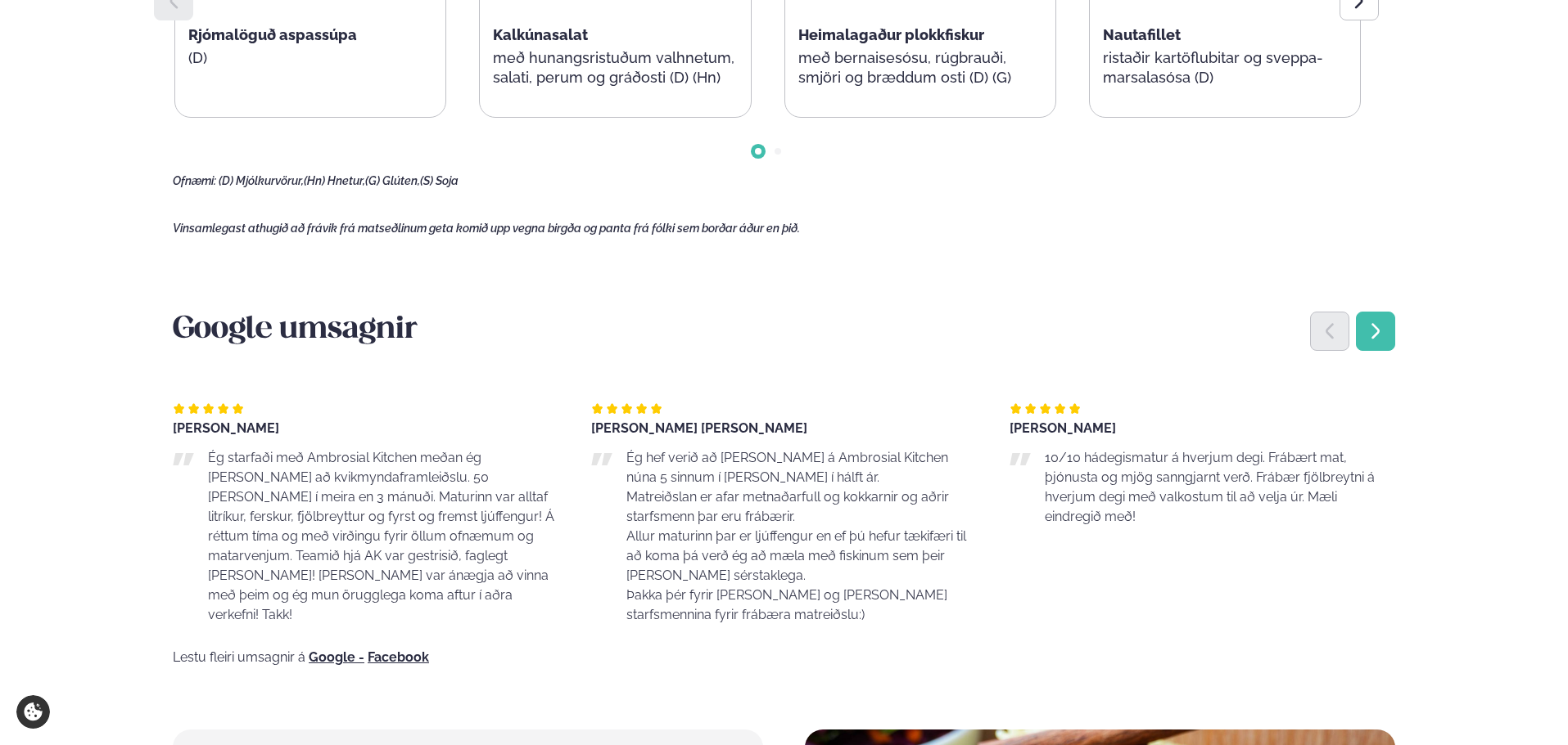
click at [1385, 337] on div "Next slide" at bounding box center [1375, 331] width 39 height 39
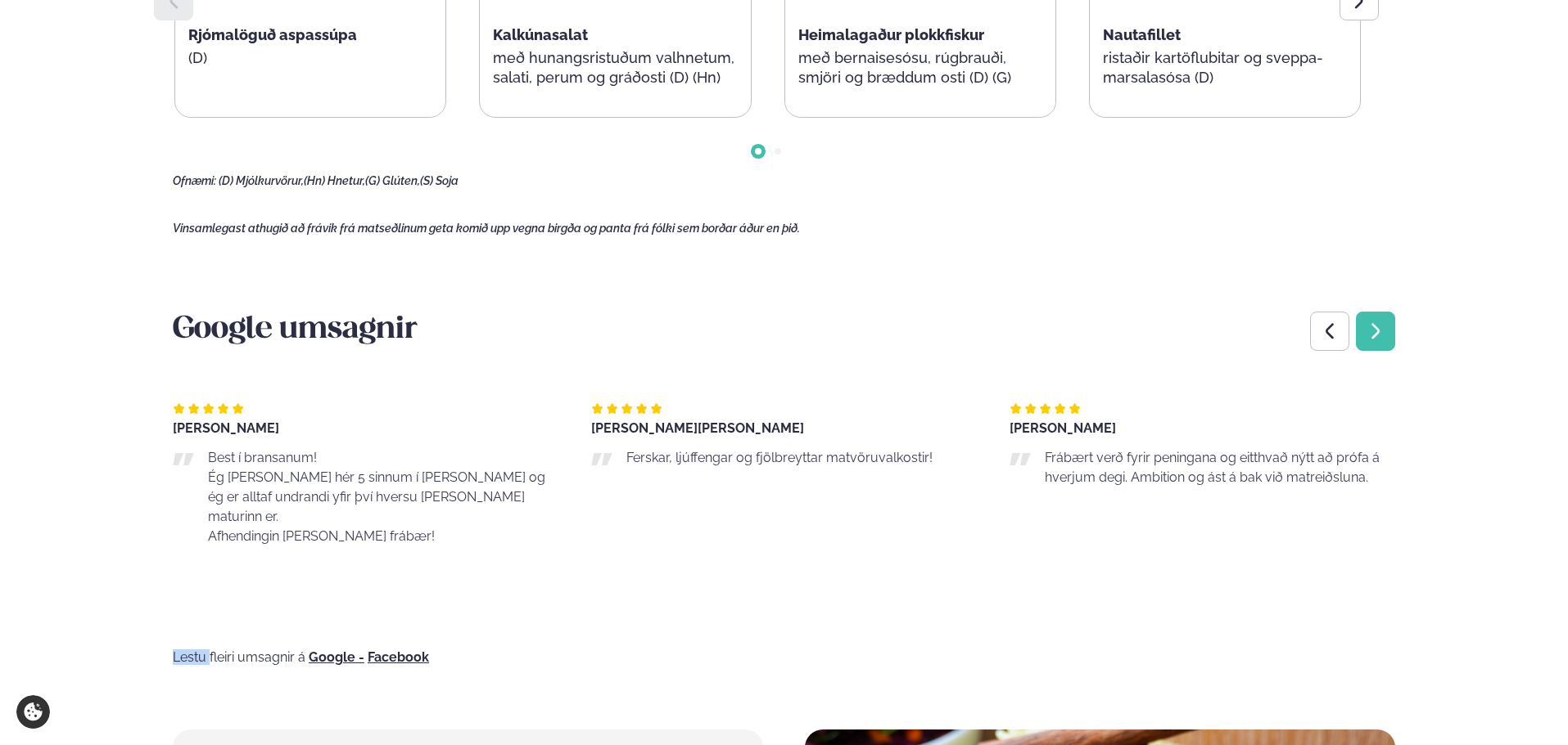
click at [1385, 337] on div "Next slide" at bounding box center [1375, 331] width 39 height 39
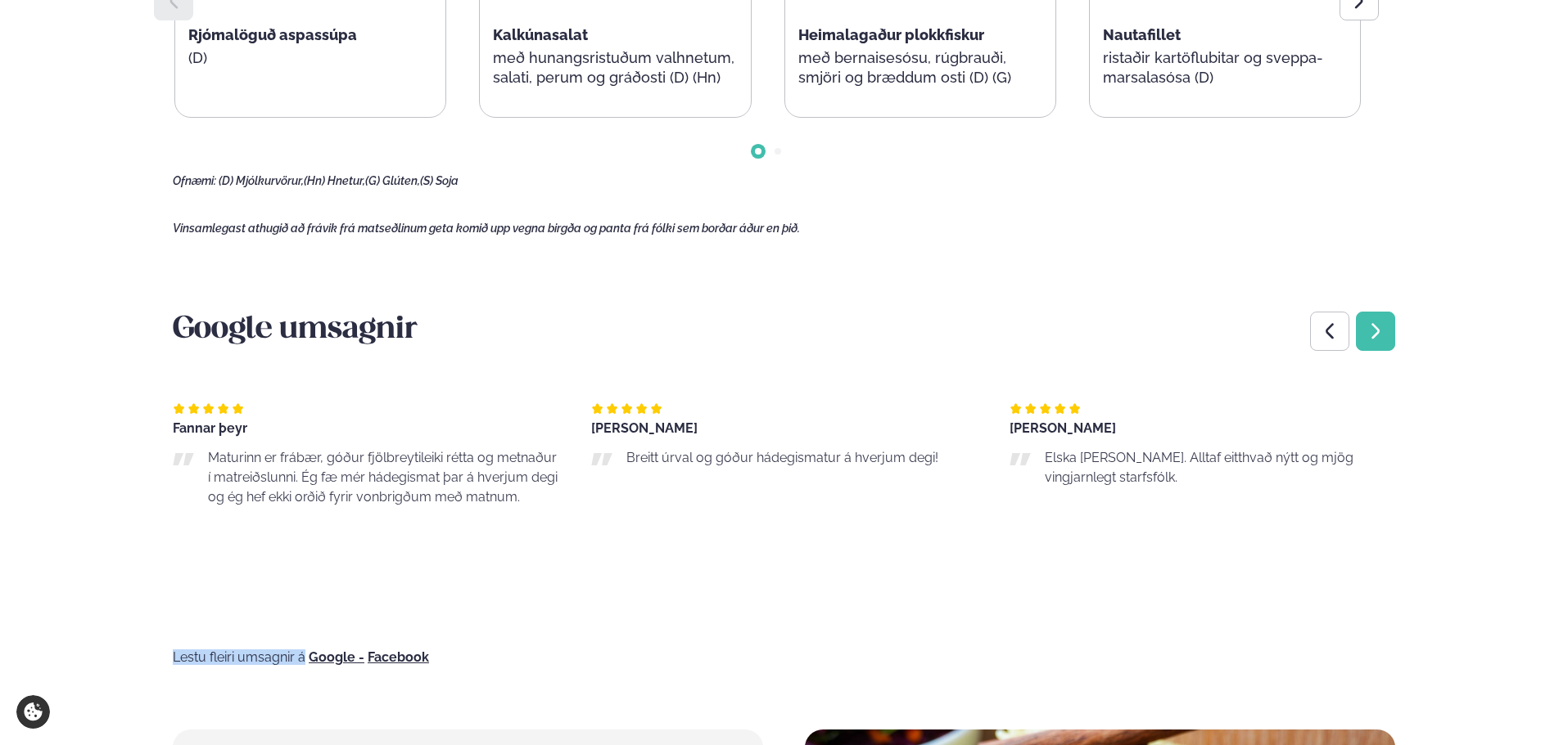
click at [1385, 337] on div "Next slide" at bounding box center [1375, 331] width 39 height 39
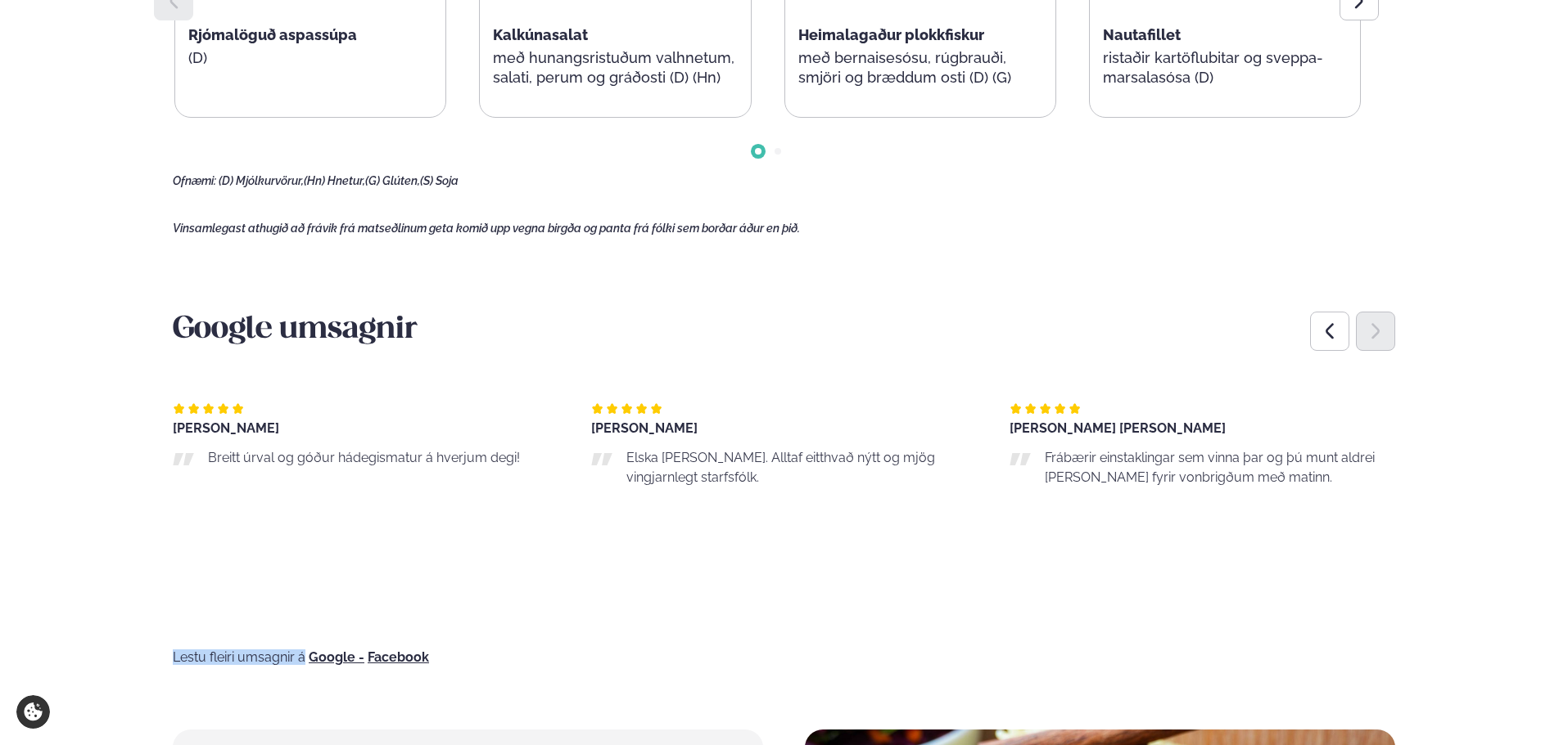
click at [1384, 338] on icon "Next slide" at bounding box center [1376, 332] width 20 height 20
click at [1329, 334] on icon "Previous slide" at bounding box center [1329, 331] width 8 height 15
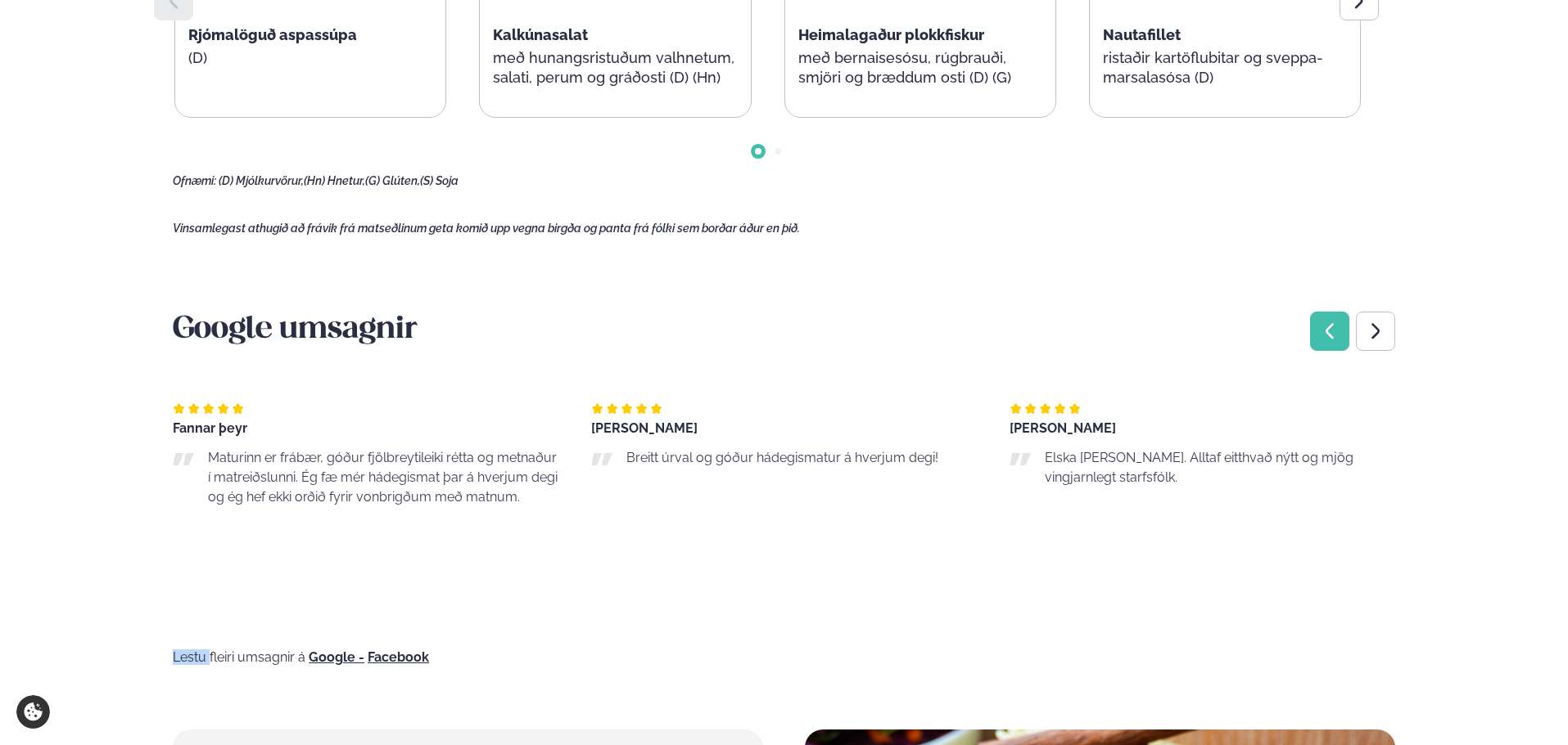
click at [1329, 334] on icon "Previous slide" at bounding box center [1329, 331] width 8 height 15
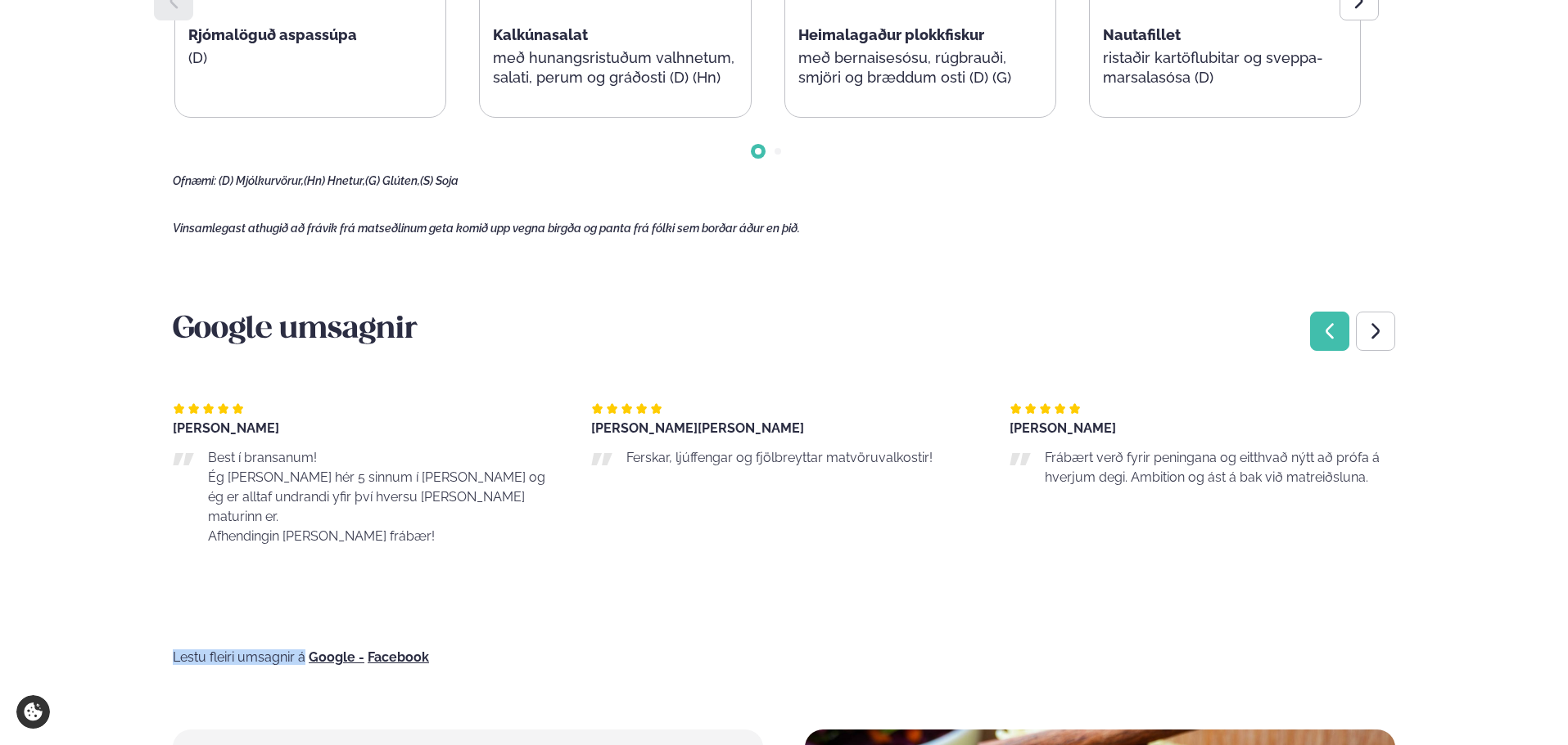
click at [1329, 333] on icon "Previous slide" at bounding box center [1329, 332] width 20 height 20
click at [1330, 333] on icon "Previous slide" at bounding box center [1329, 332] width 20 height 20
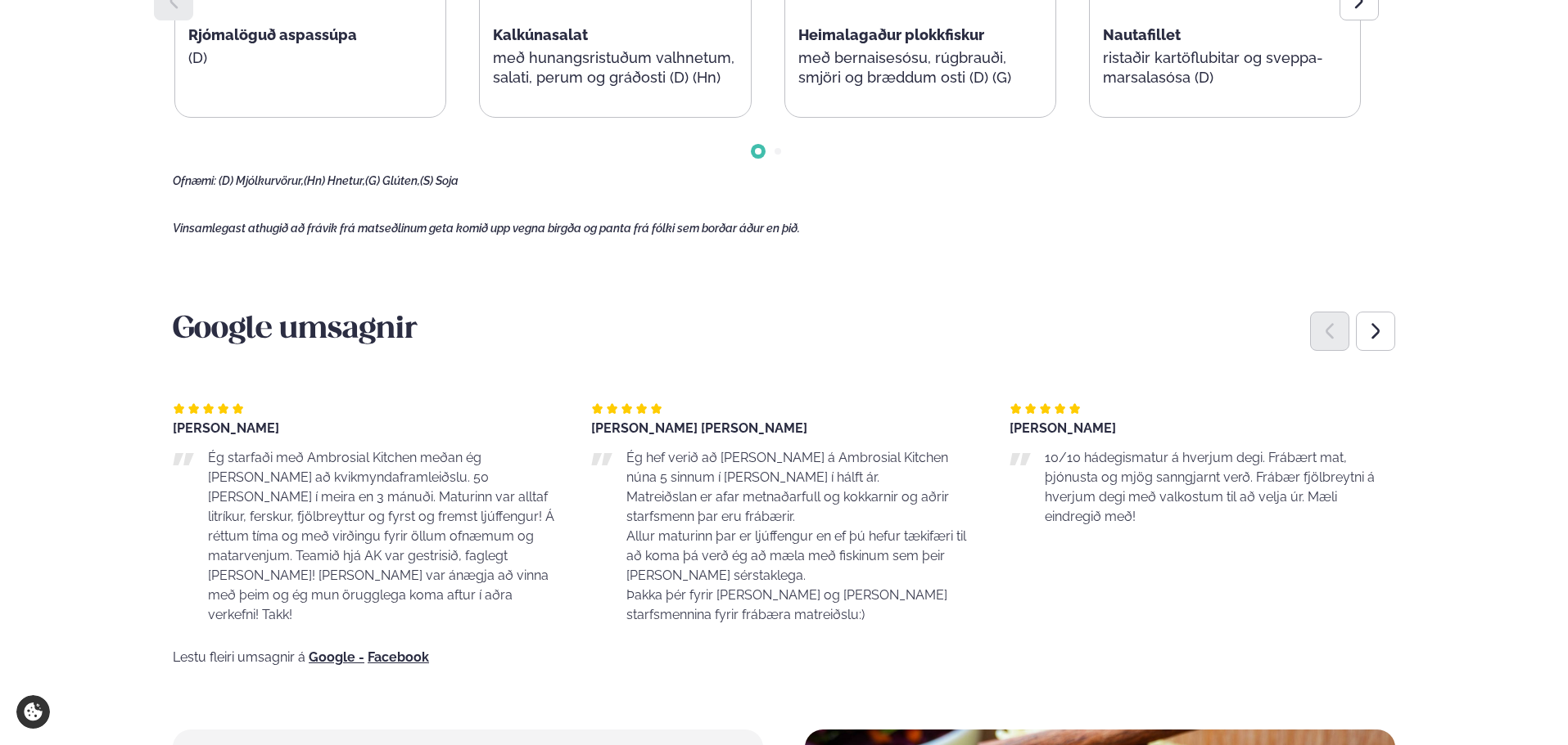
click at [1330, 332] on icon "Previous slide" at bounding box center [1329, 332] width 20 height 20
click at [1382, 341] on icon "Next slide" at bounding box center [1376, 332] width 20 height 20
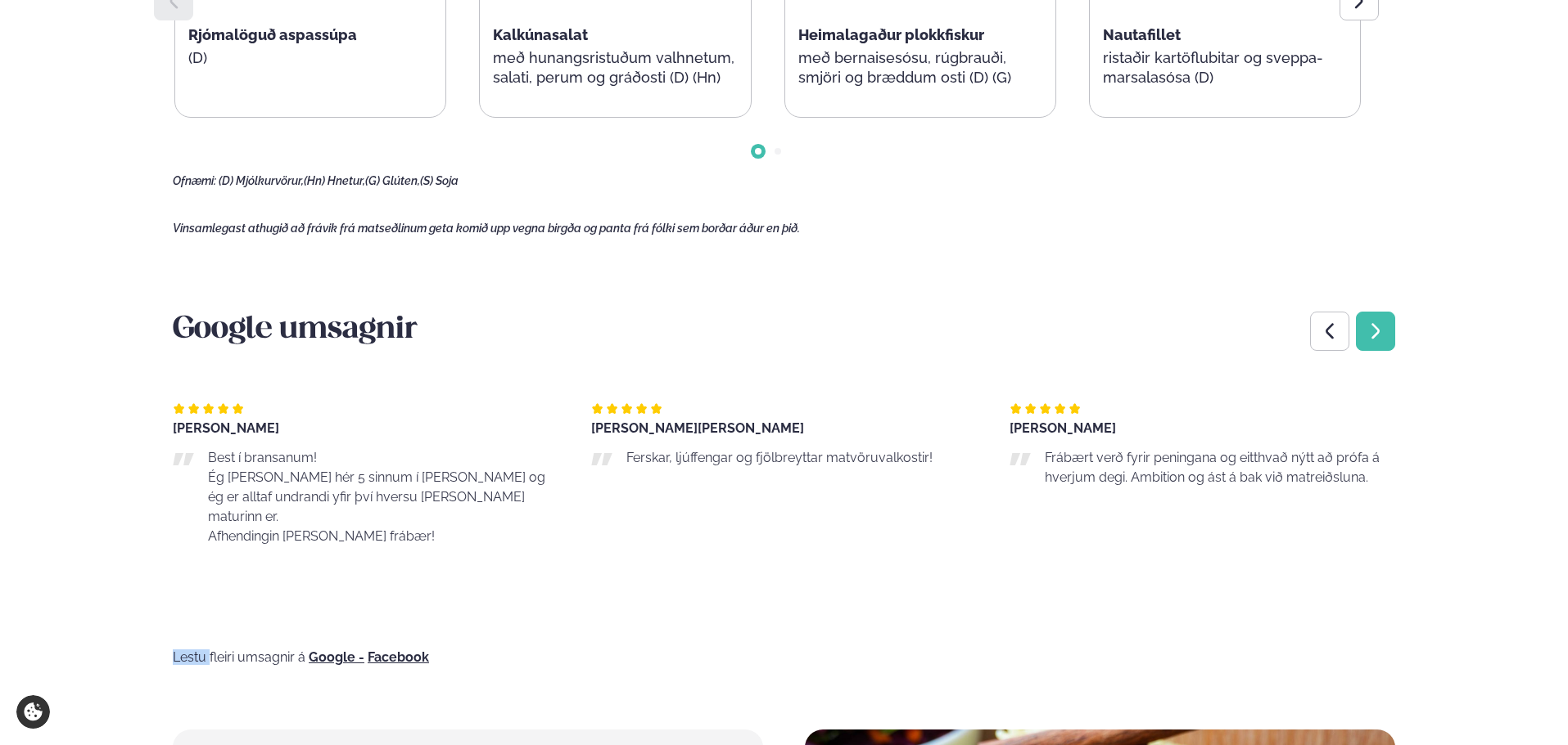
click at [1382, 341] on icon "Next slide" at bounding box center [1376, 332] width 20 height 20
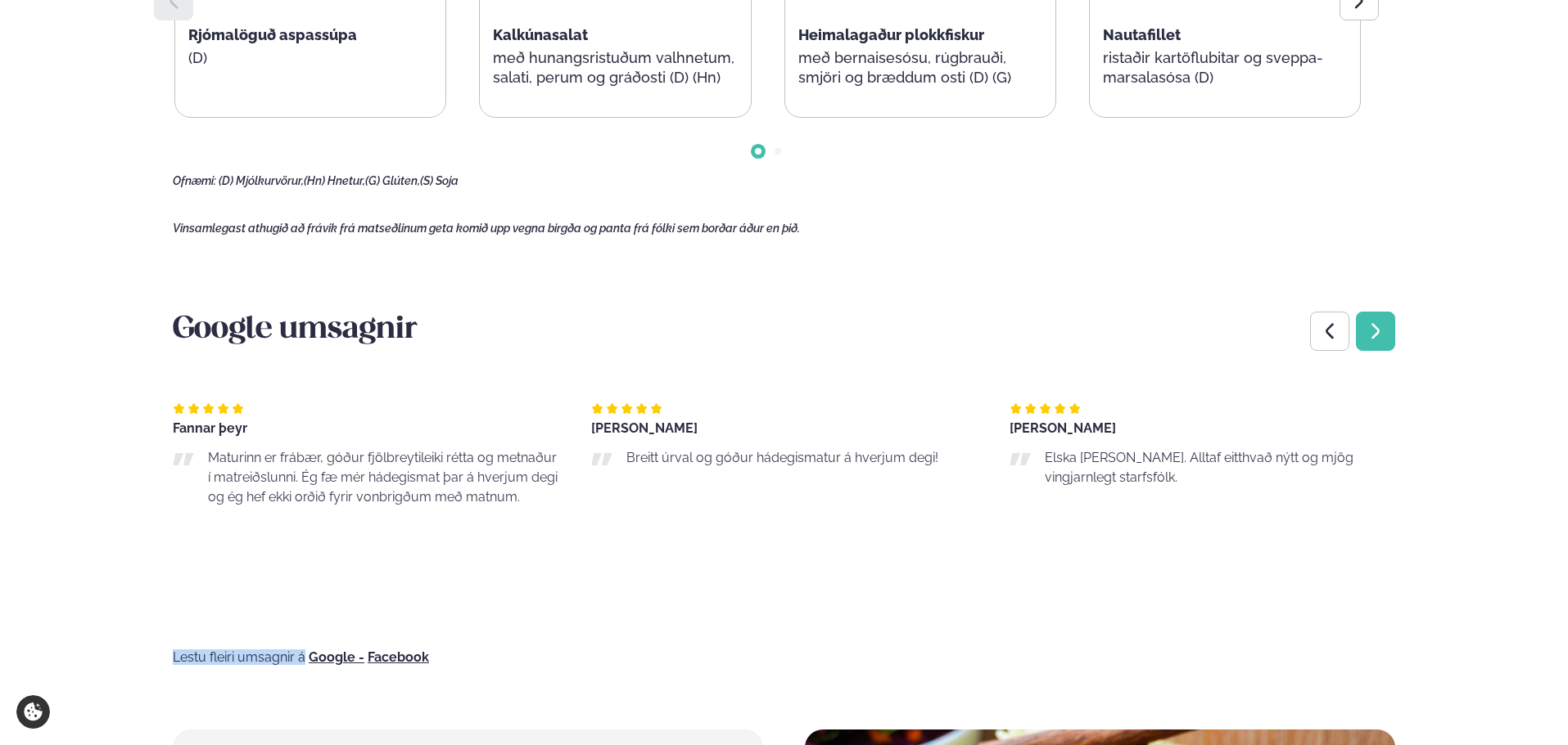
click at [1382, 341] on icon "Next slide" at bounding box center [1376, 332] width 20 height 20
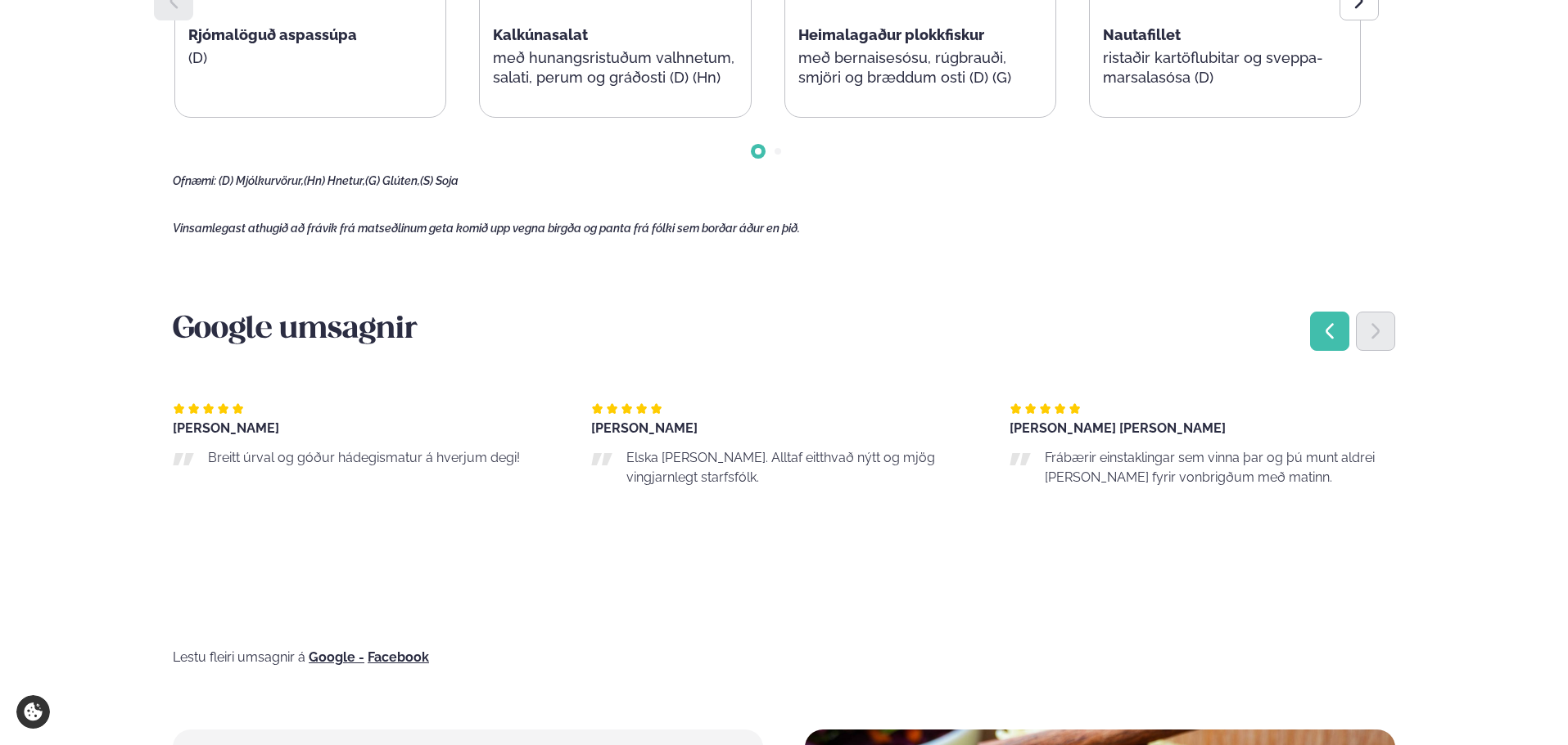
click at [1320, 340] on icon "Previous slide" at bounding box center [1329, 332] width 20 height 20
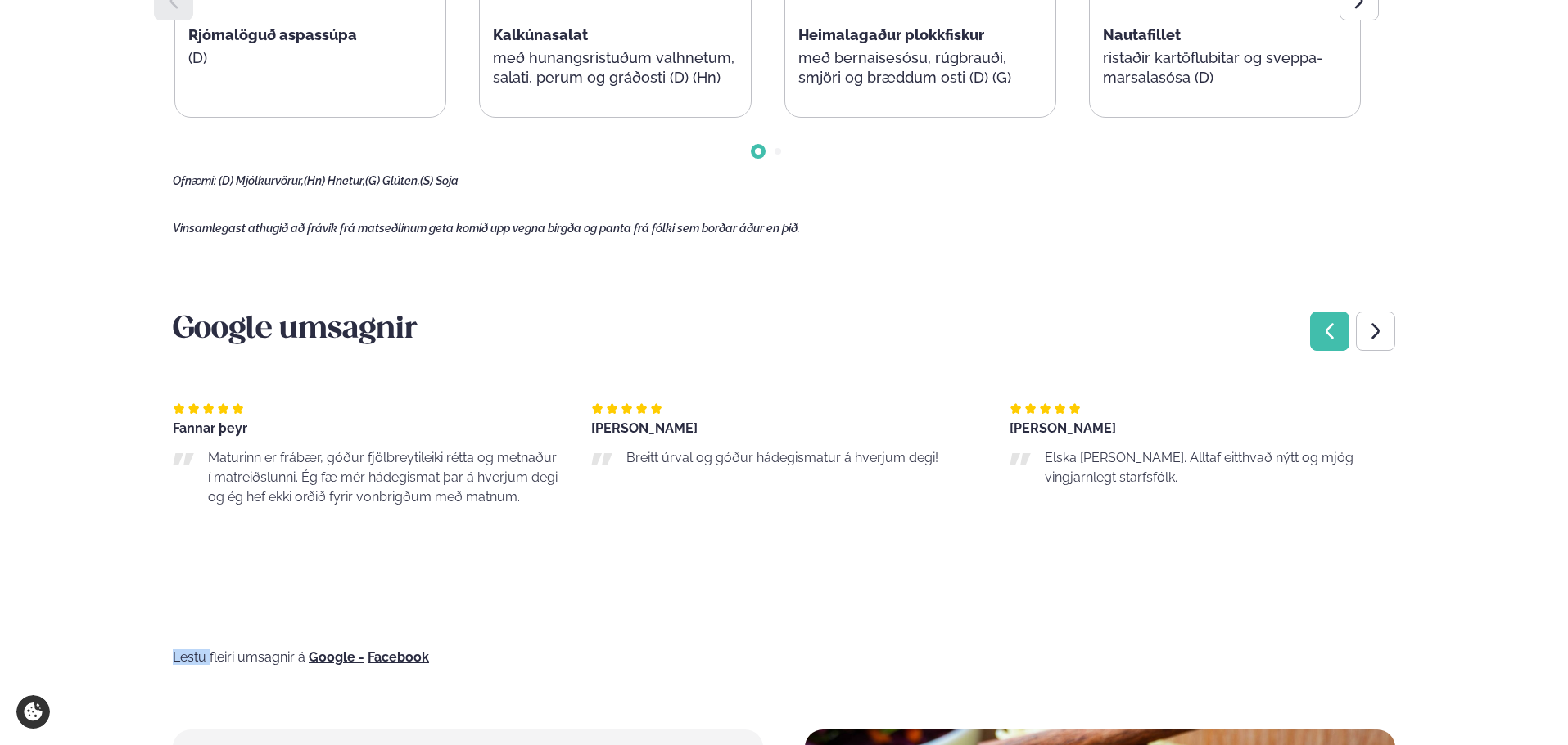
click at [1320, 340] on icon "Previous slide" at bounding box center [1329, 332] width 20 height 20
click at [1322, 340] on icon "Previous slide" at bounding box center [1329, 332] width 20 height 20
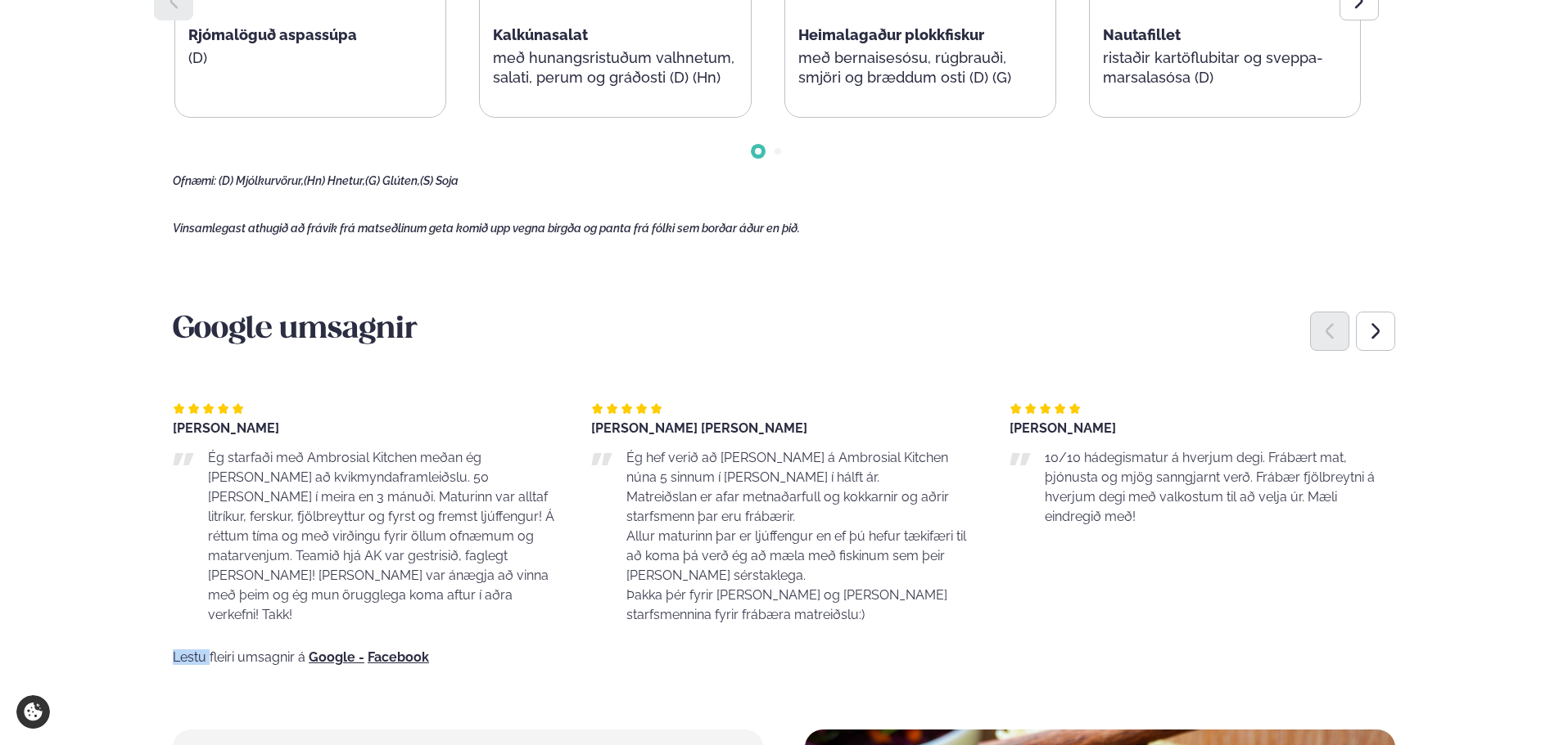
click at [1323, 340] on icon "Previous slide" at bounding box center [1329, 332] width 20 height 20
click at [1385, 337] on div "Next slide" at bounding box center [1375, 331] width 39 height 39
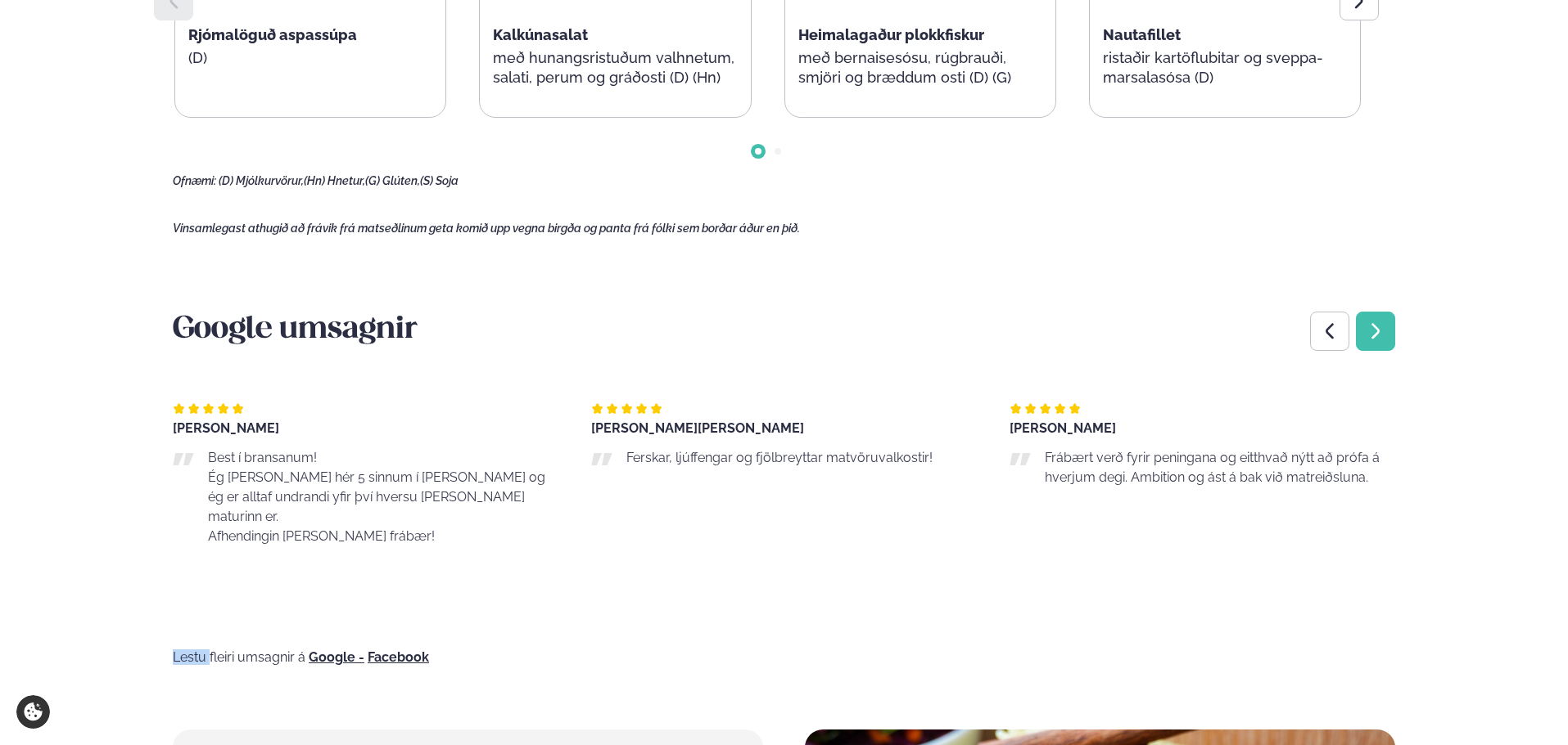
click at [1385, 337] on div "Next slide" at bounding box center [1375, 331] width 39 height 39
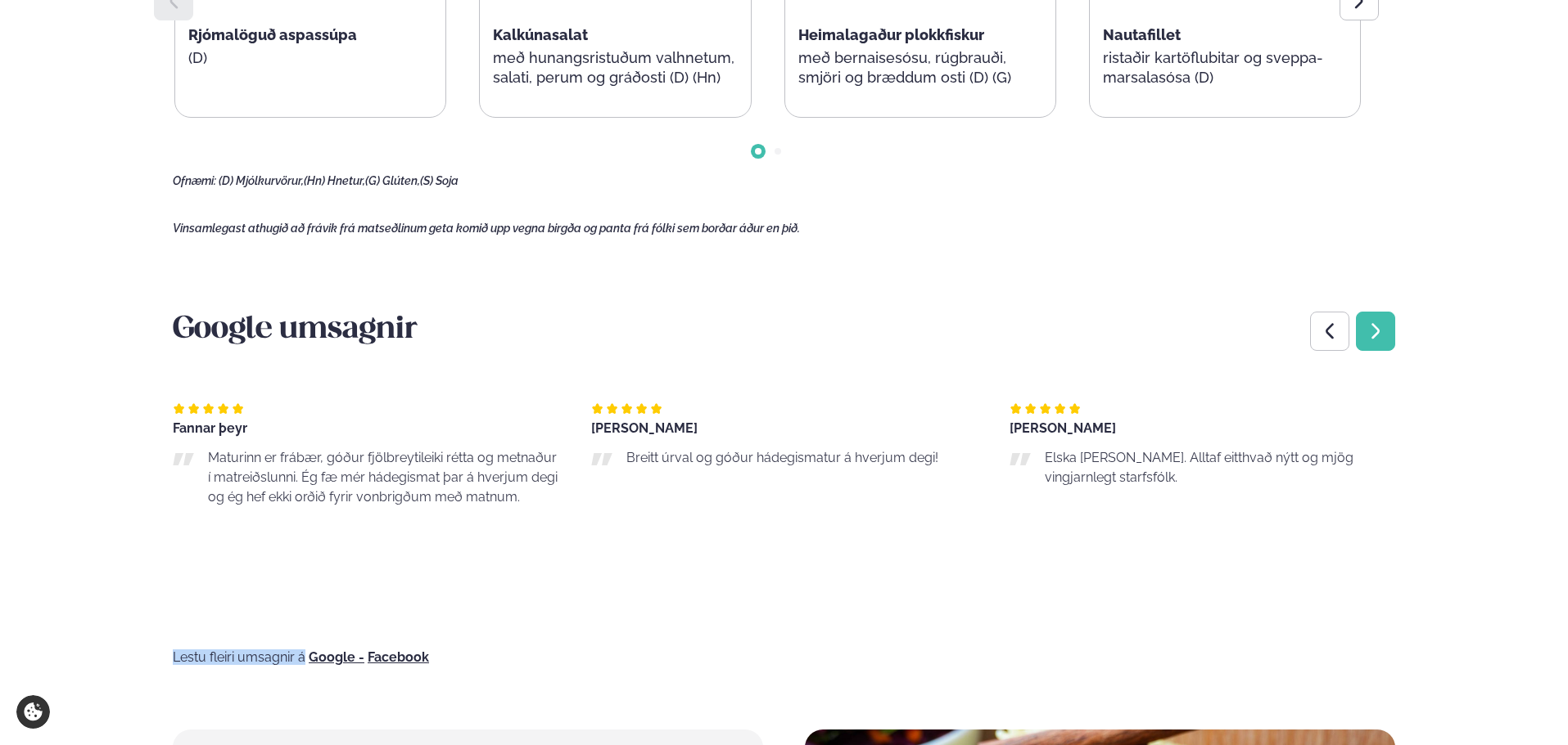
click at [1384, 338] on icon "Next slide" at bounding box center [1376, 332] width 20 height 20
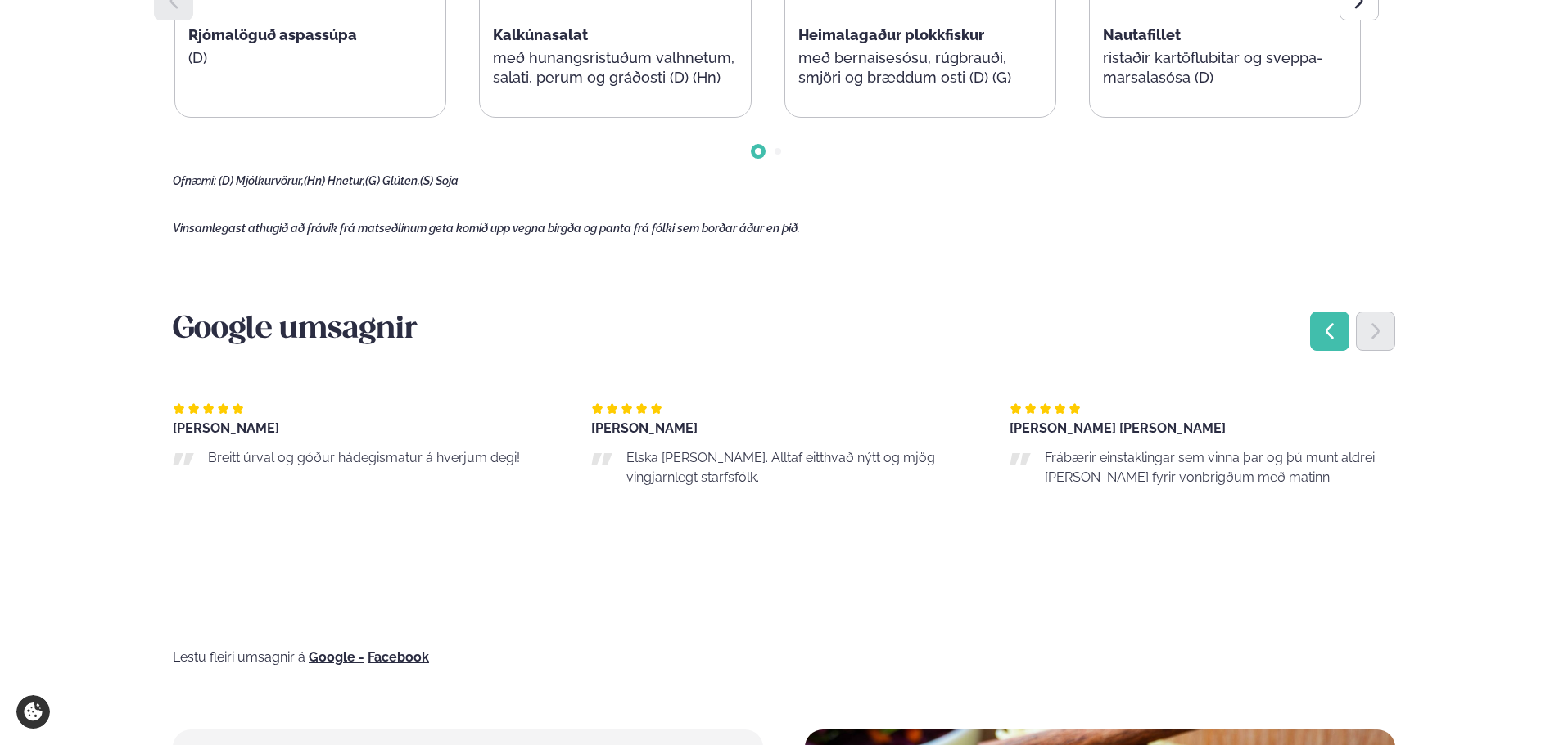
click at [1328, 333] on icon "Previous slide" at bounding box center [1329, 331] width 8 height 15
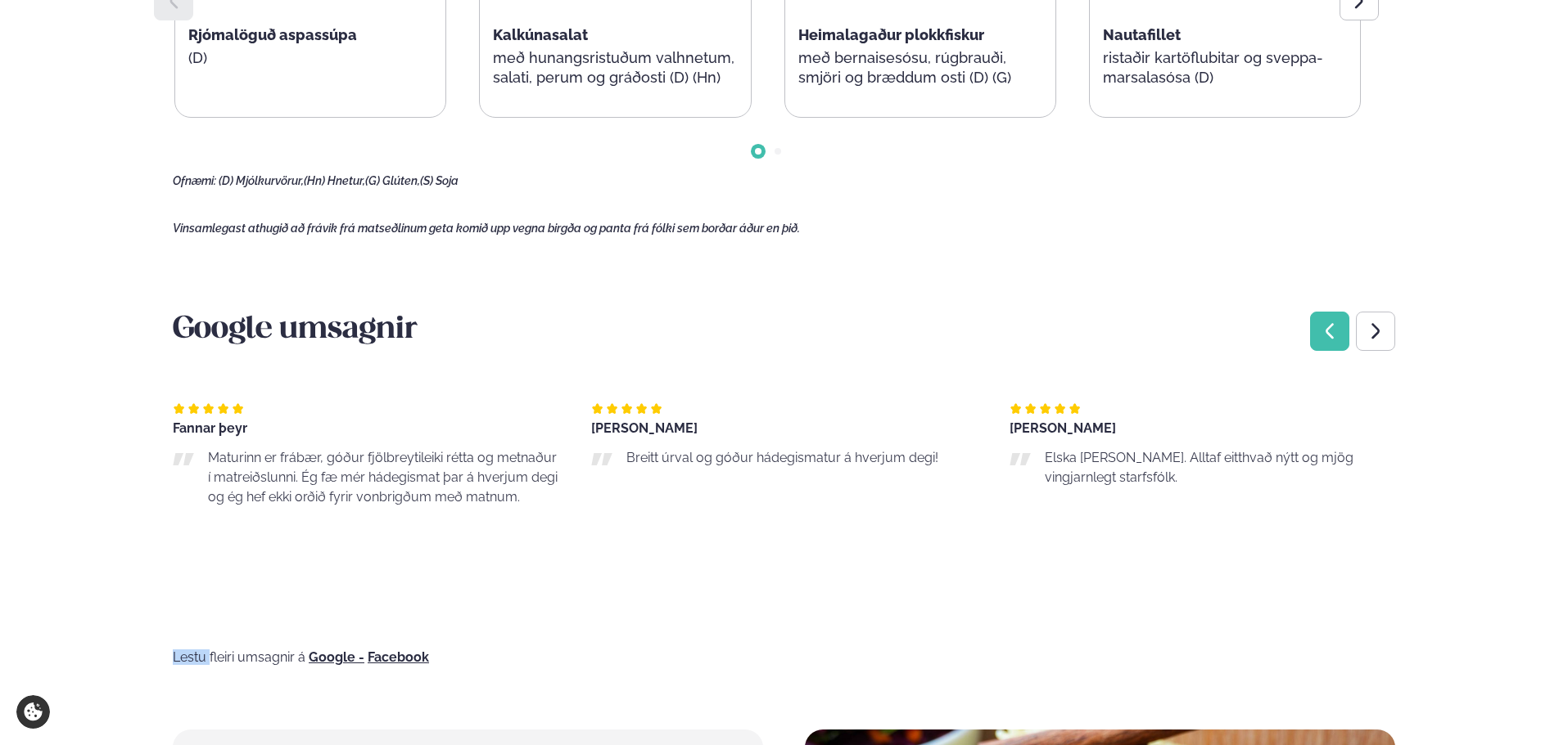
click at [1328, 334] on icon "Previous slide" at bounding box center [1329, 331] width 8 height 15
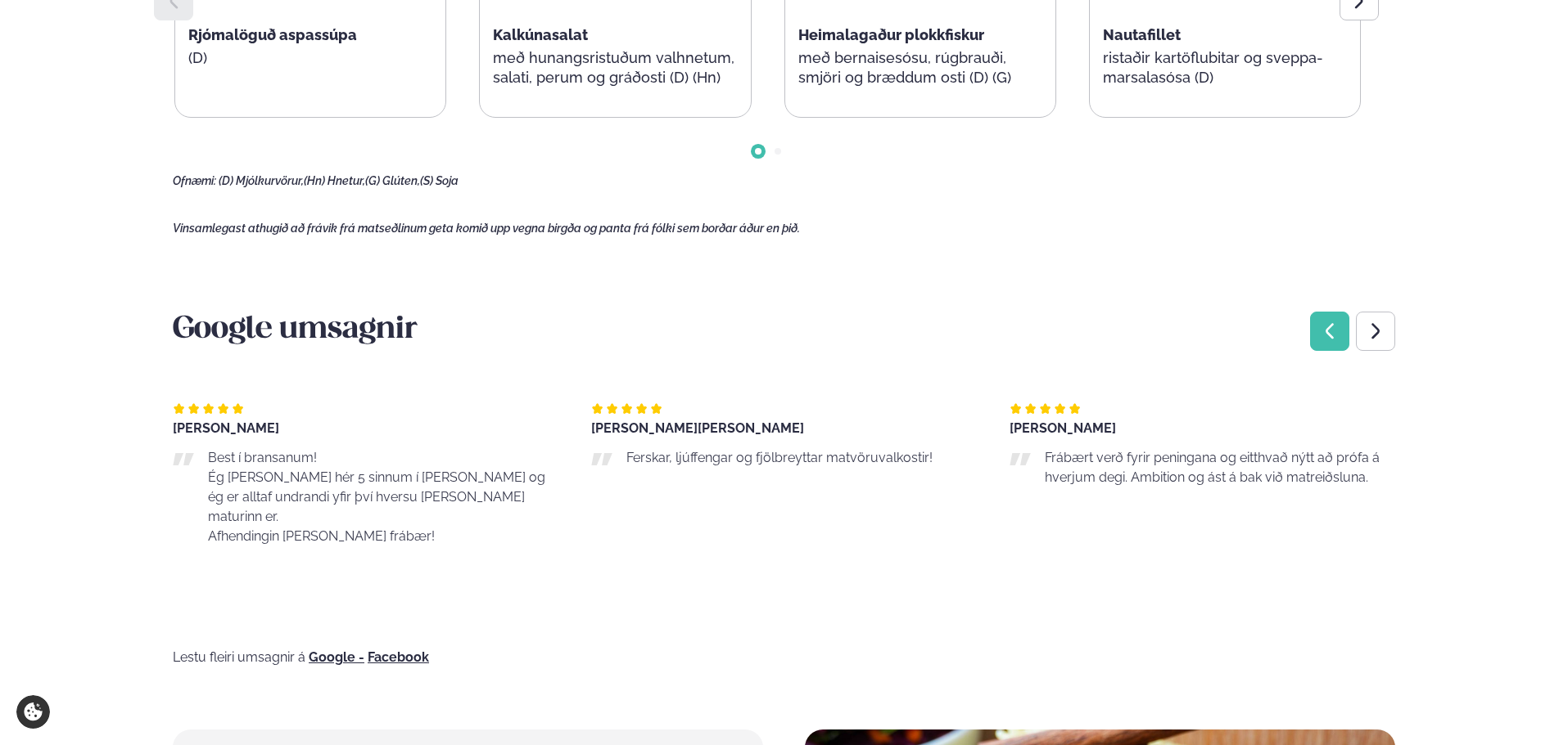
click at [1329, 336] on icon "Previous slide" at bounding box center [1329, 332] width 20 height 20
click at [1332, 337] on icon "Previous slide" at bounding box center [1329, 331] width 8 height 15
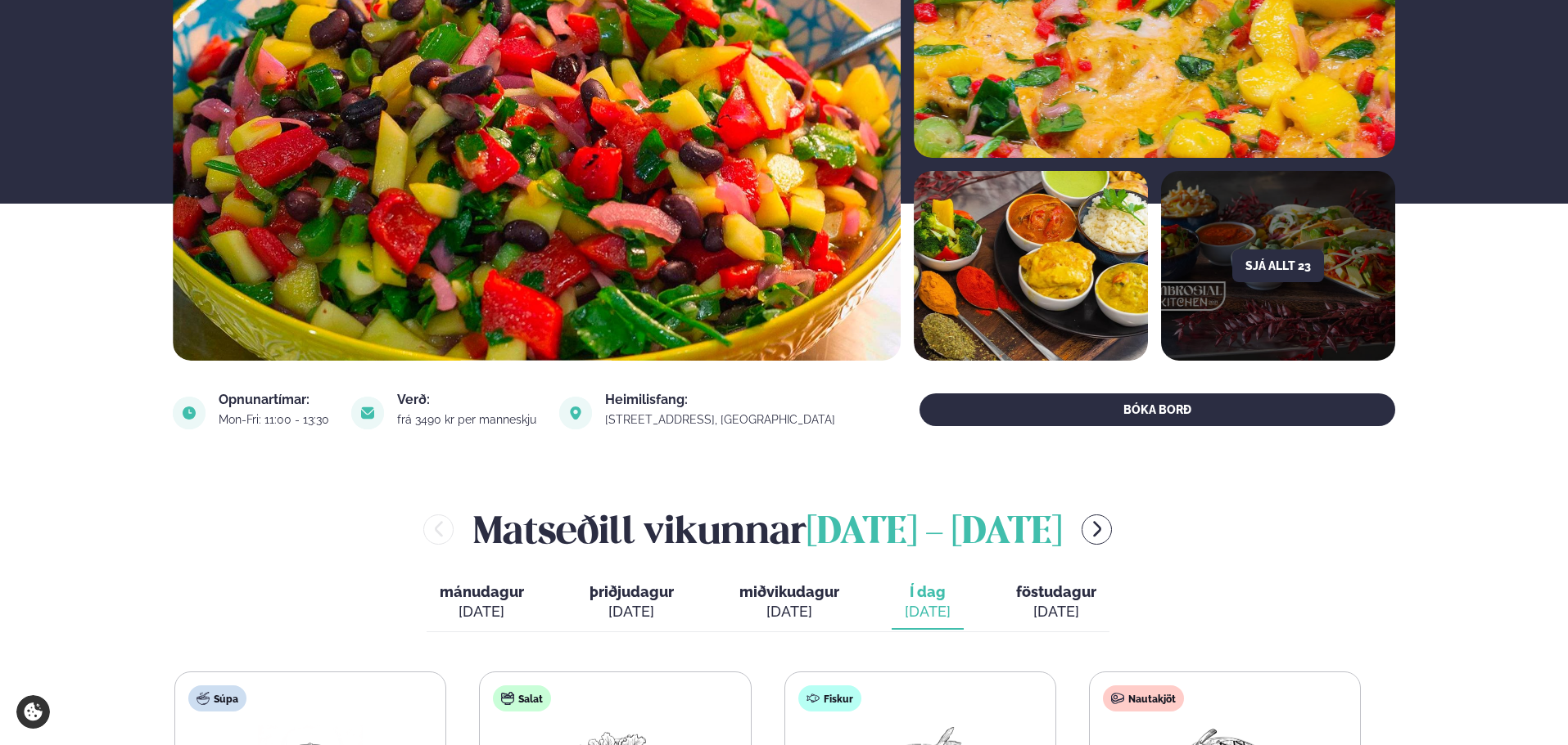
scroll to position [146, 0]
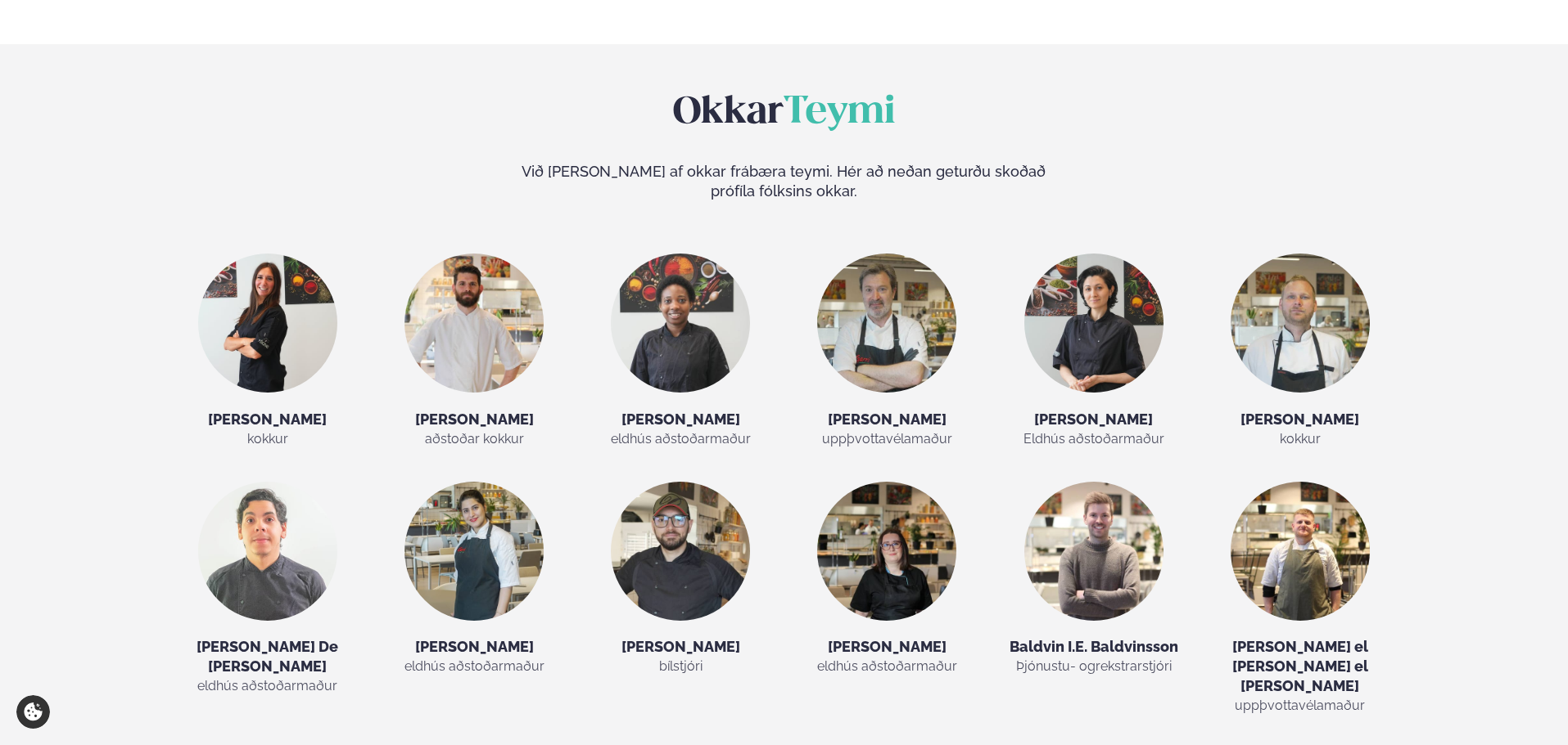
scroll to position [2846, 0]
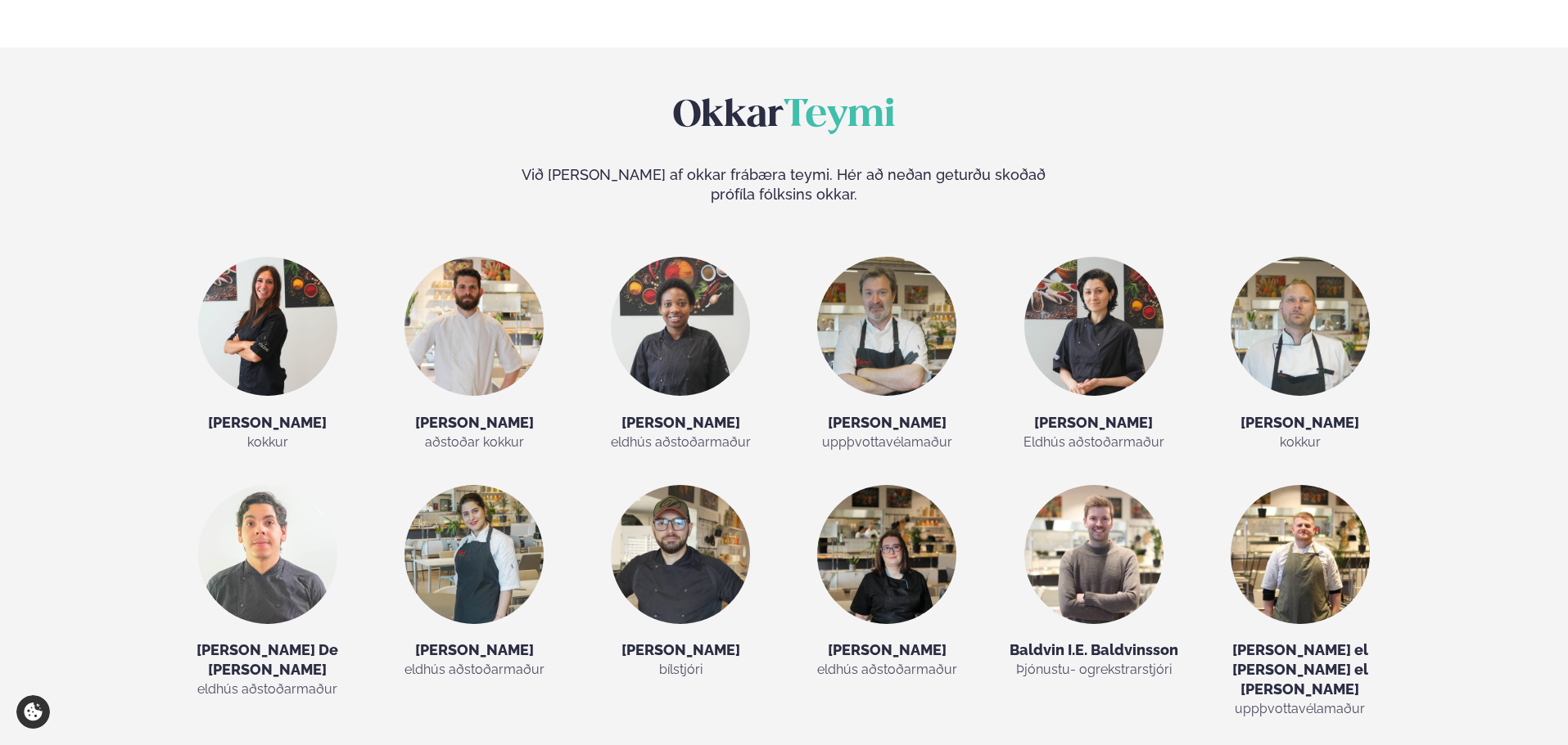
drag, startPoint x: 887, startPoint y: 467, endPoint x: 905, endPoint y: 454, distance: 22.2
click at [887, 641] on h5 "[PERSON_NAME]" at bounding box center [887, 651] width 176 height 20
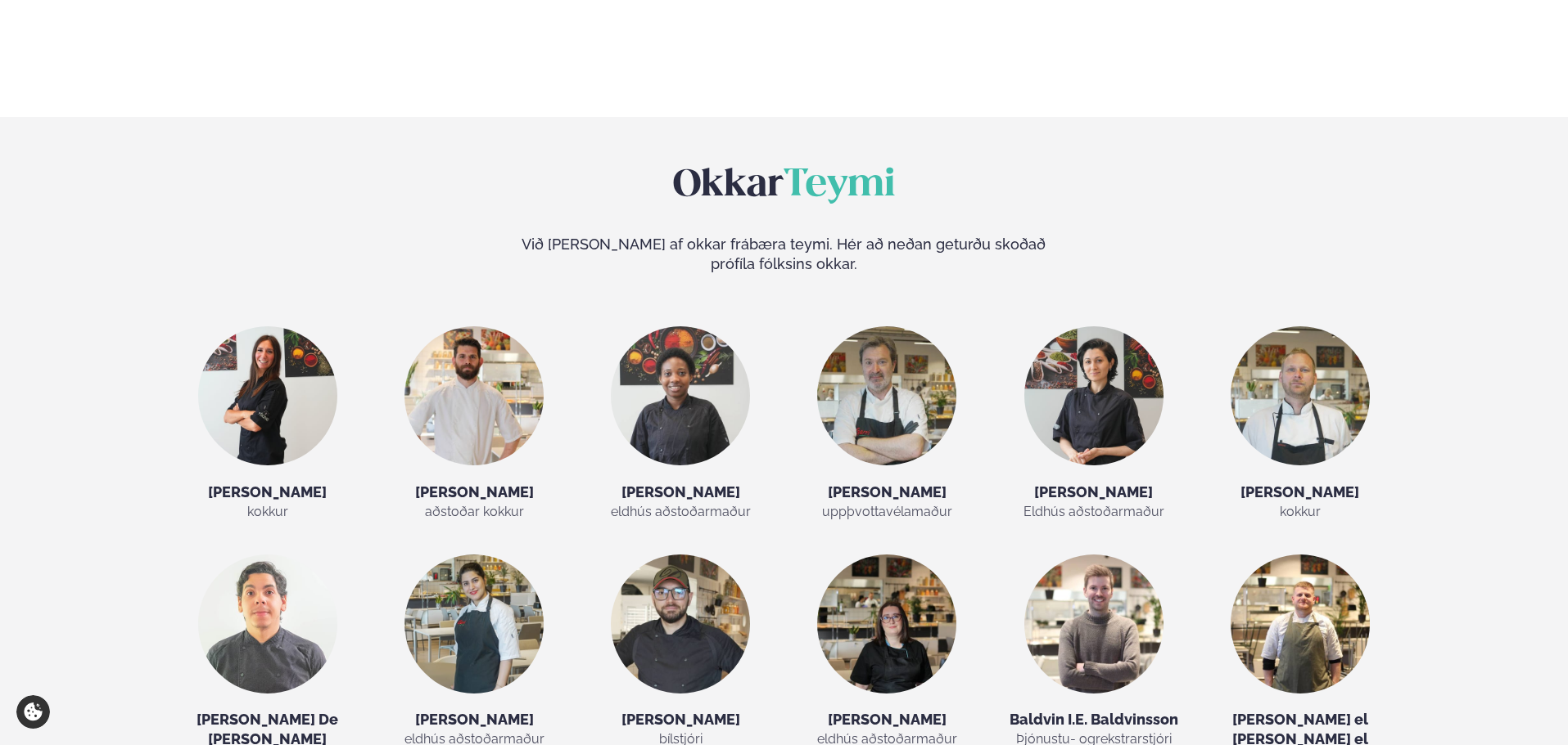
scroll to position [2763, 0]
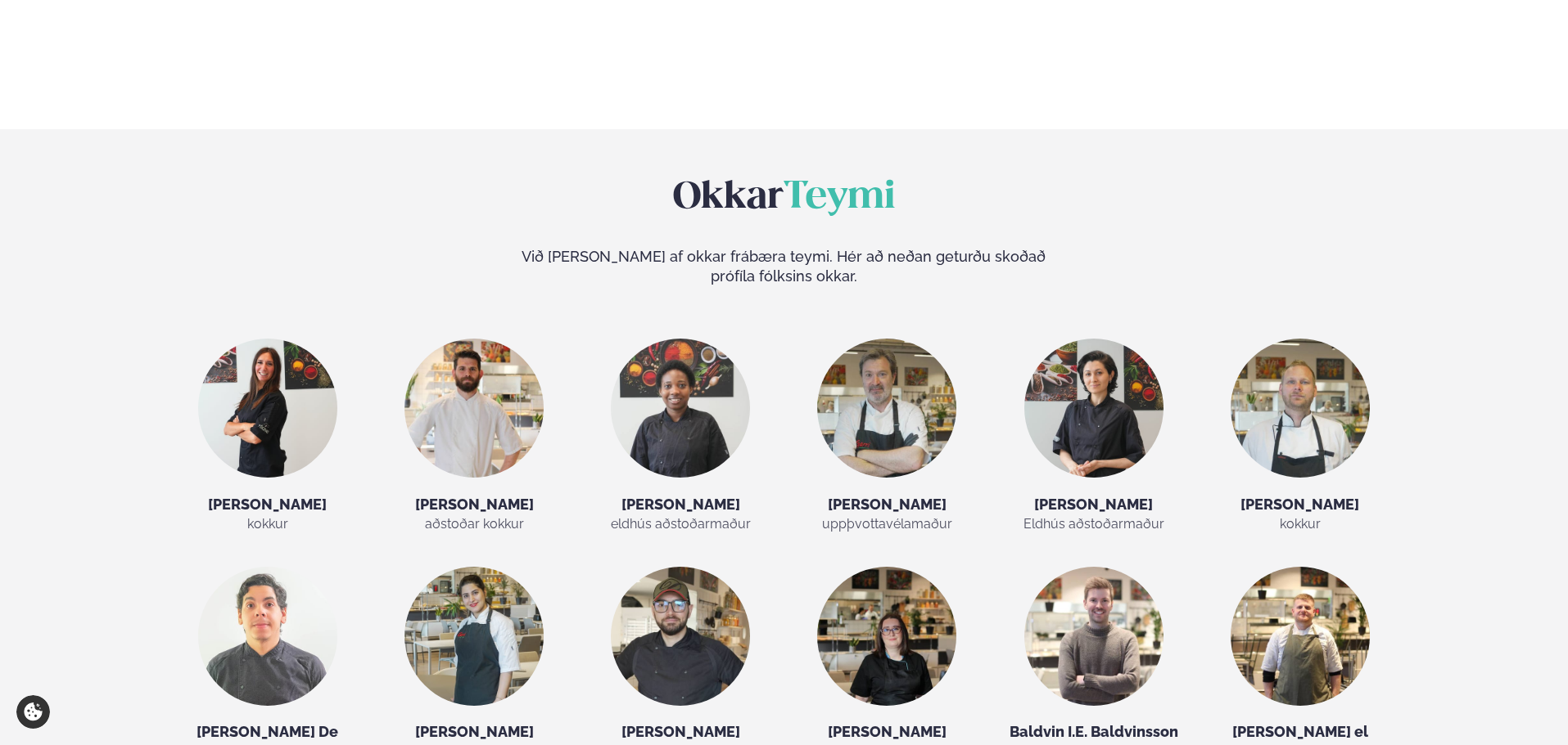
click at [26, 313] on div "Okkar Teymi Við [PERSON_NAME] af okkar frábæra teymi. Hér að neðan geturðu skoð…" at bounding box center [784, 602] width 1568 height 854
